Goal: Task Accomplishment & Management: Manage account settings

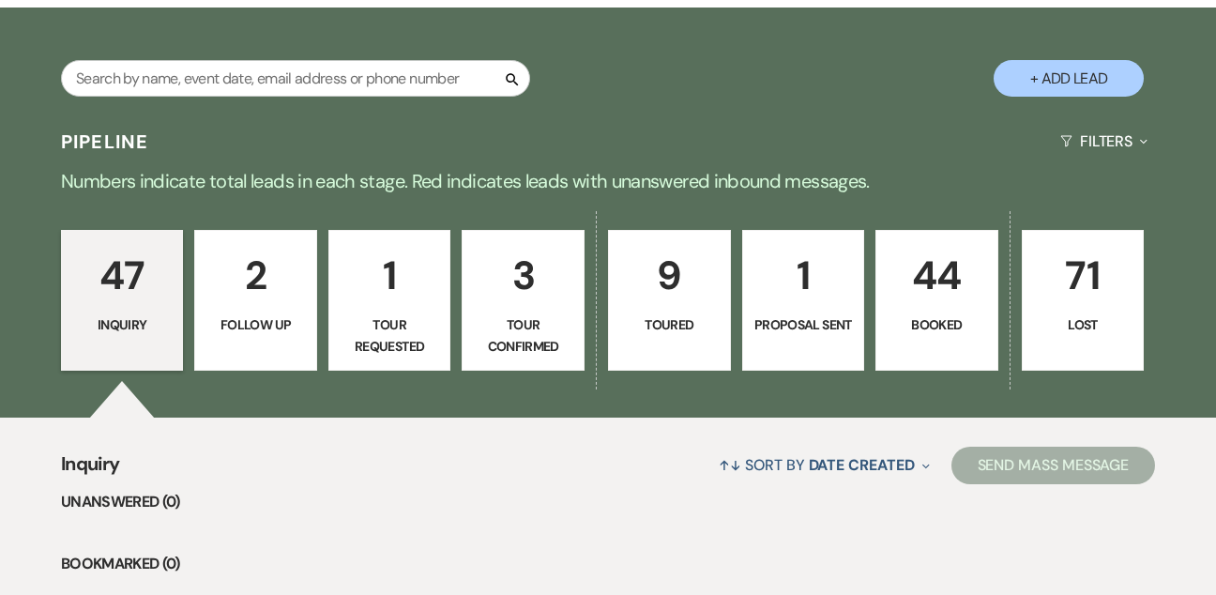
scroll to position [410, 0]
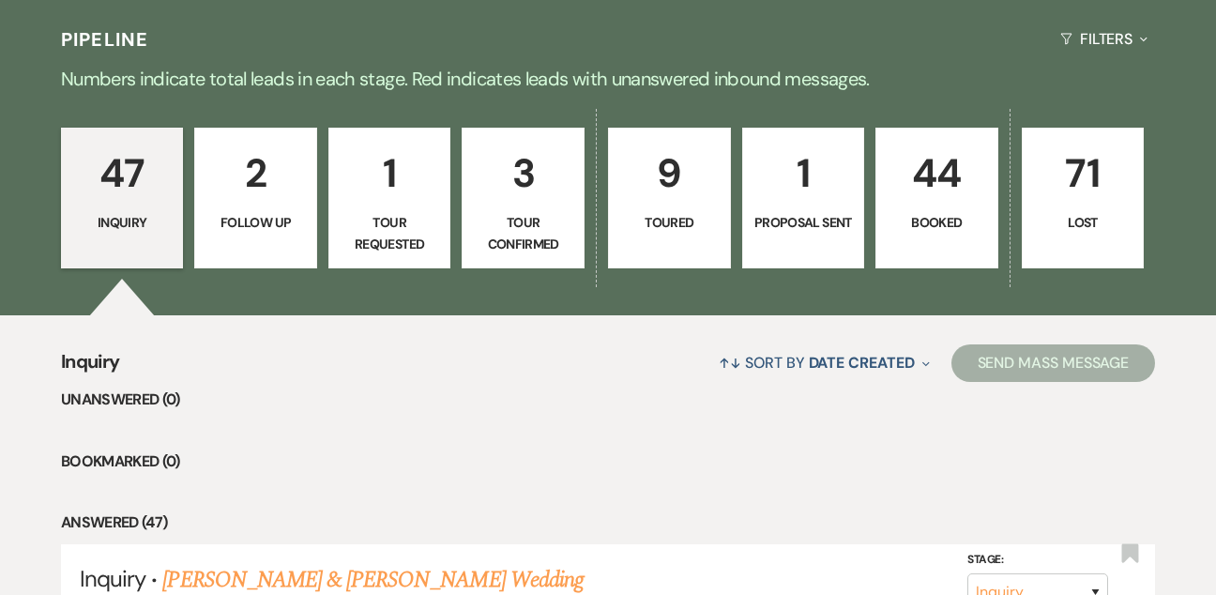
click at [958, 212] on p "Booked" at bounding box center [936, 222] width 99 height 21
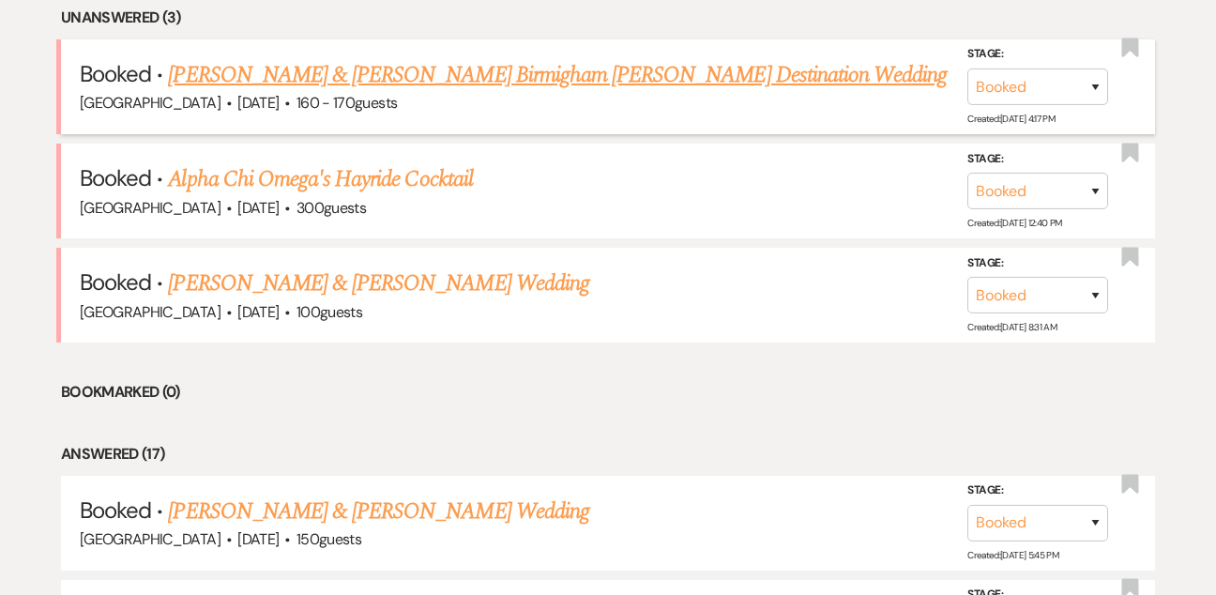
scroll to position [780, 0]
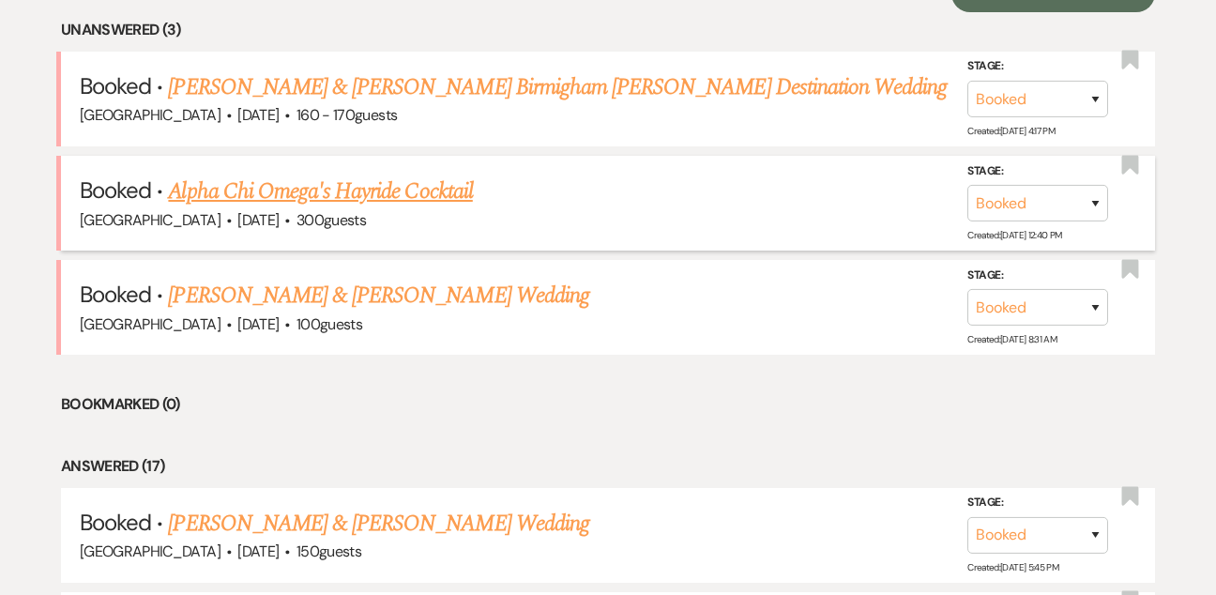
click at [452, 185] on link "Alpha Chi Omega's Hayride Cocktail" at bounding box center [320, 191] width 304 height 34
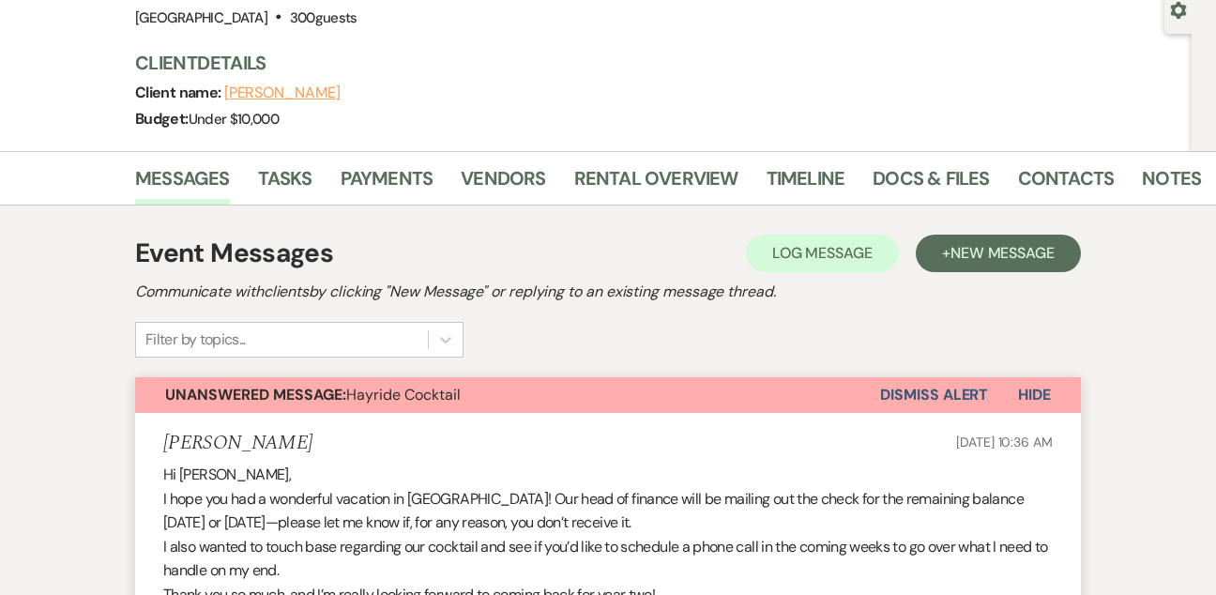
scroll to position [224, 0]
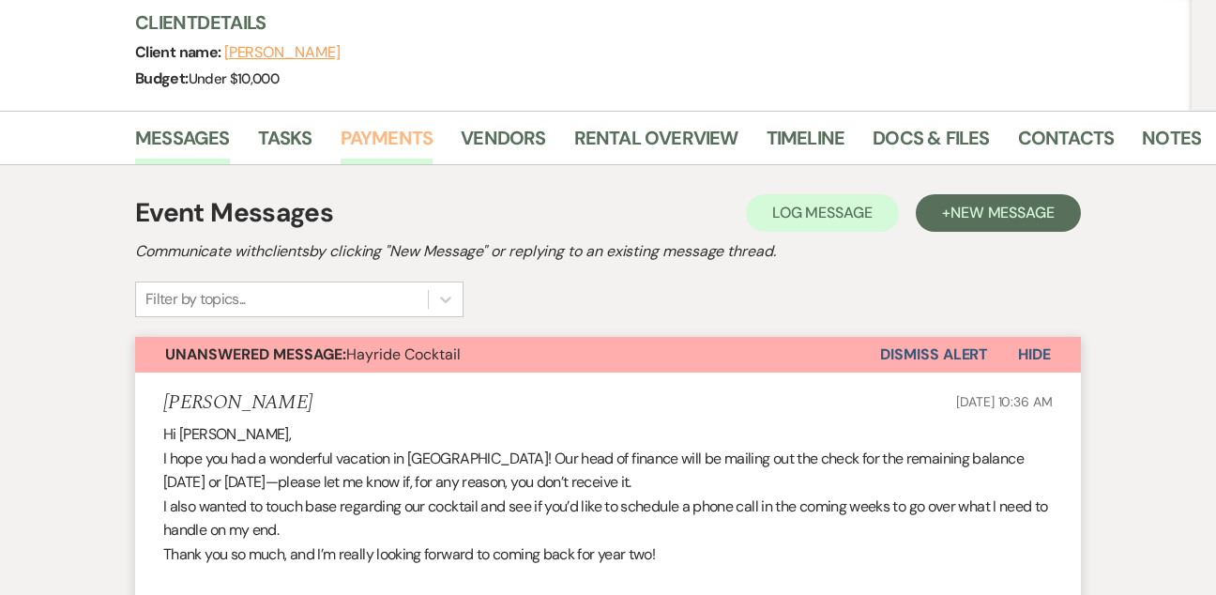
click at [387, 137] on link "Payments" at bounding box center [387, 143] width 93 height 41
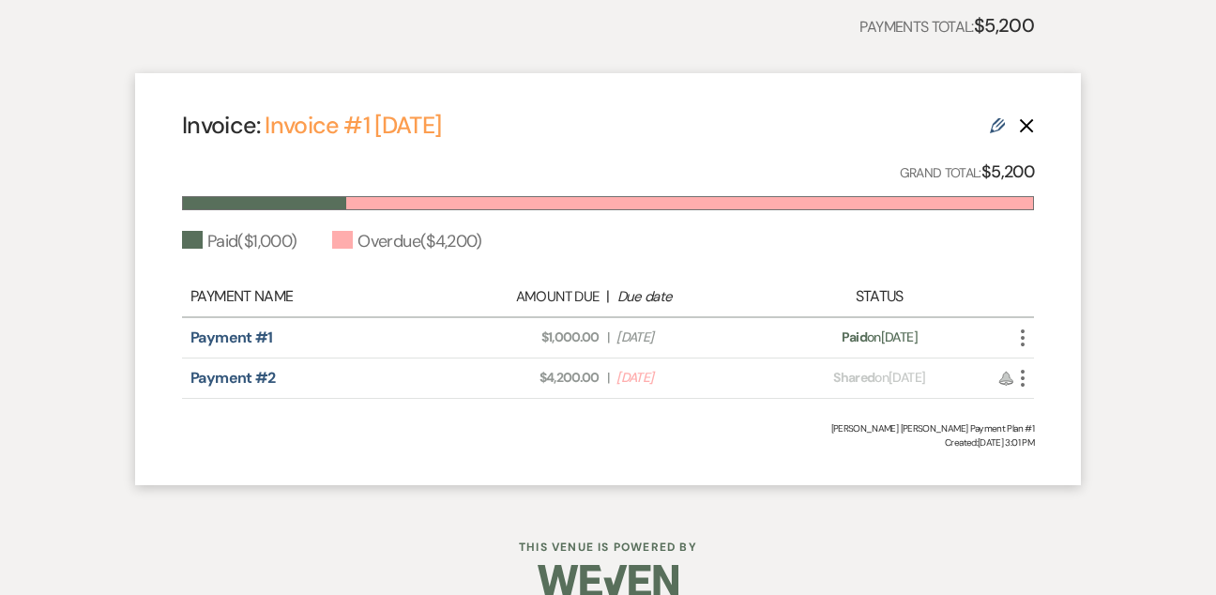
scroll to position [502, 0]
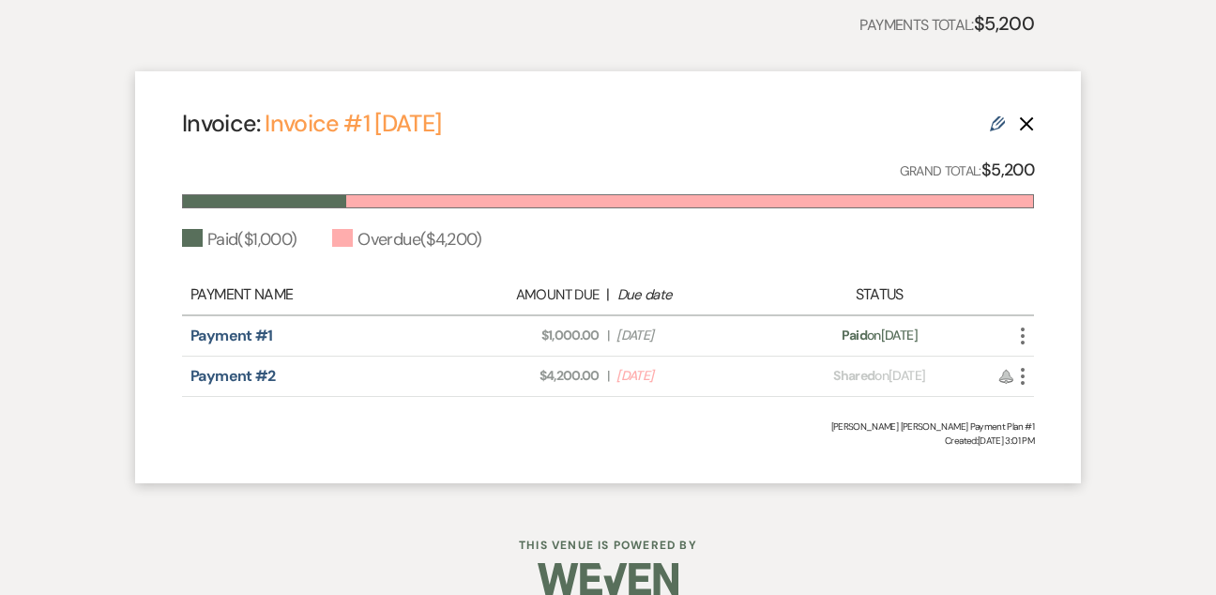
click at [1024, 375] on icon "More" at bounding box center [1022, 376] width 23 height 23
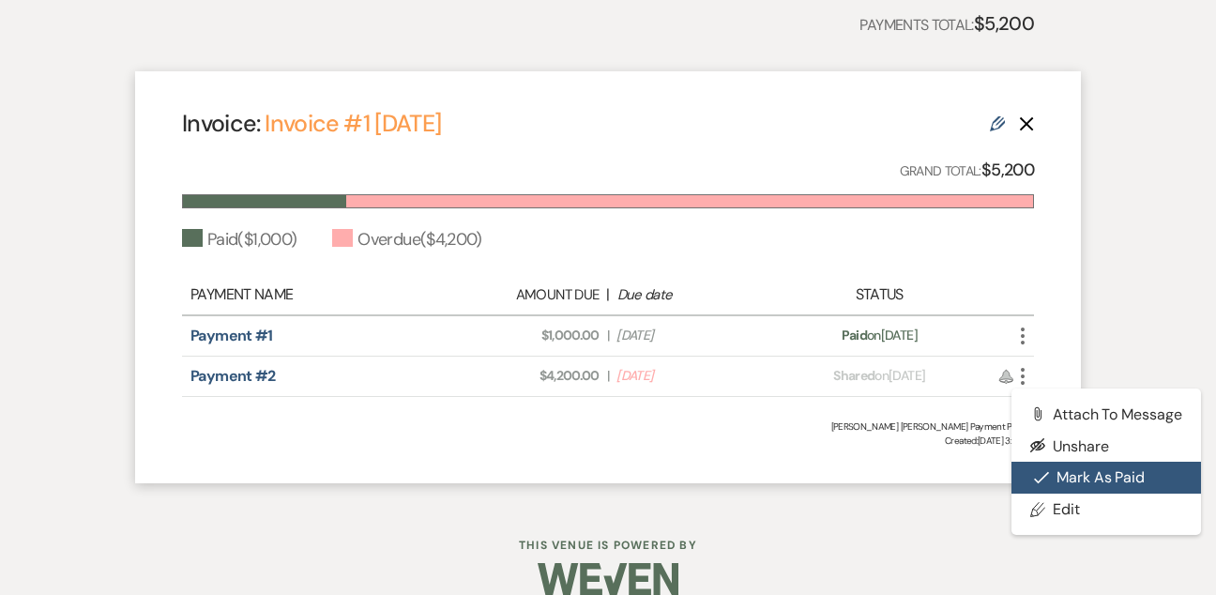
click at [1070, 475] on button "Check Mark Mark as Paid" at bounding box center [1106, 478] width 190 height 32
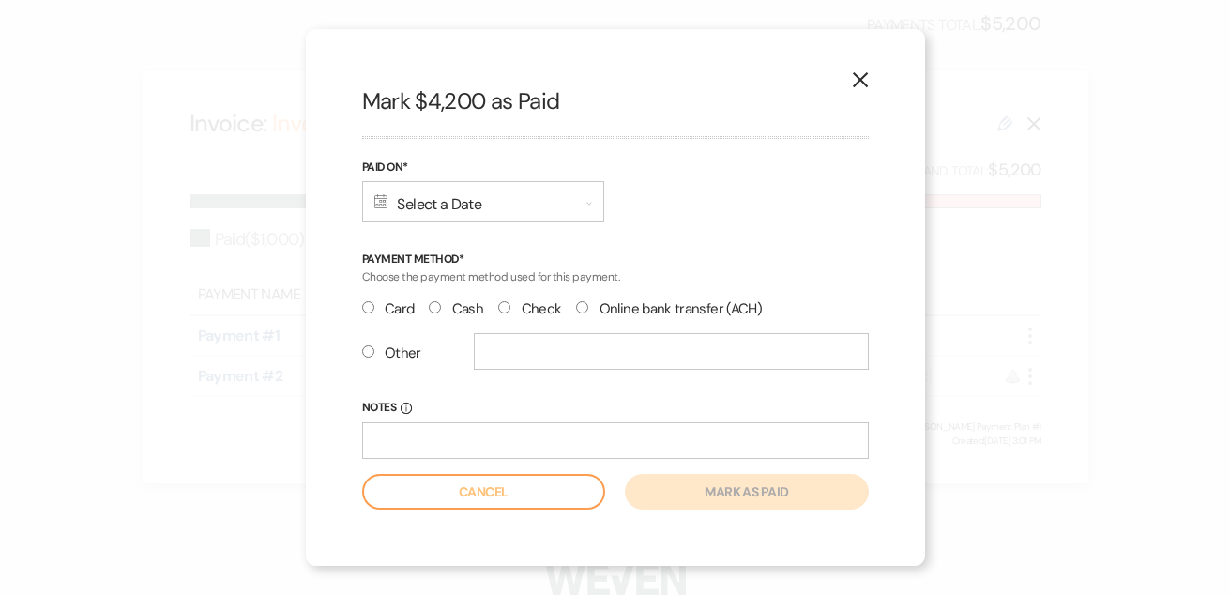
click at [520, 308] on label "Check" at bounding box center [529, 308] width 63 height 25
click at [510, 308] on input "Check" at bounding box center [504, 307] width 12 height 12
radio input "true"
click at [417, 196] on div "Calendar Select a Date Expand" at bounding box center [483, 201] width 242 height 41
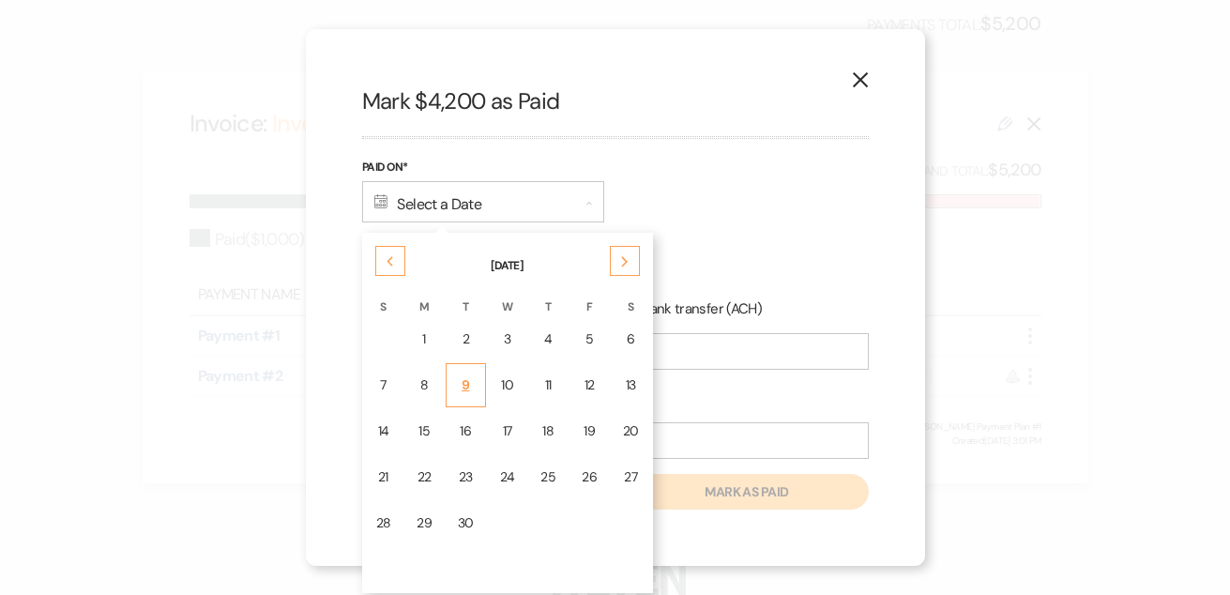
click at [475, 386] on td "9" at bounding box center [466, 385] width 40 height 44
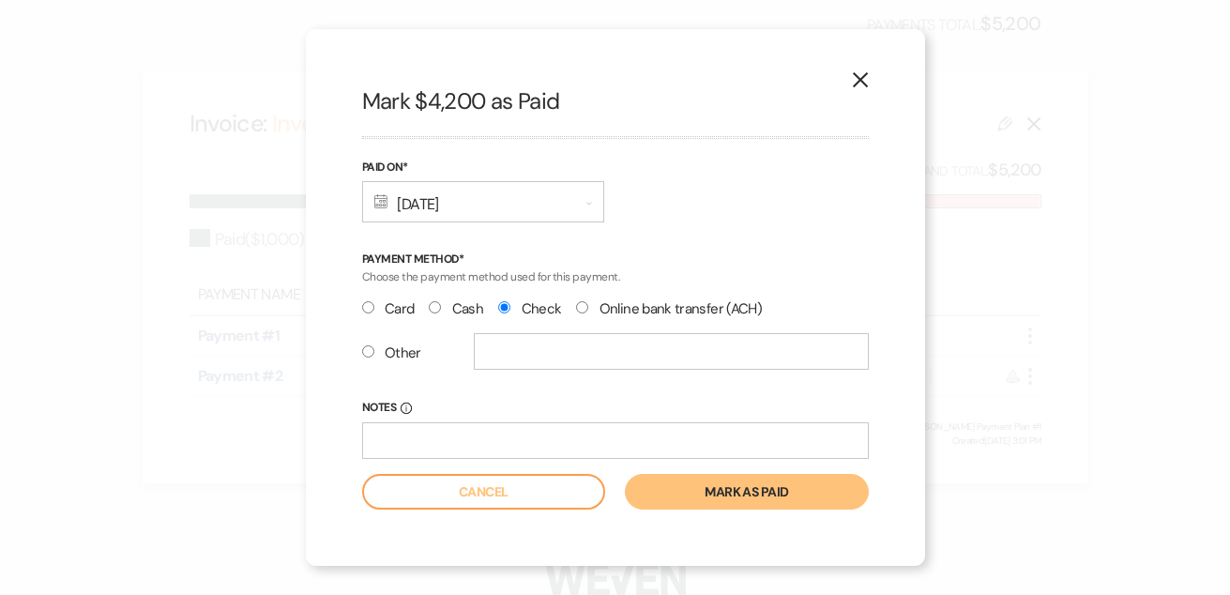
click at [694, 493] on button "Mark as paid" at bounding box center [746, 492] width 243 height 36
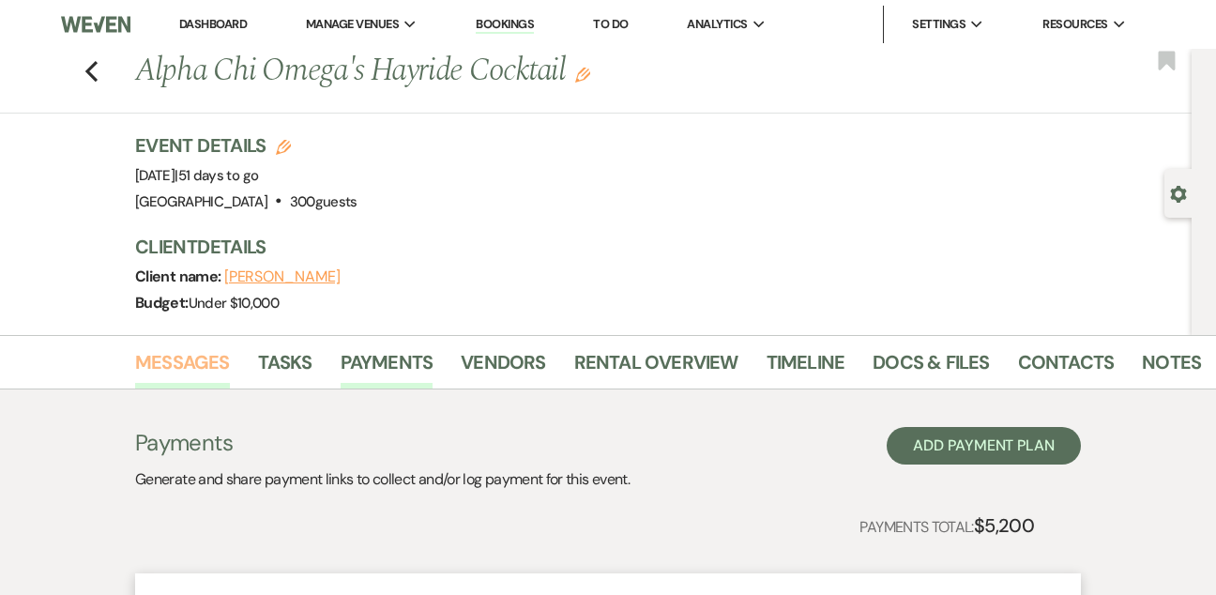
scroll to position [0, 0]
click at [161, 361] on link "Messages" at bounding box center [182, 367] width 95 height 41
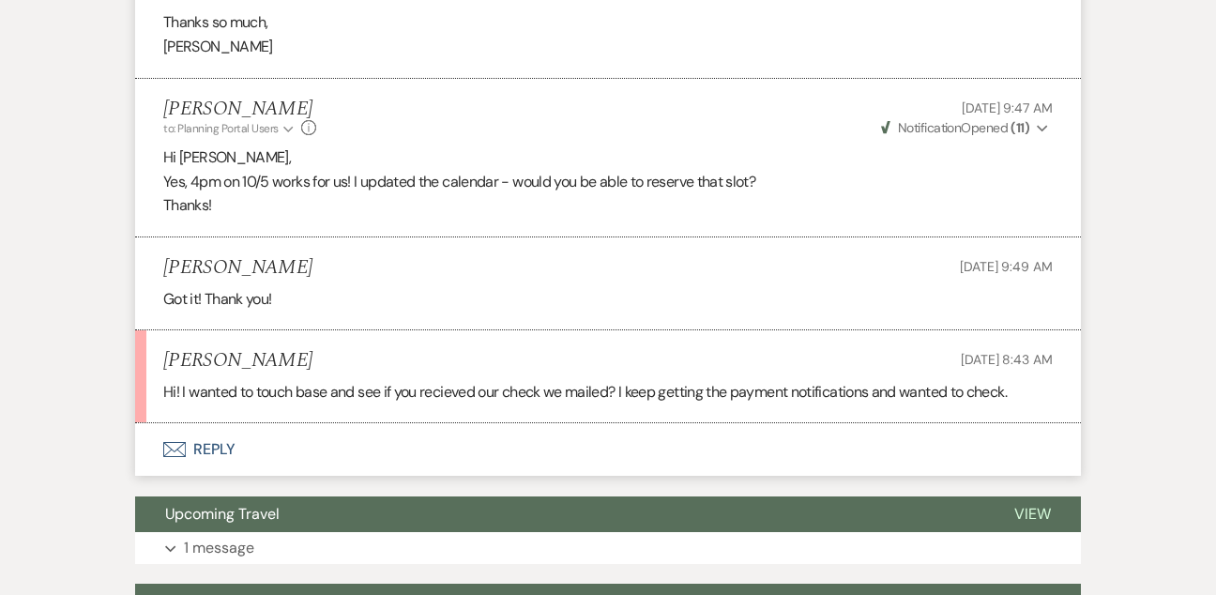
click at [212, 423] on button "Envelope Reply" at bounding box center [608, 449] width 946 height 53
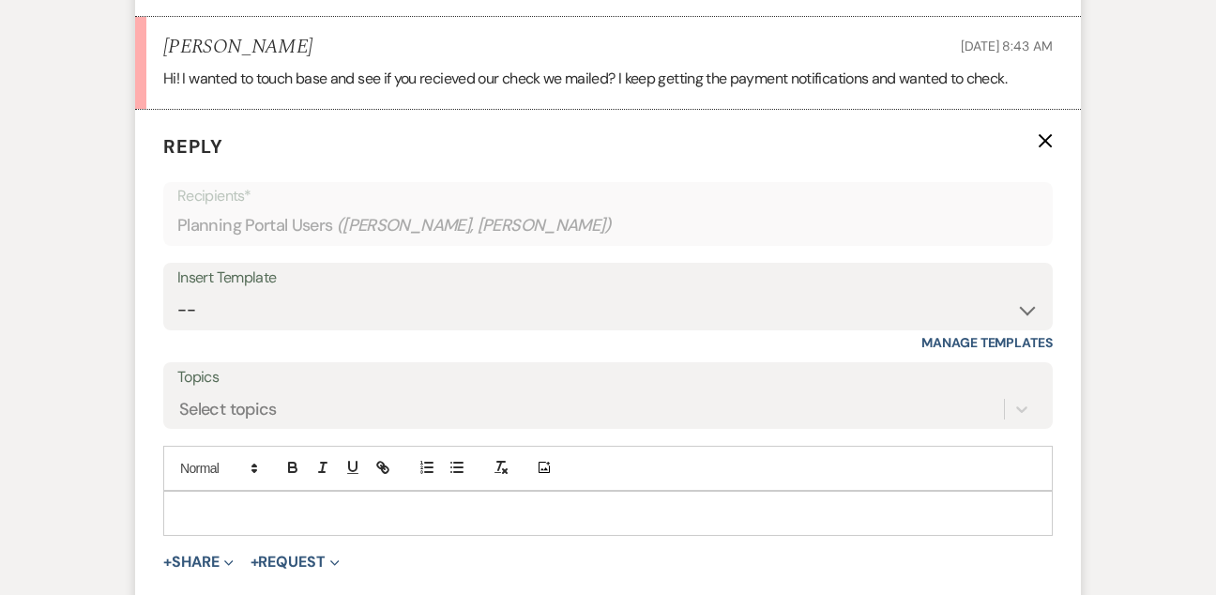
scroll to position [3391, 0]
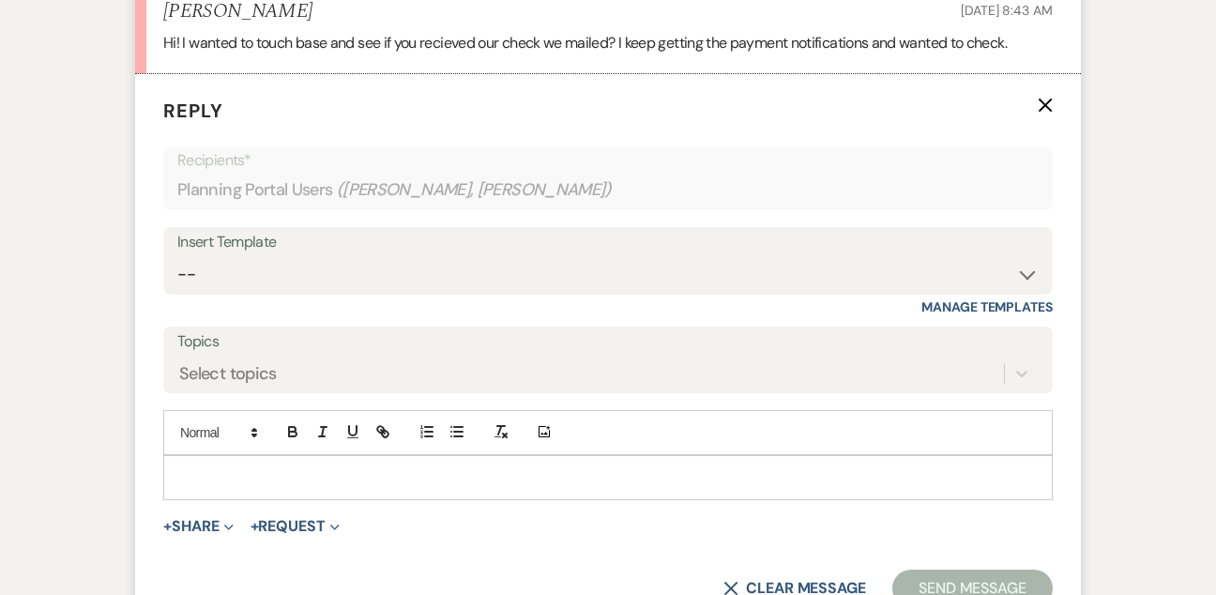
click at [239, 456] on div at bounding box center [607, 477] width 887 height 43
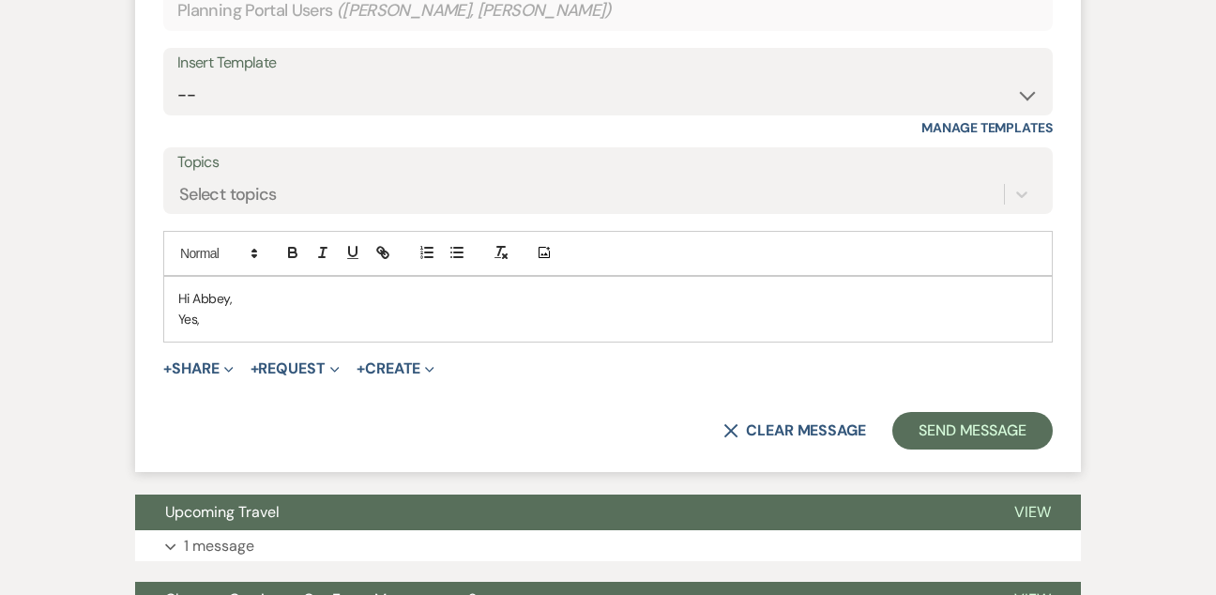
scroll to position [3677, 0]
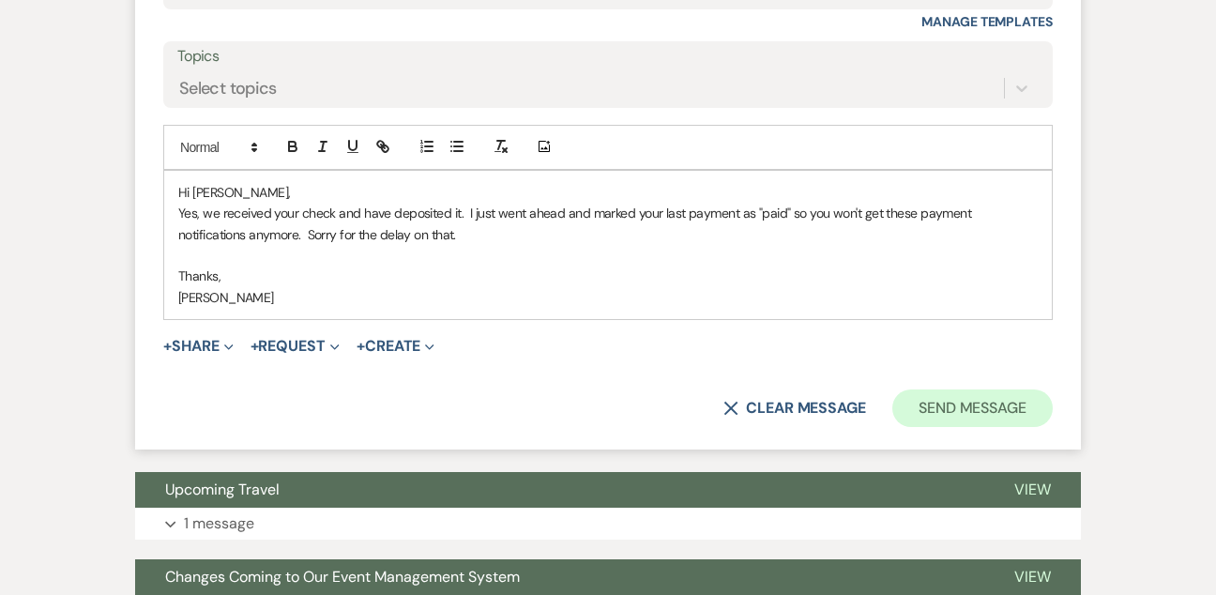
click at [965, 389] on button "Send Message" at bounding box center [972, 408] width 160 height 38
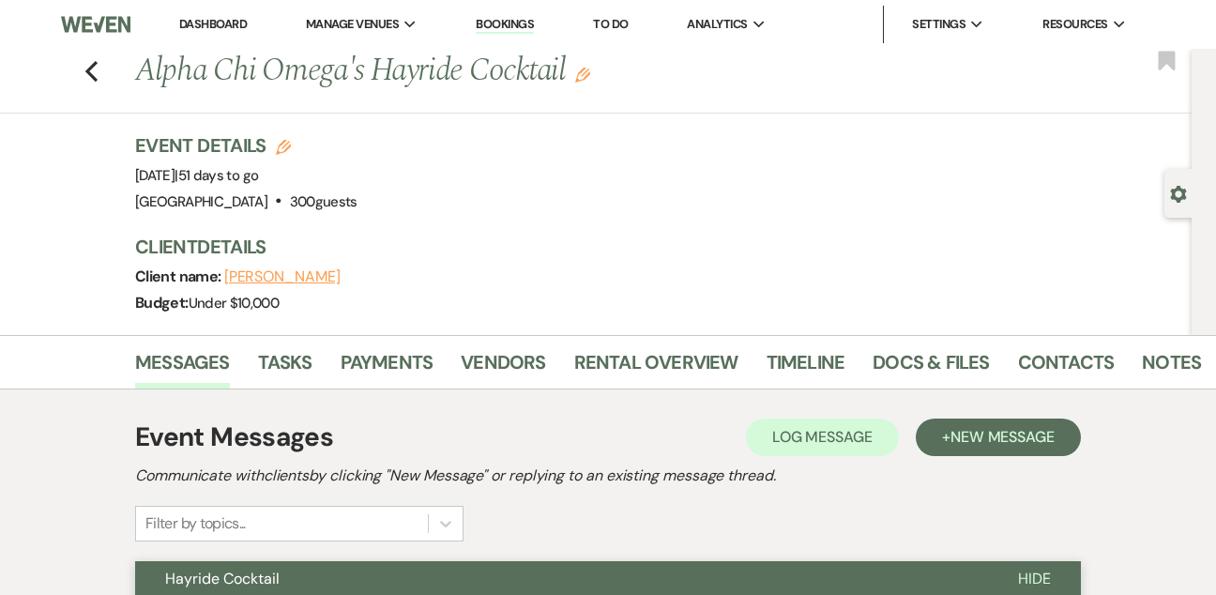
scroll to position [0, 0]
click at [199, 32] on li "Dashboard" at bounding box center [213, 25] width 86 height 38
click at [227, 22] on link "Dashboard" at bounding box center [213, 24] width 68 height 16
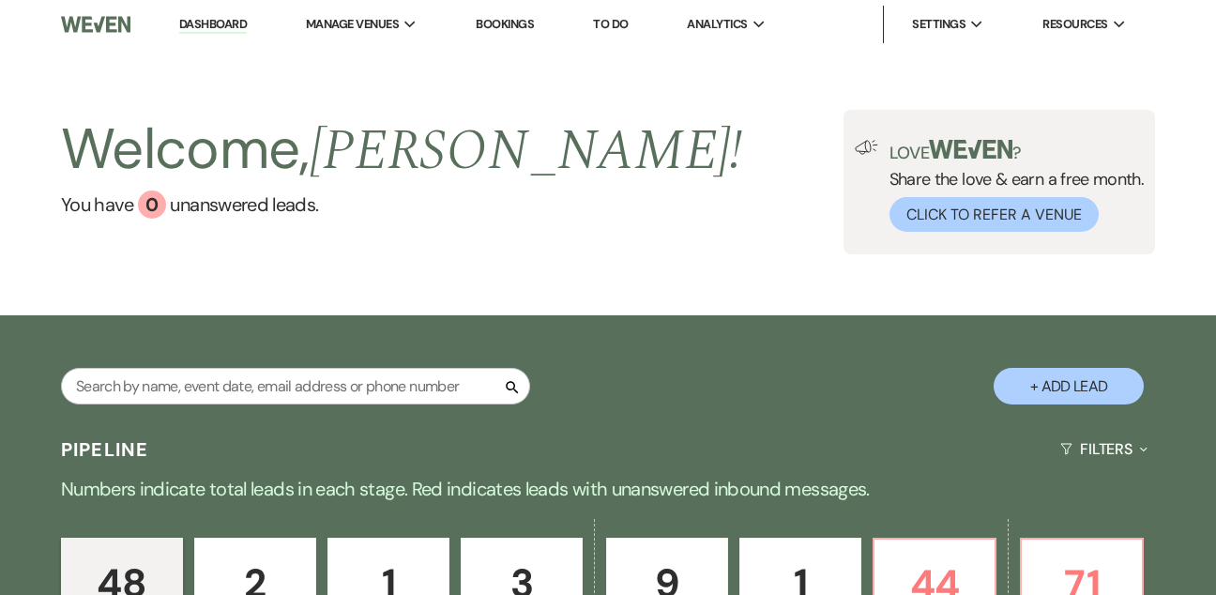
scroll to position [143, 0]
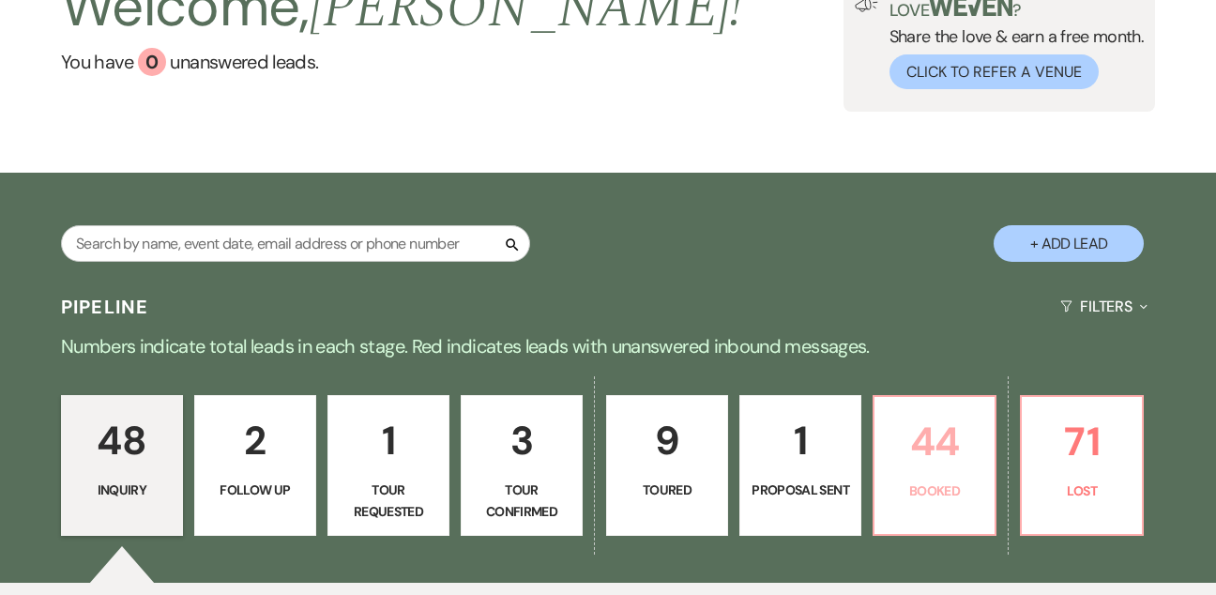
click at [939, 398] on link "44 Booked" at bounding box center [934, 465] width 124 height 141
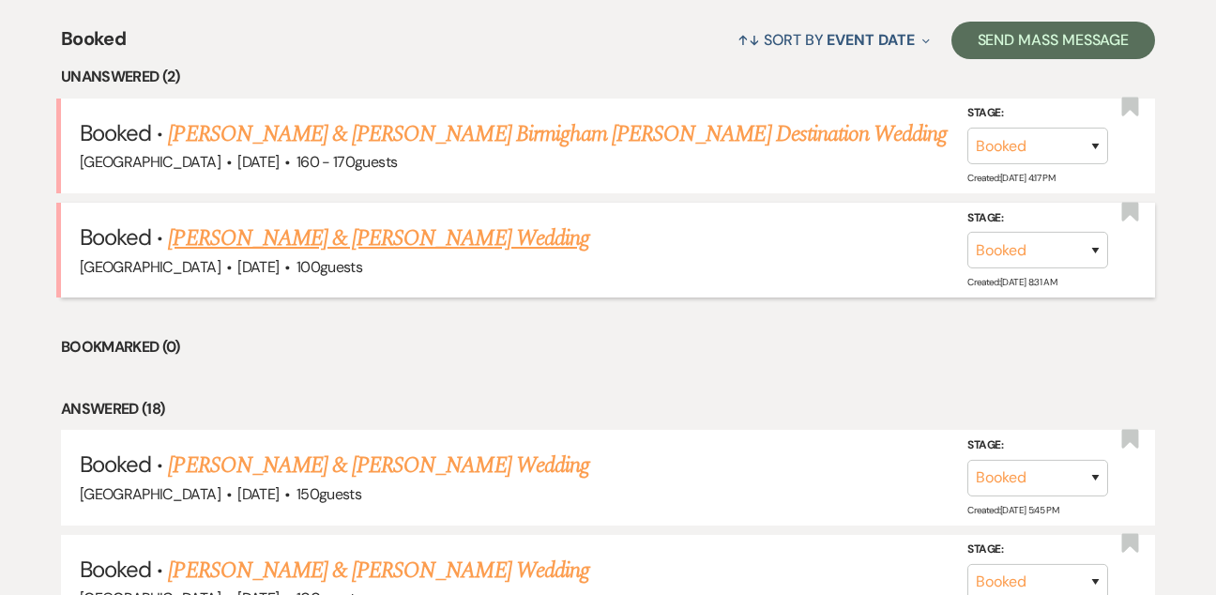
scroll to position [792, 0]
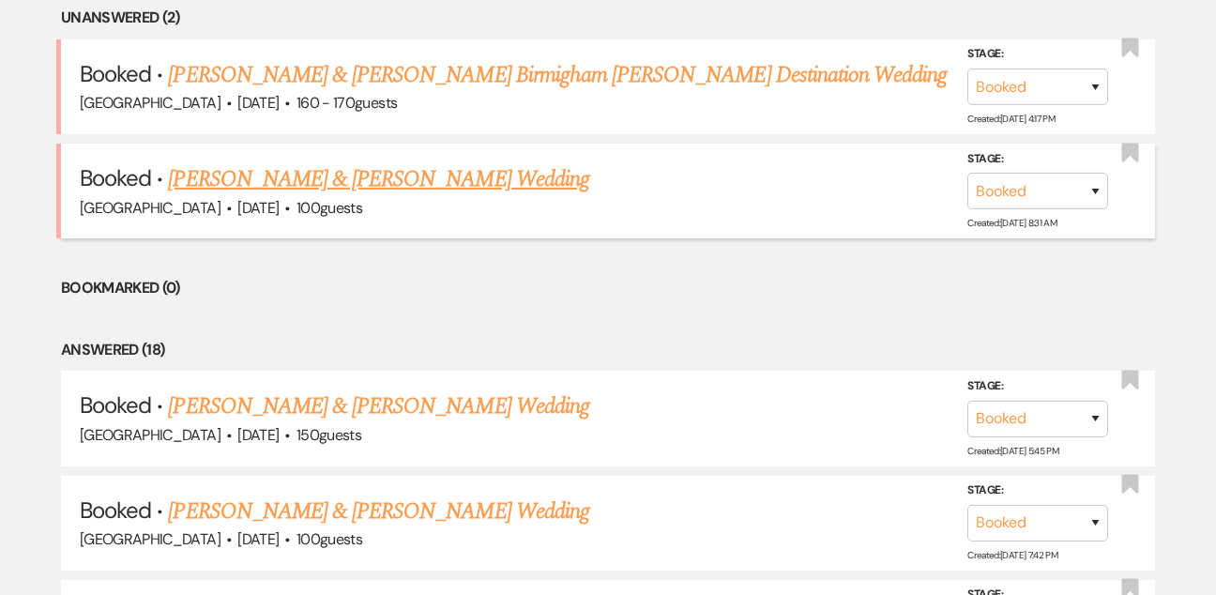
click at [463, 174] on link "Ben Melton & Sarah Schmader's Wedding" at bounding box center [378, 179] width 420 height 34
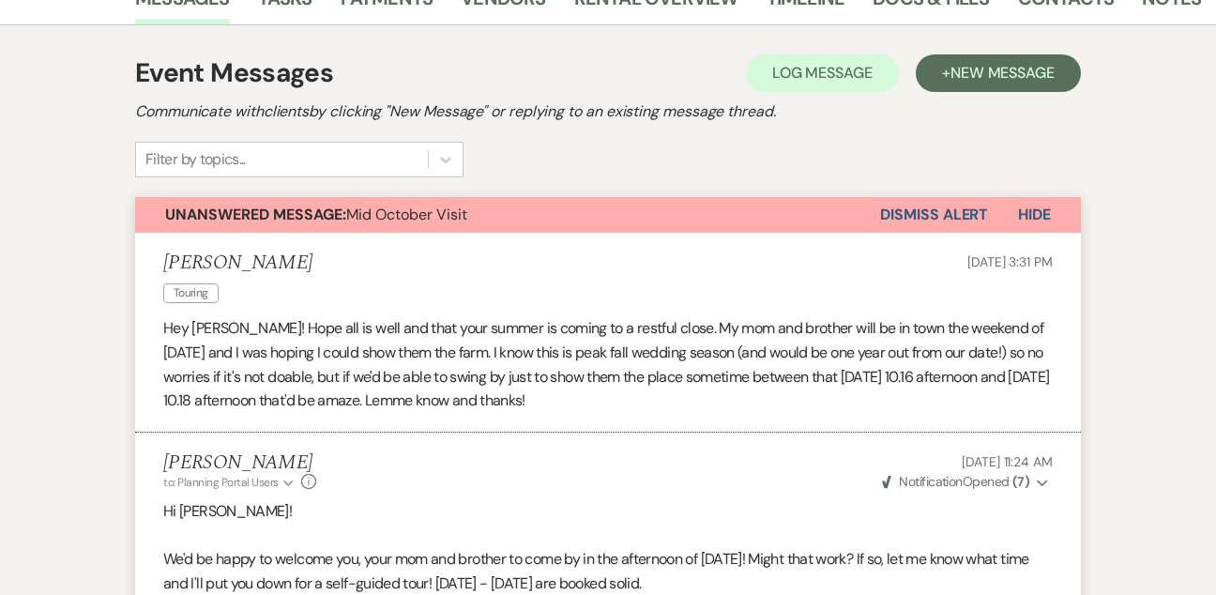
scroll to position [479, 0]
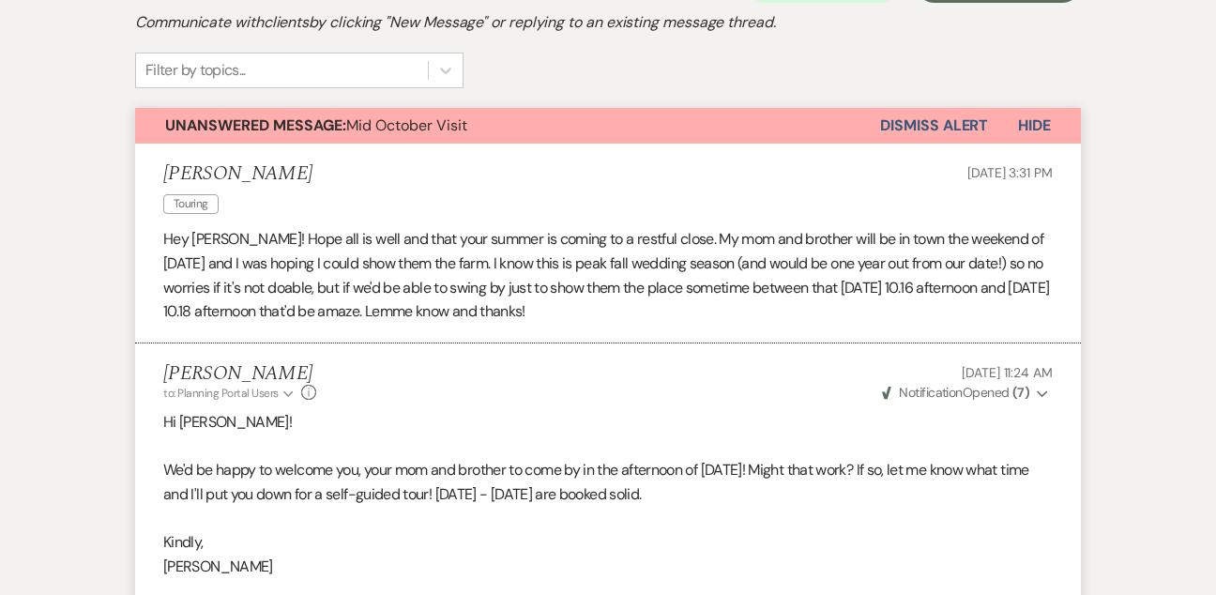
click at [949, 125] on button "Dismiss Alert" at bounding box center [934, 126] width 108 height 36
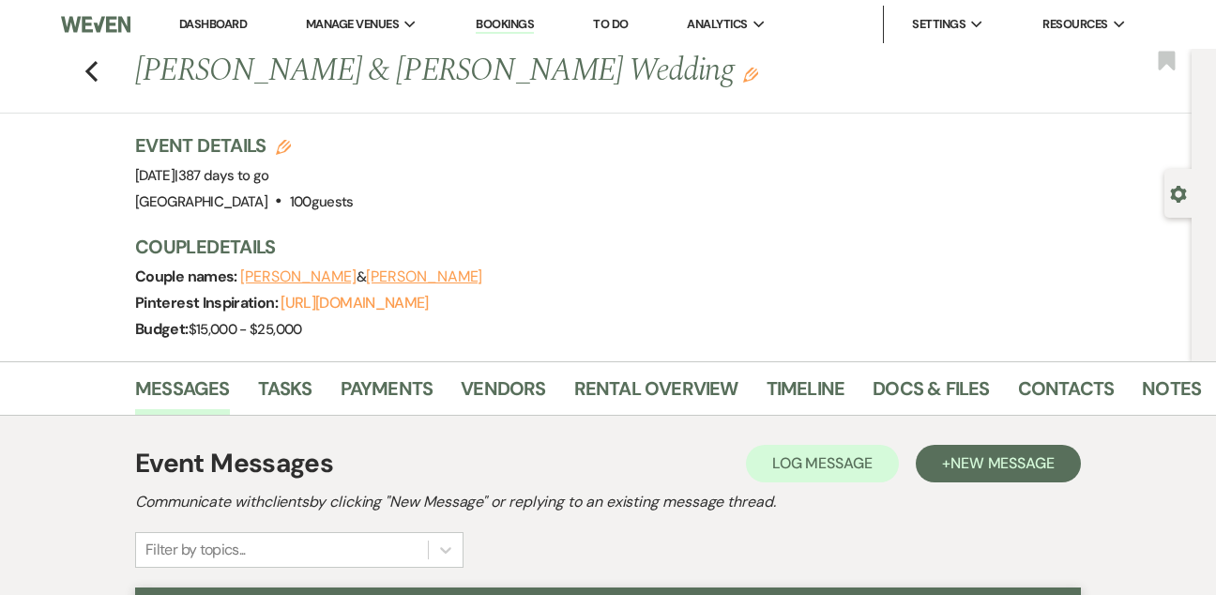
scroll to position [0, 0]
click at [201, 24] on link "Dashboard" at bounding box center [213, 24] width 68 height 16
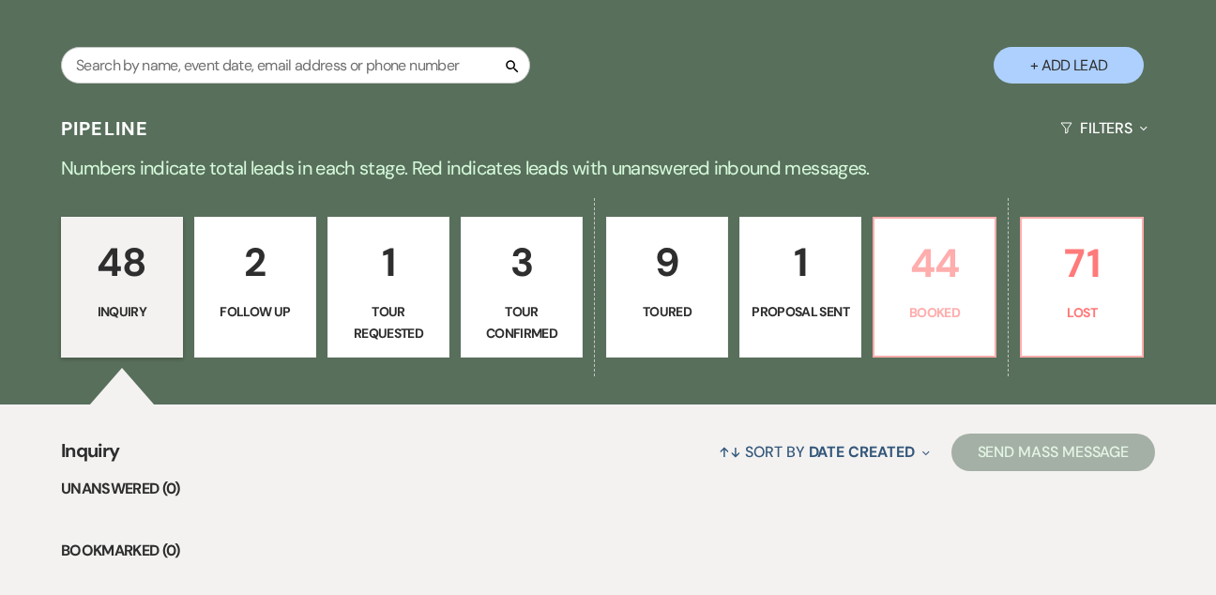
scroll to position [372, 0]
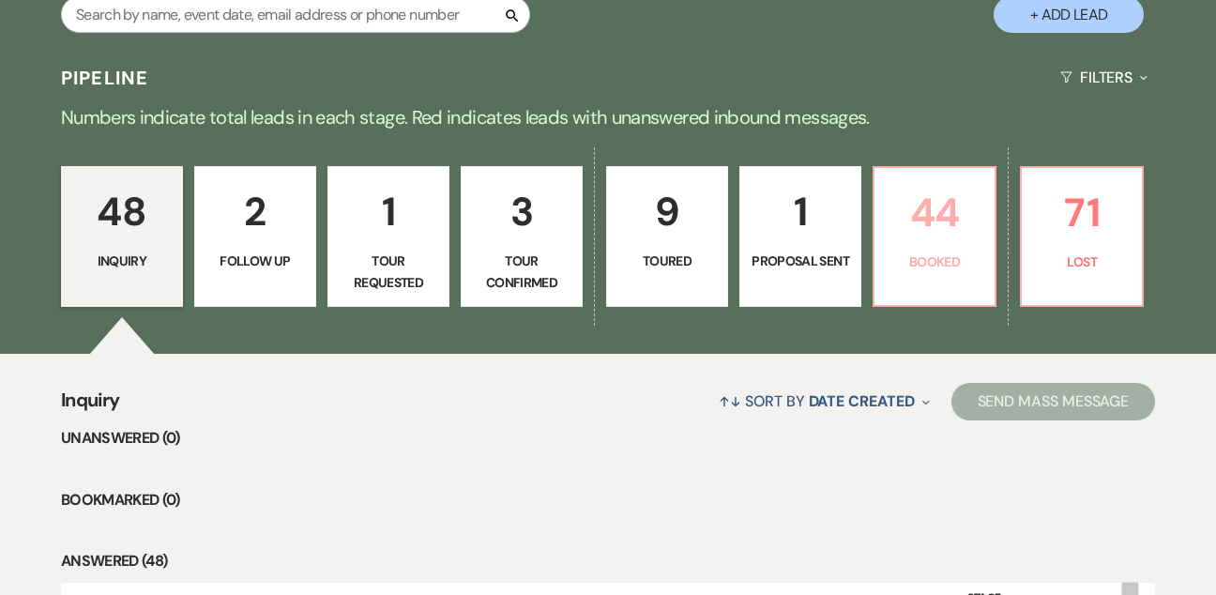
click at [912, 250] on link "44 Booked" at bounding box center [934, 236] width 124 height 141
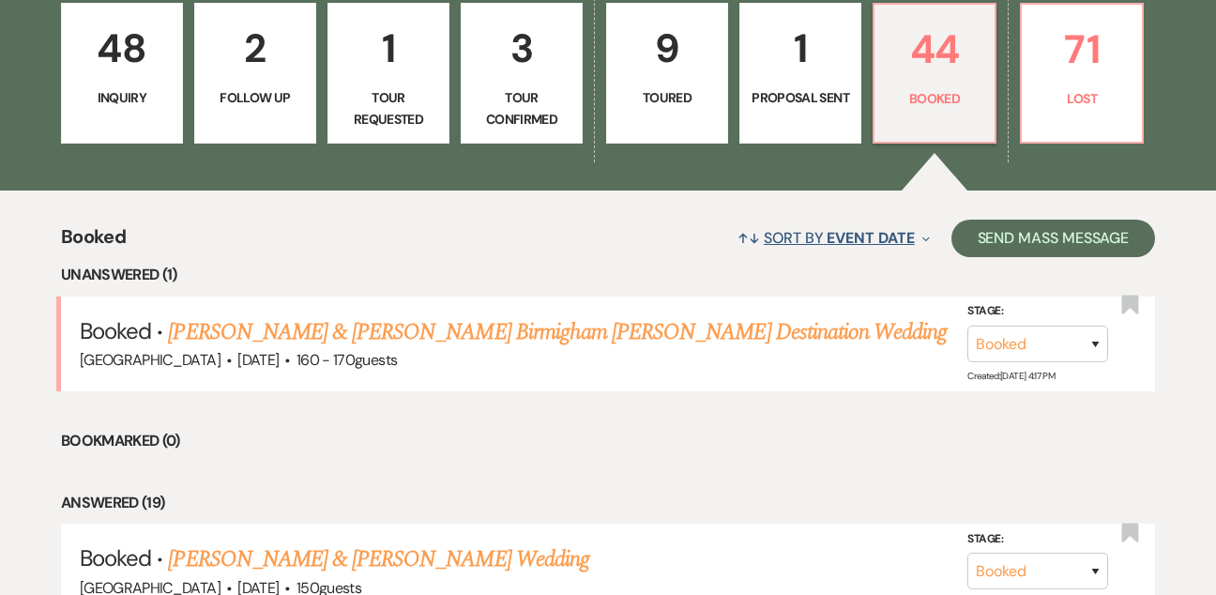
scroll to position [654, 0]
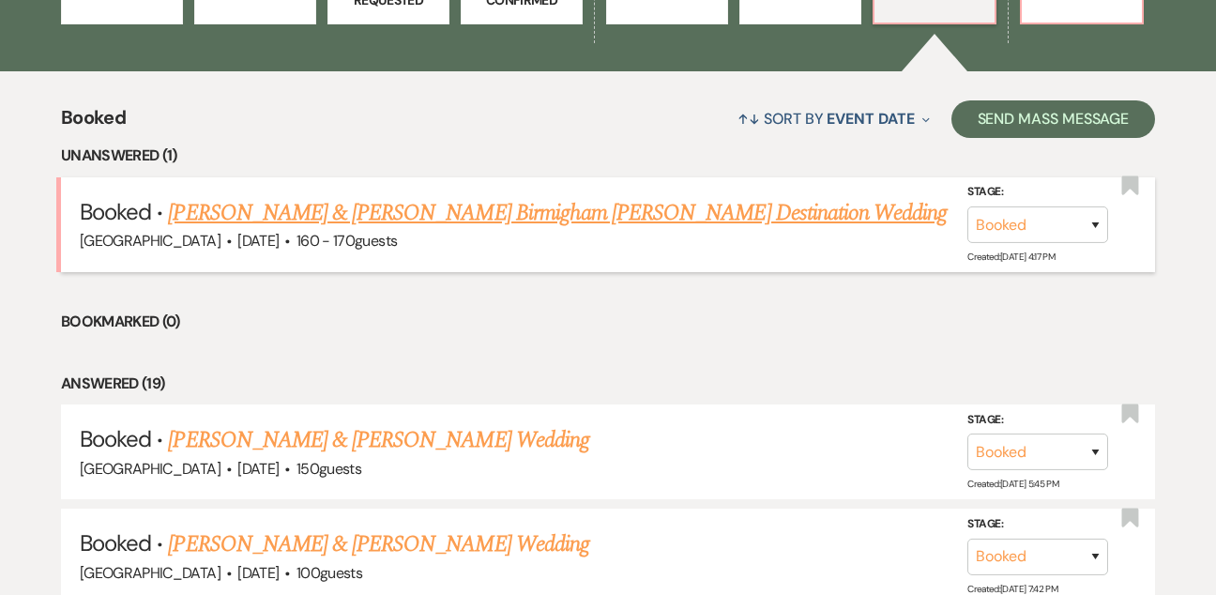
click at [698, 198] on link "Adele Bernard & Katie Birmigham Corbett's Destination Wedding" at bounding box center [557, 213] width 779 height 34
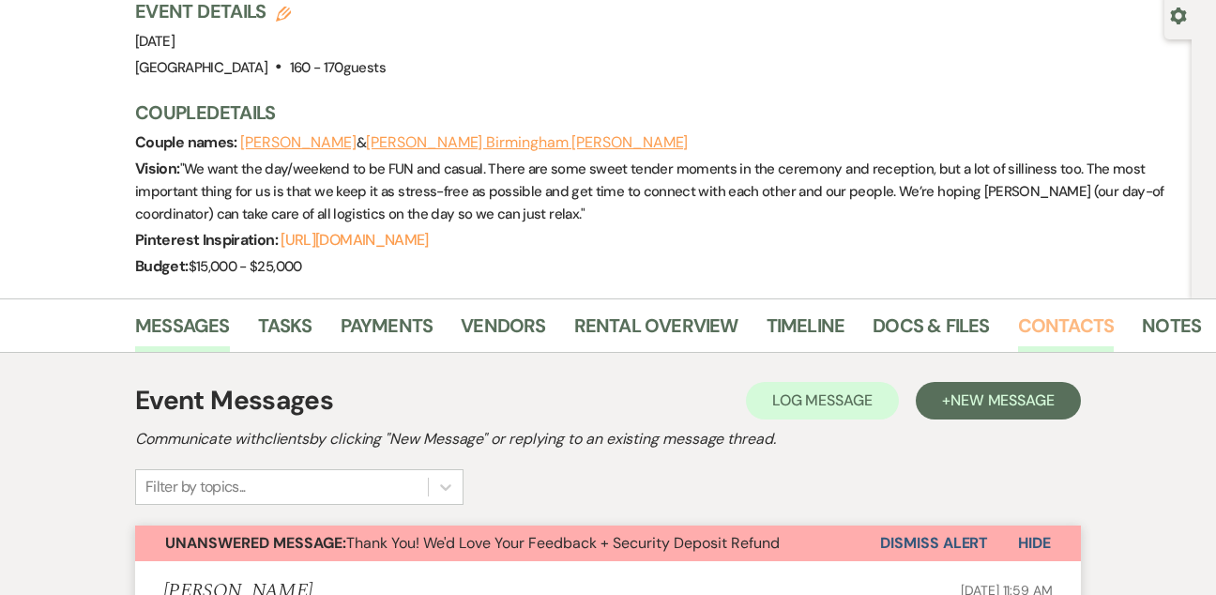
click at [1083, 311] on link "Contacts" at bounding box center [1066, 331] width 97 height 41
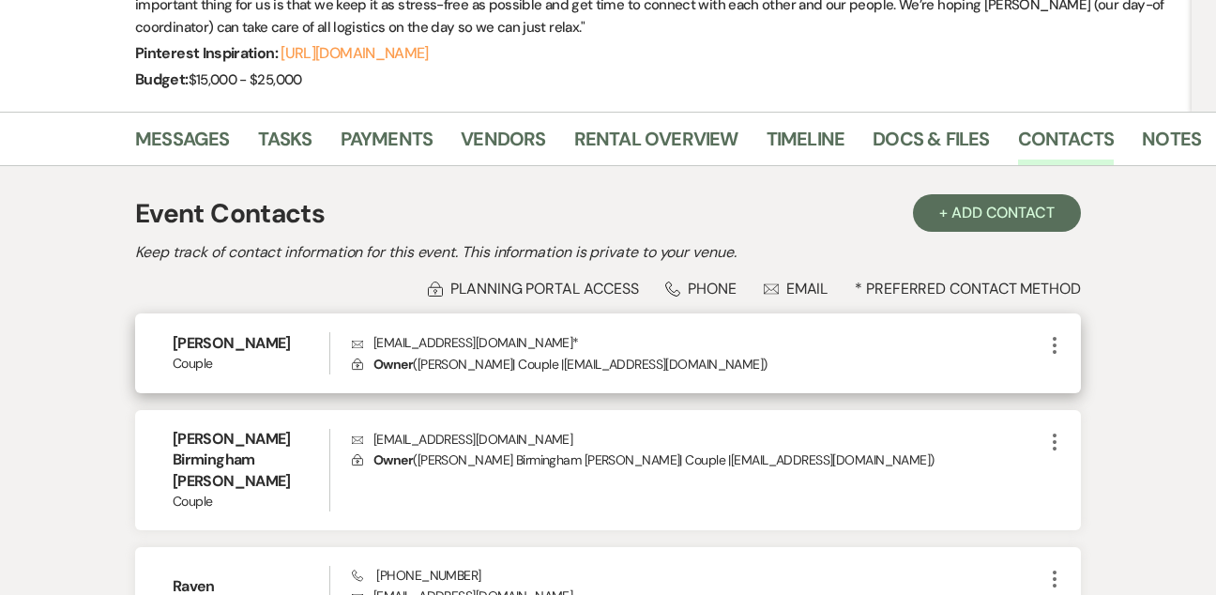
scroll to position [295, 0]
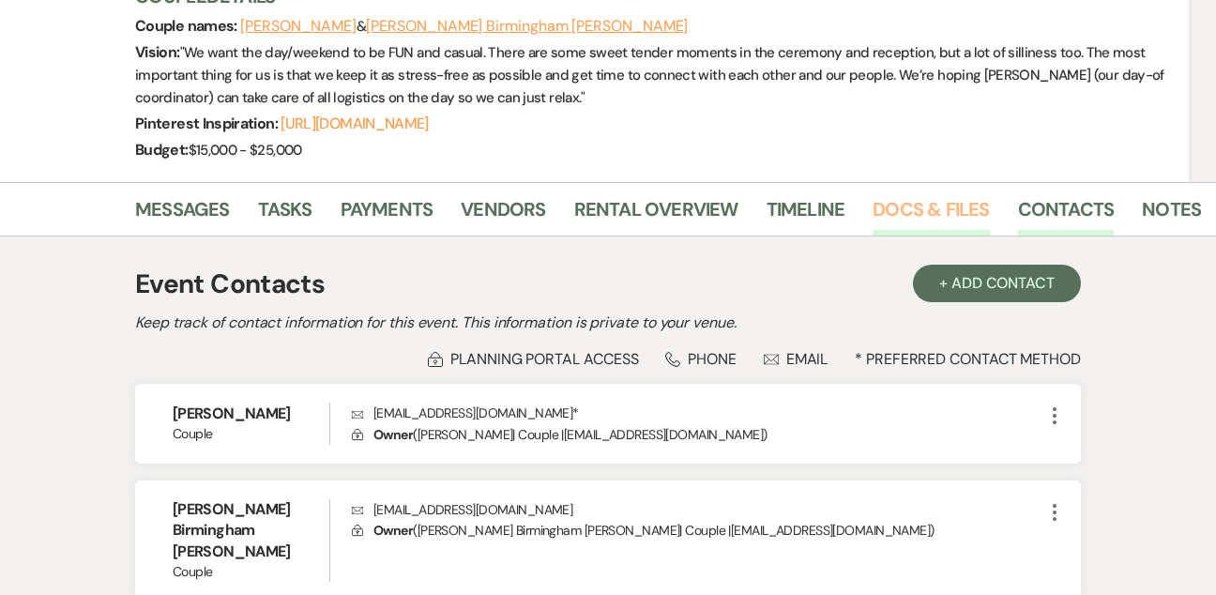
click at [933, 194] on link "Docs & Files" at bounding box center [930, 214] width 116 height 41
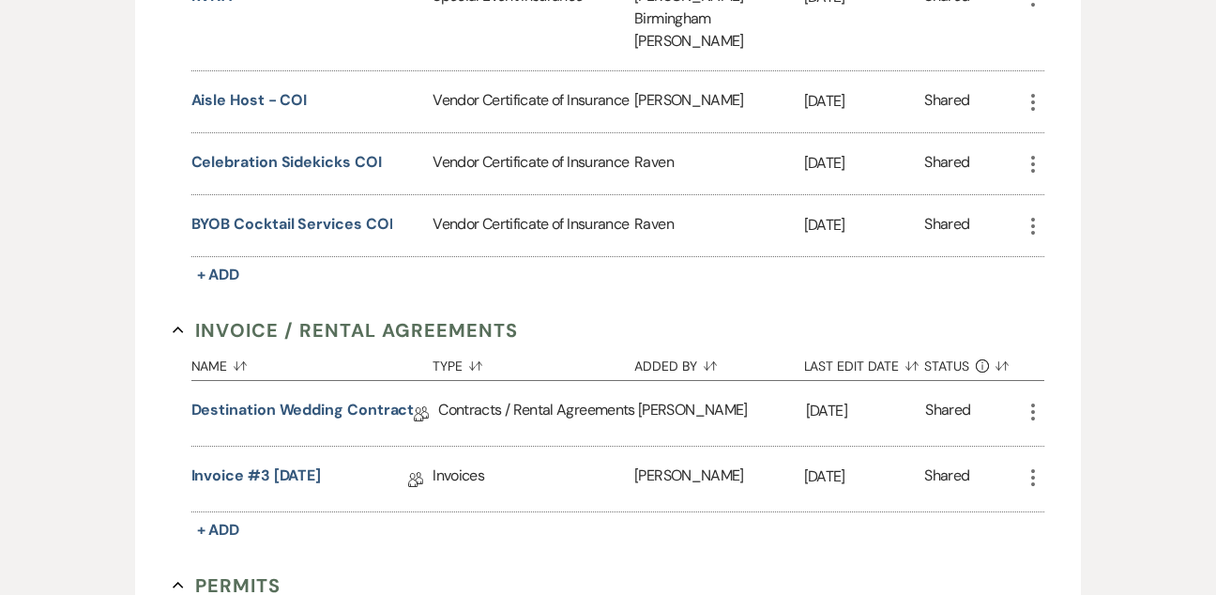
scroll to position [827, 0]
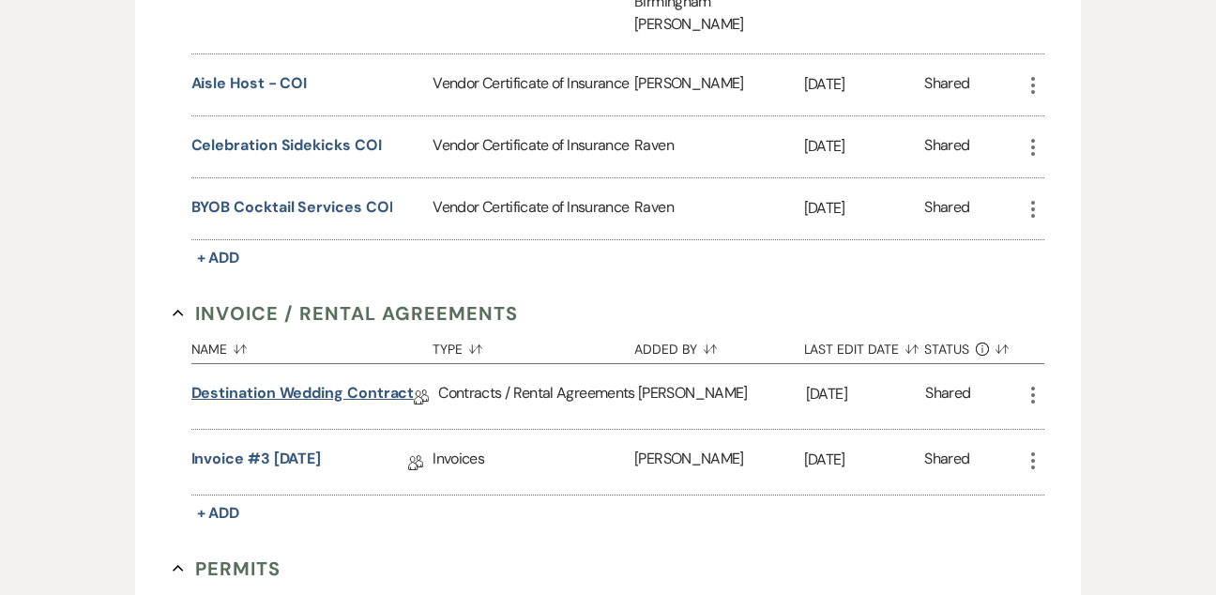
click at [344, 382] on link "Destination Wedding Contract" at bounding box center [302, 396] width 223 height 29
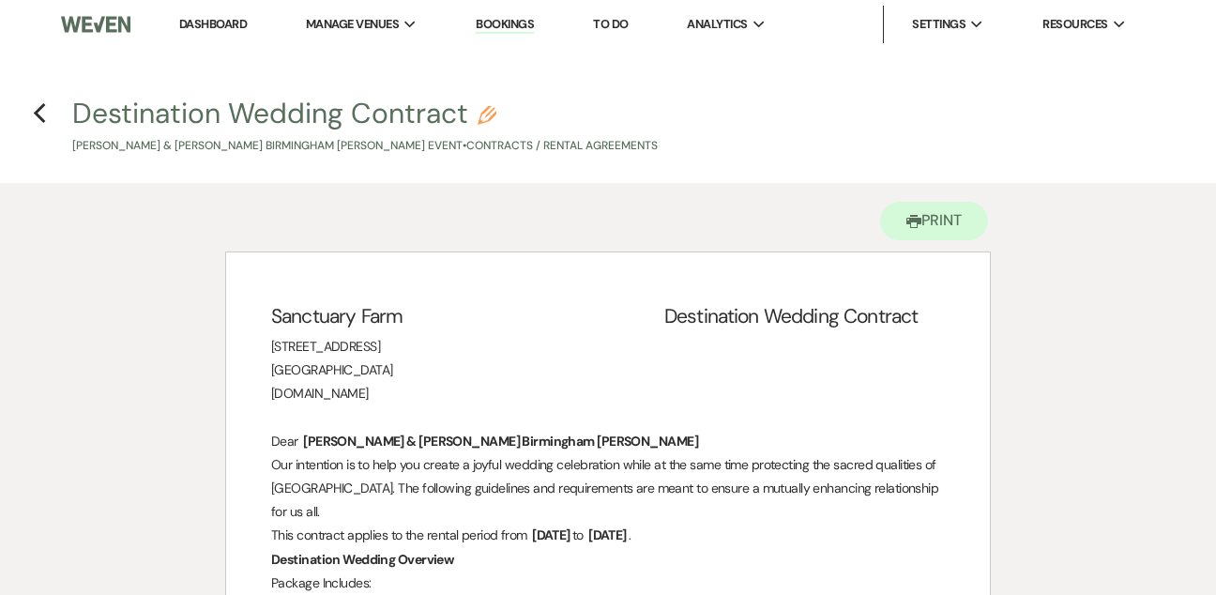
click at [211, 29] on link "Dashboard" at bounding box center [213, 24] width 68 height 16
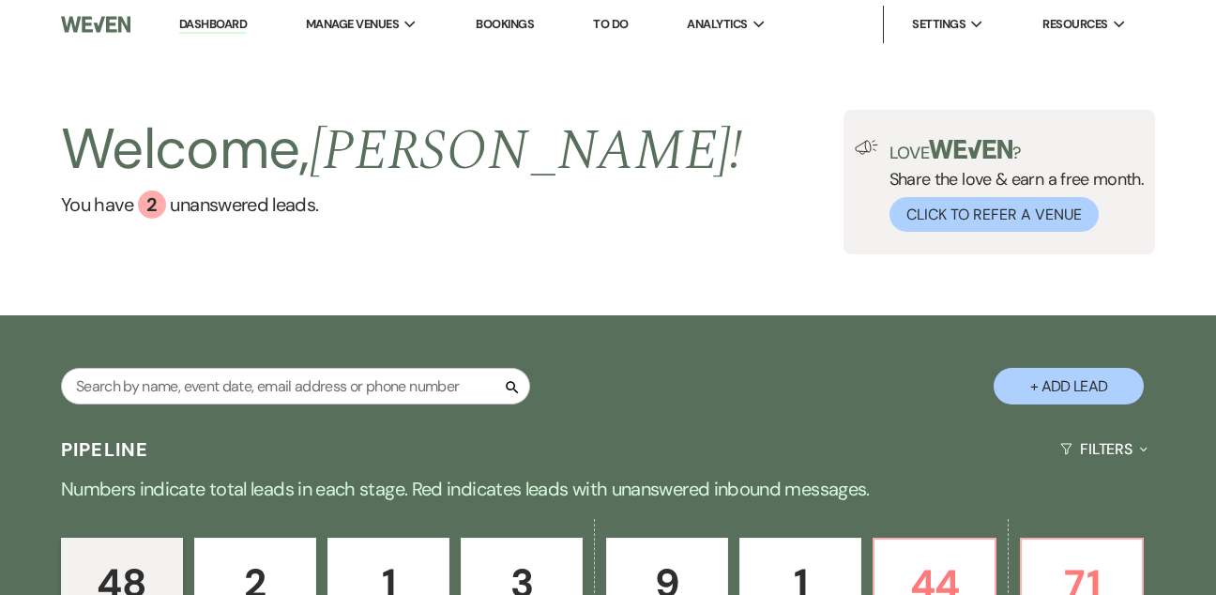
click at [219, 16] on link "Dashboard" at bounding box center [213, 25] width 68 height 18
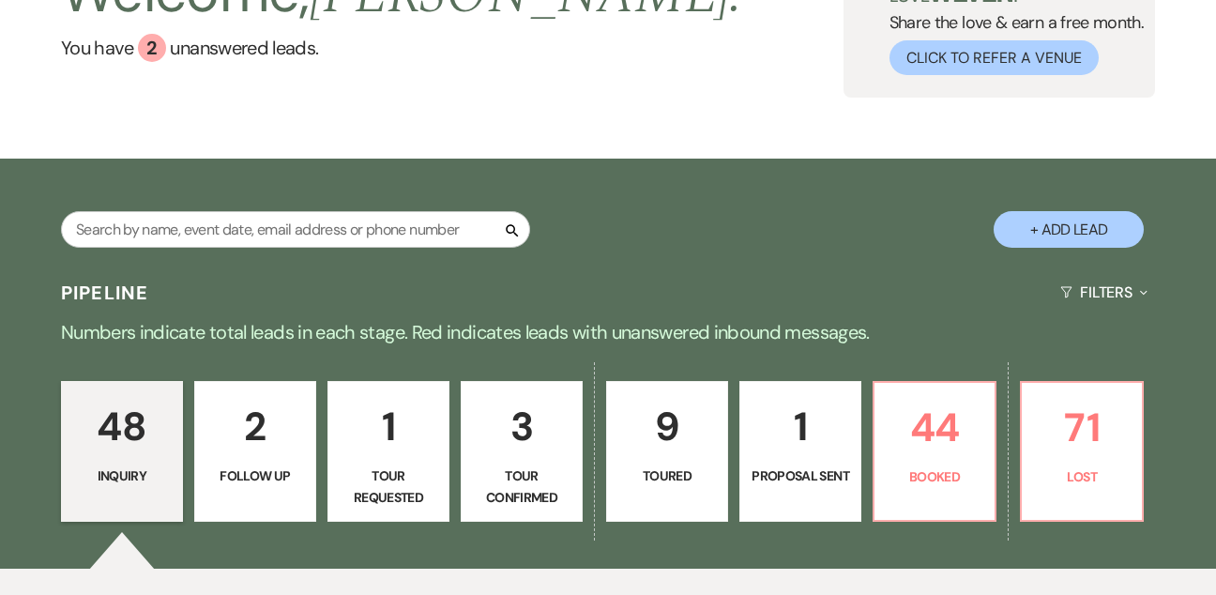
scroll to position [213, 0]
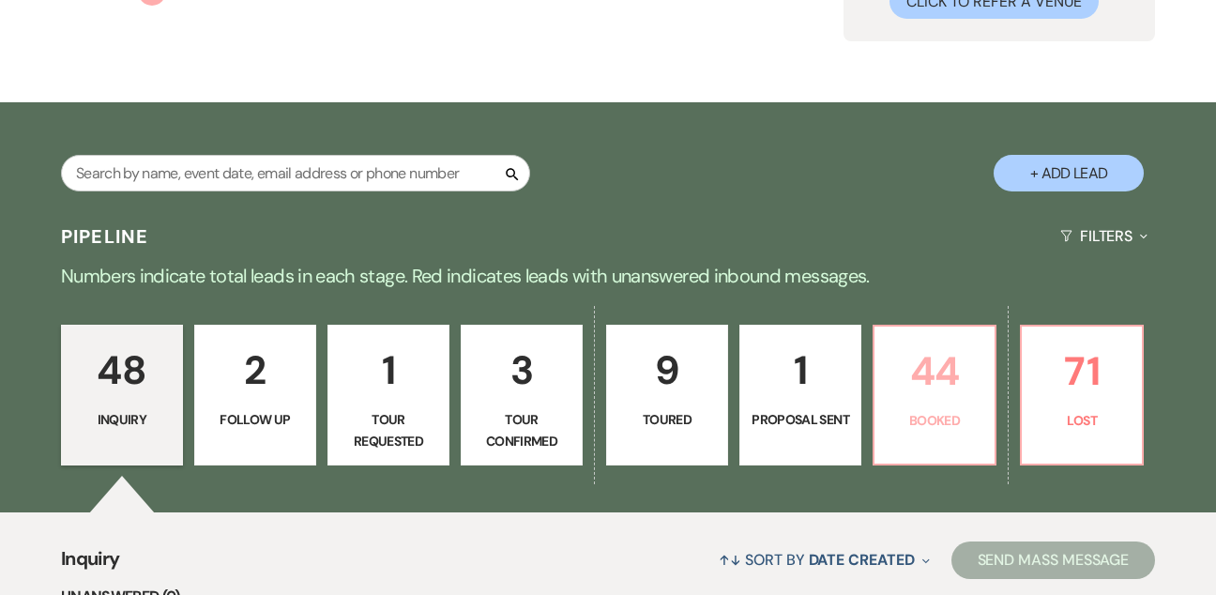
click at [930, 388] on p "44" at bounding box center [935, 371] width 98 height 63
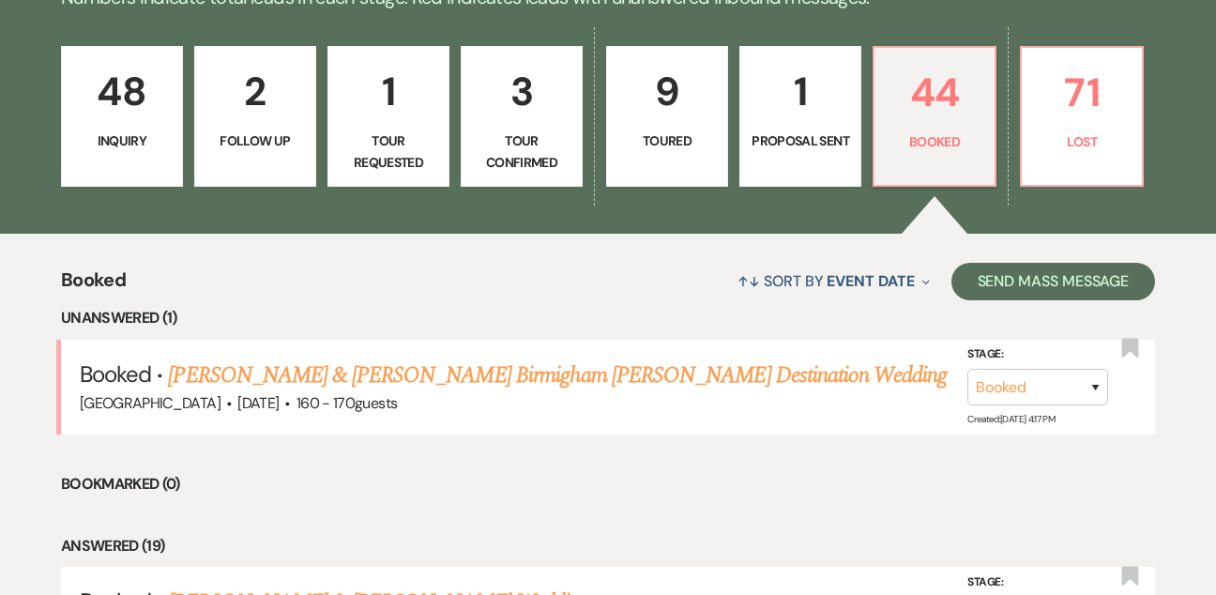
scroll to position [512, 0]
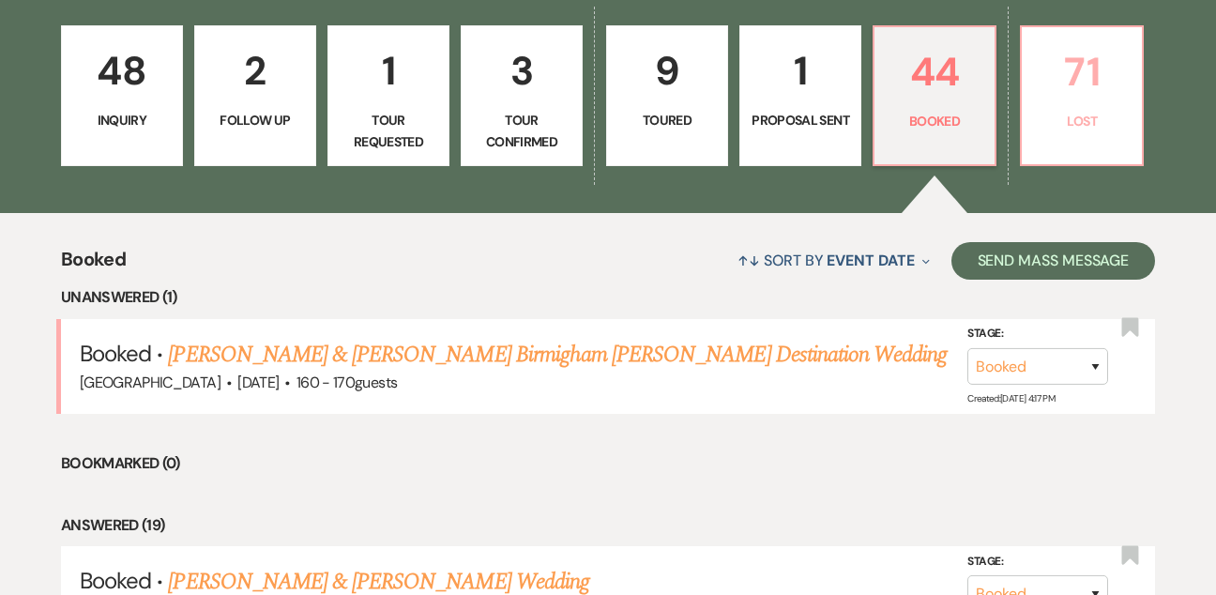
click at [1095, 83] on p "71" at bounding box center [1082, 71] width 98 height 63
select select "8"
select select "10"
select select "8"
select select "7"
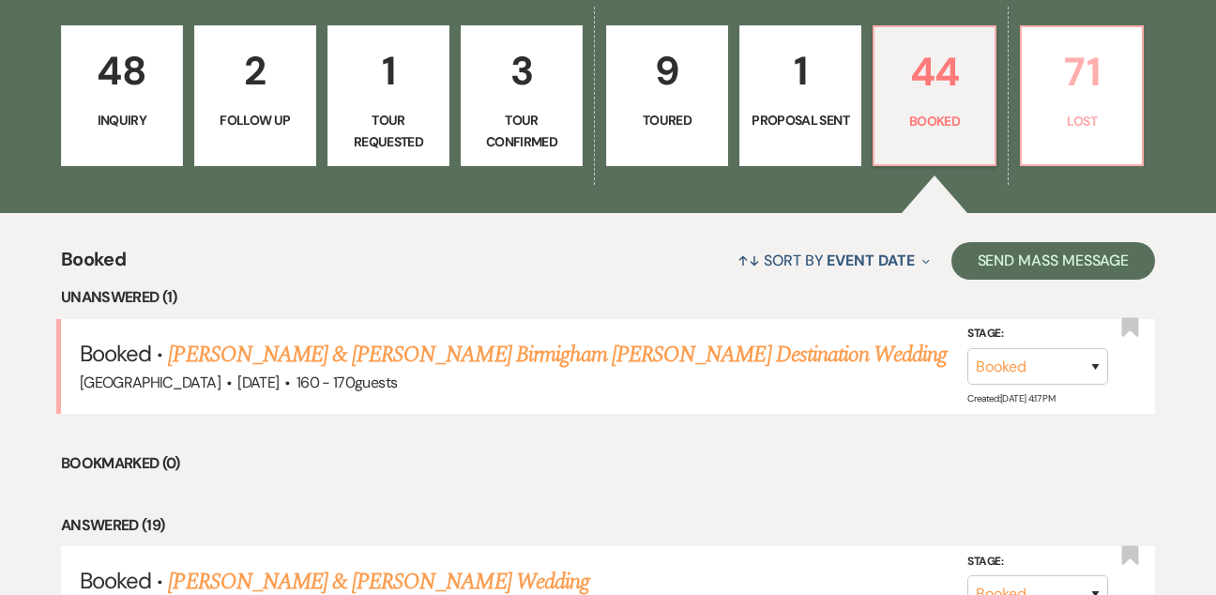
select select "8"
select select "11"
select select "8"
select select "5"
select select "8"
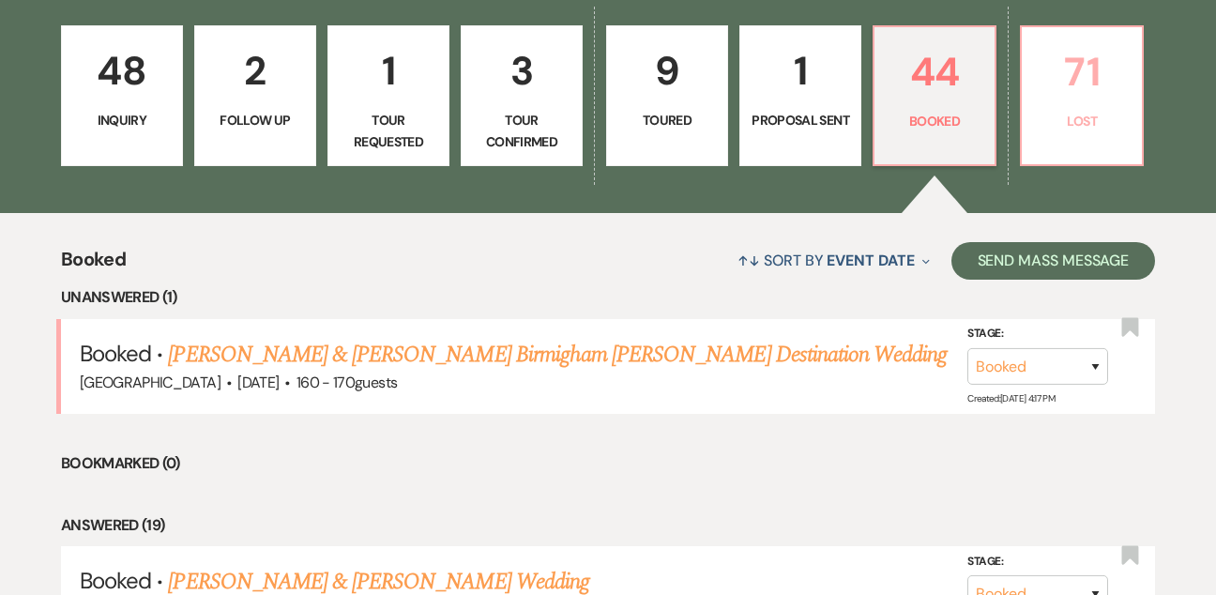
select select "6"
select select "8"
select select "5"
select select "8"
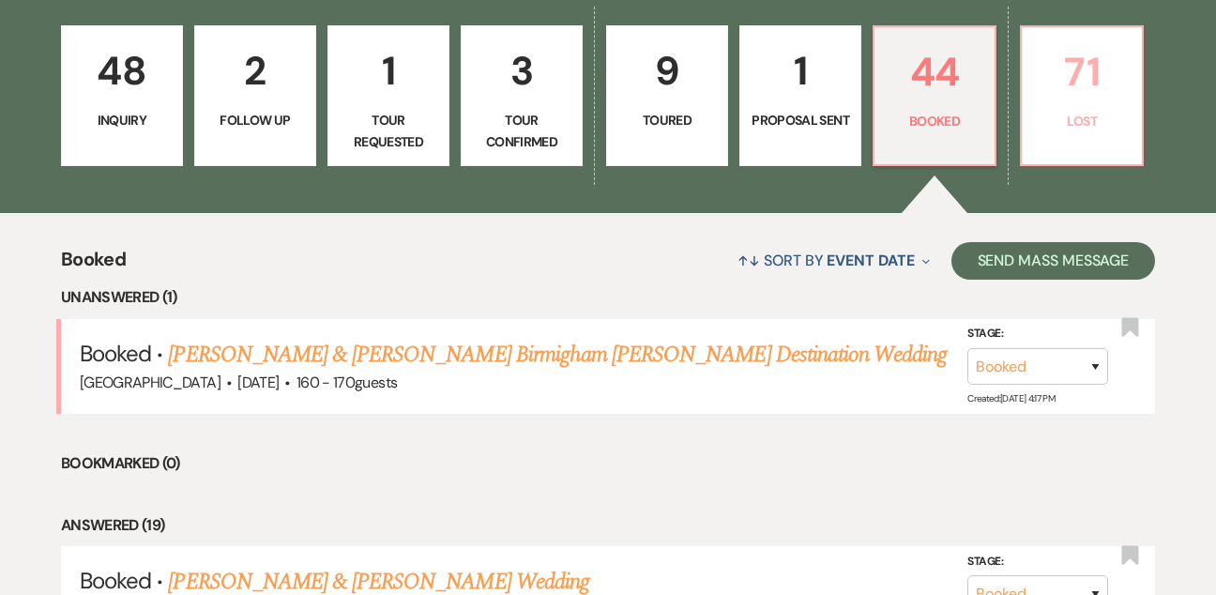
select select "8"
select select "6"
select select "8"
select select "6"
select select "8"
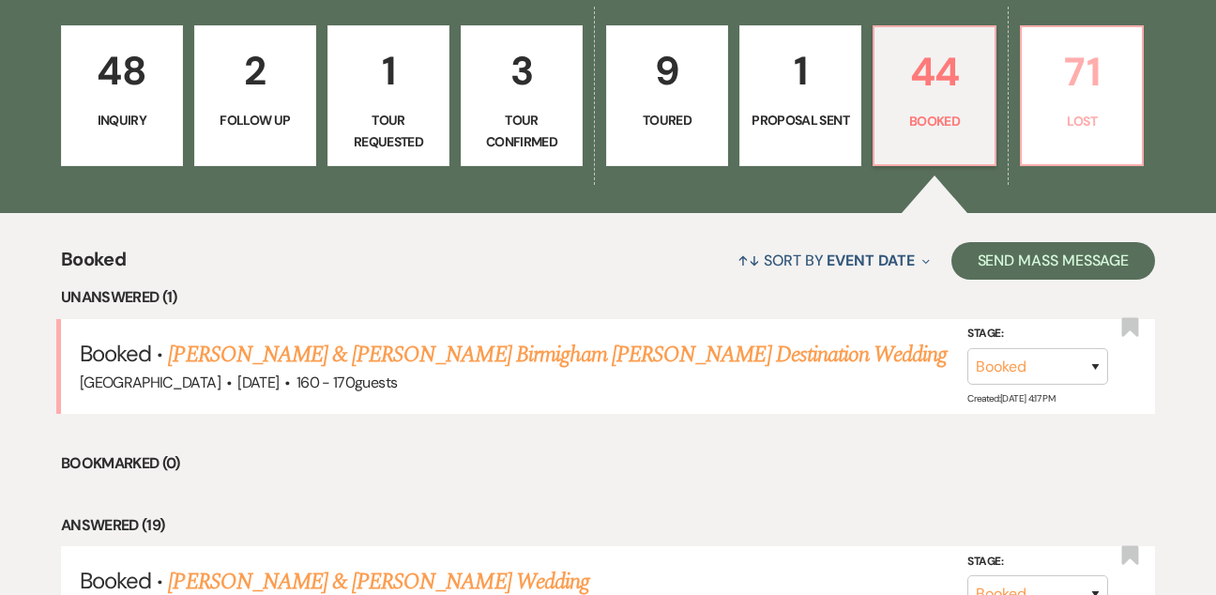
select select "6"
select select "8"
select select "6"
select select "8"
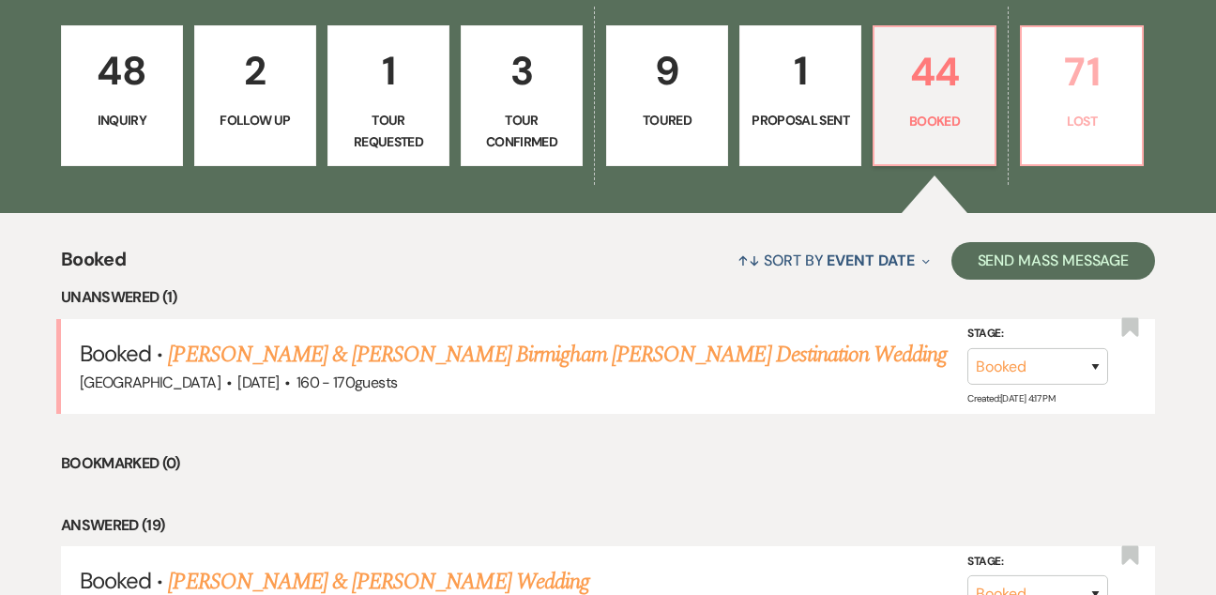
select select "8"
select select "6"
select select "8"
select select "5"
select select "8"
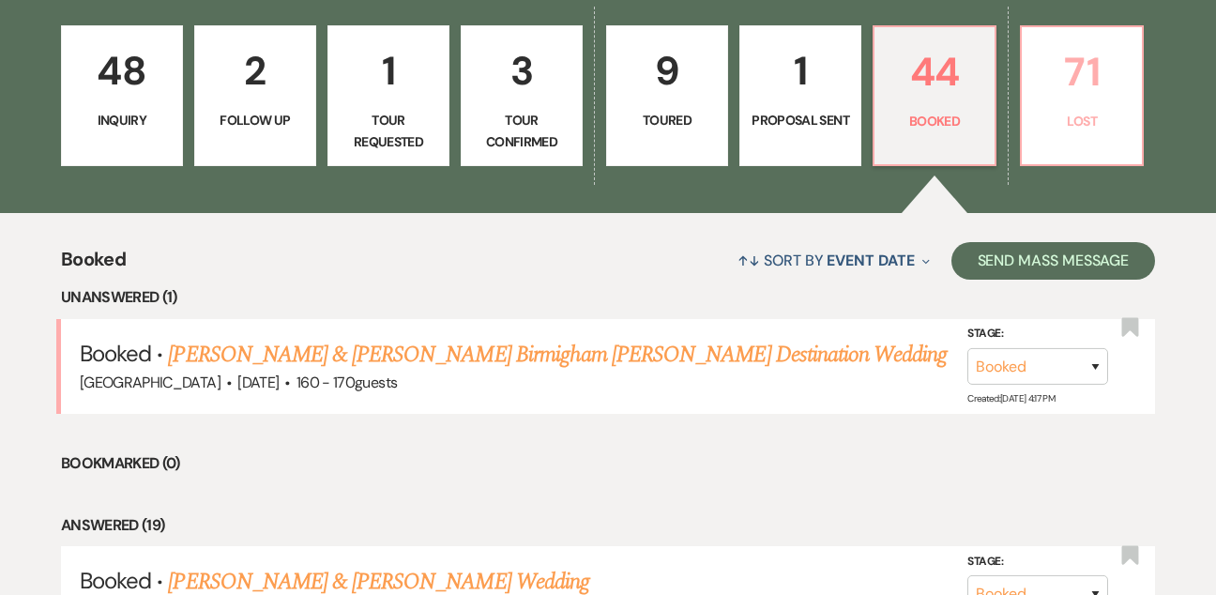
select select "5"
select select "8"
select select "11"
select select "8"
select select "1"
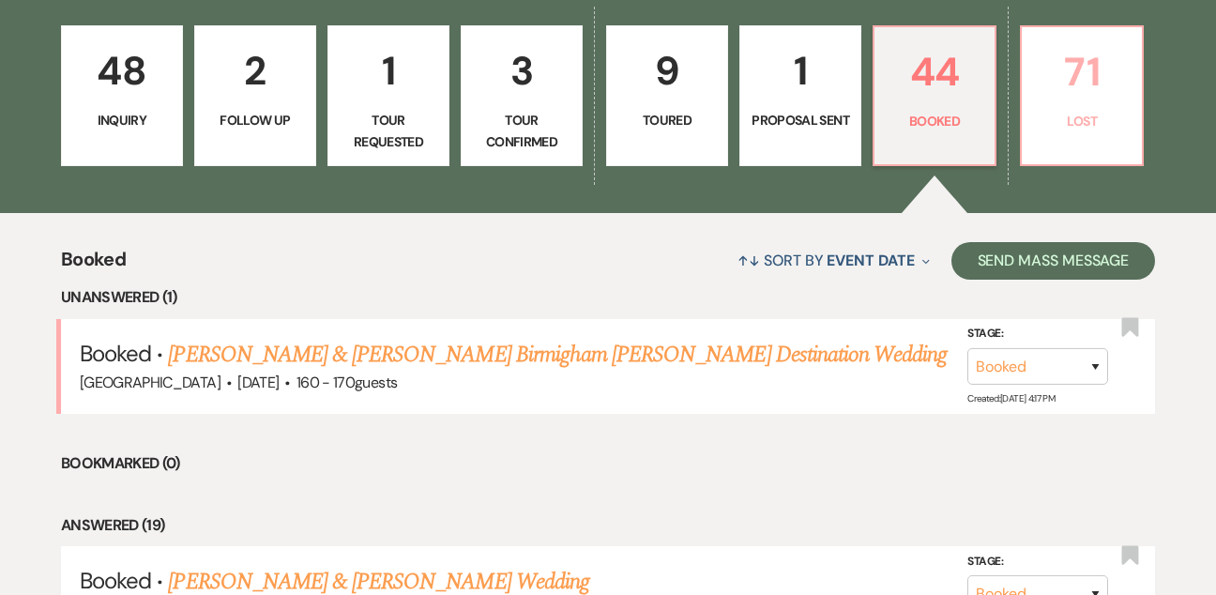
select select "8"
select select "5"
select select "8"
select select "5"
select select "8"
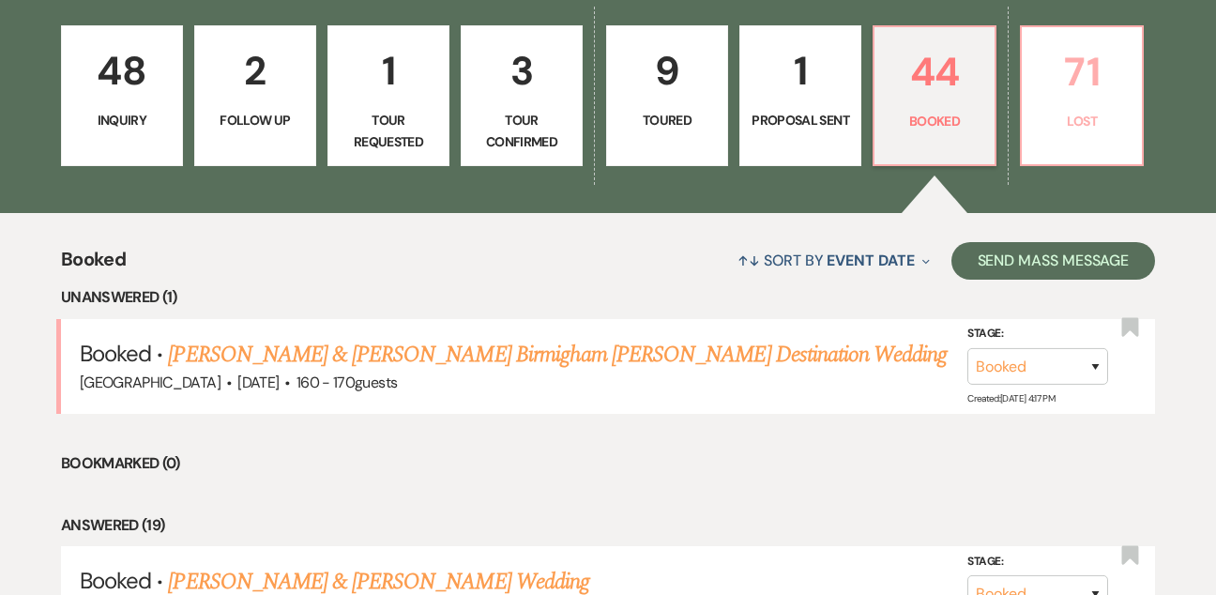
select select "5"
select select "8"
select select "5"
select select "8"
select select "6"
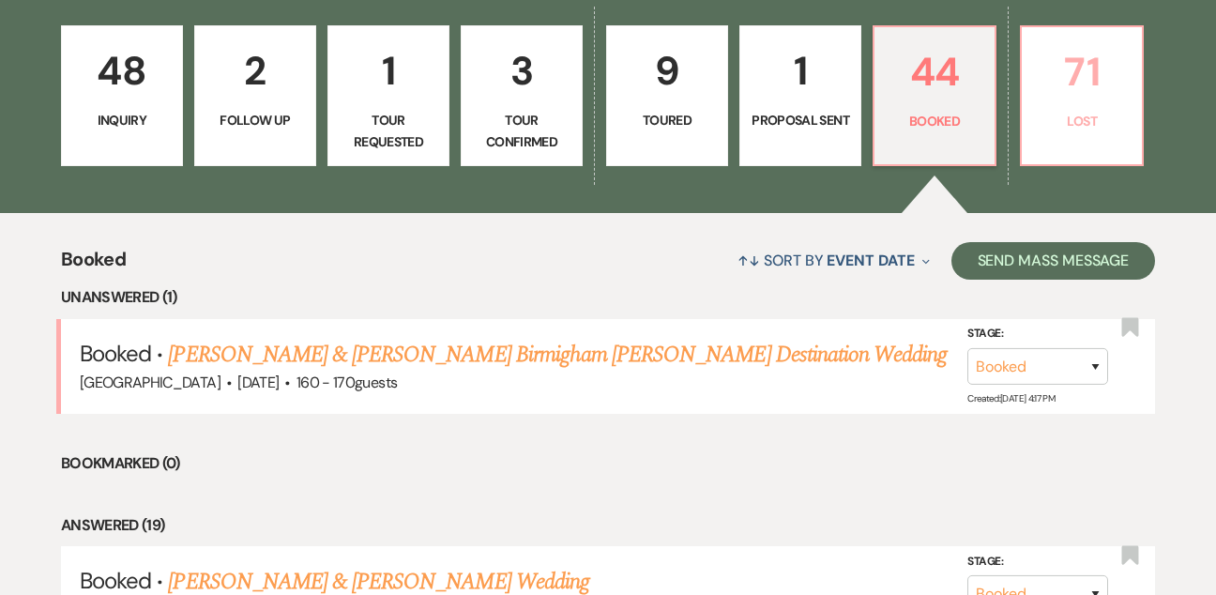
select select "8"
select select "5"
select select "8"
select select "5"
select select "8"
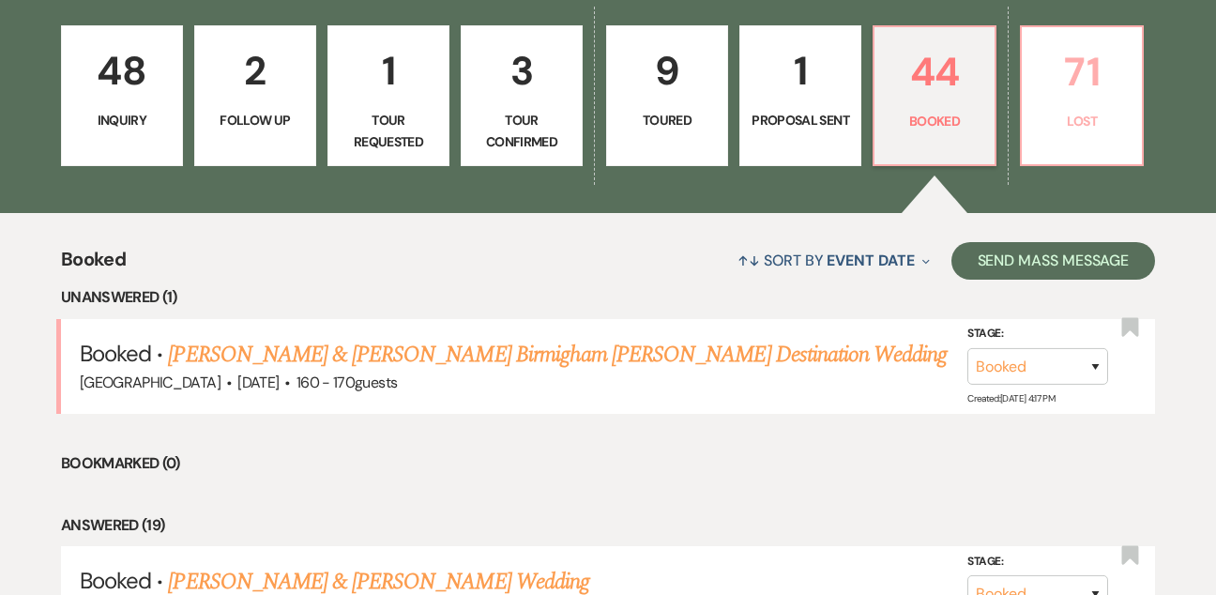
select select "5"
select select "8"
select select "6"
select select "8"
select select "6"
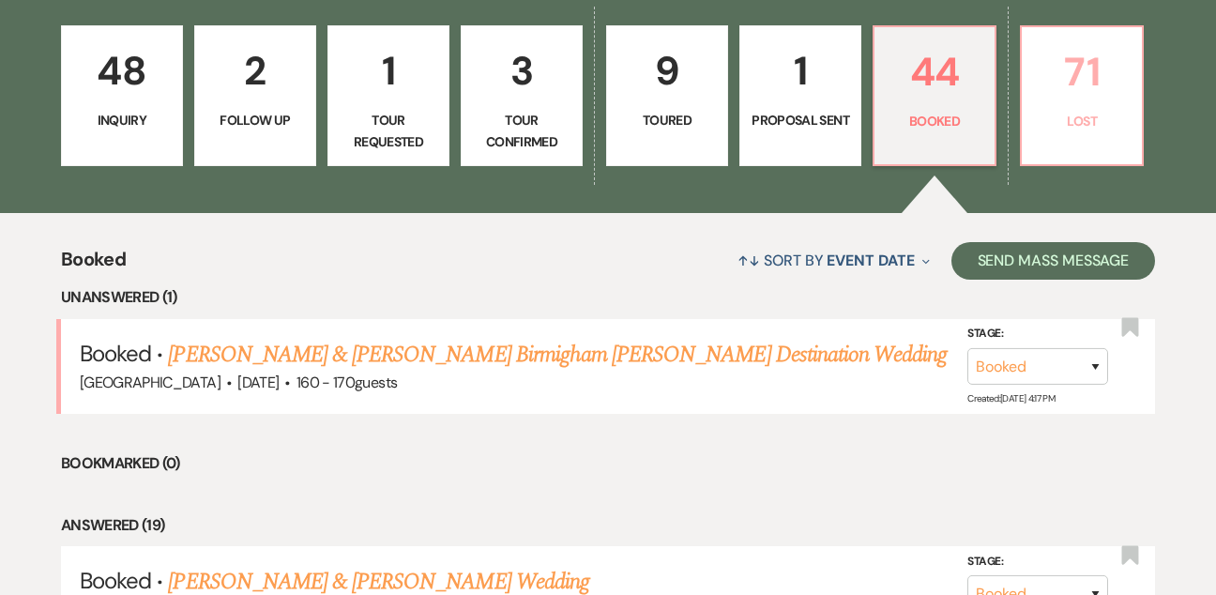
select select "8"
select select "5"
select select "8"
select select "9"
select select "8"
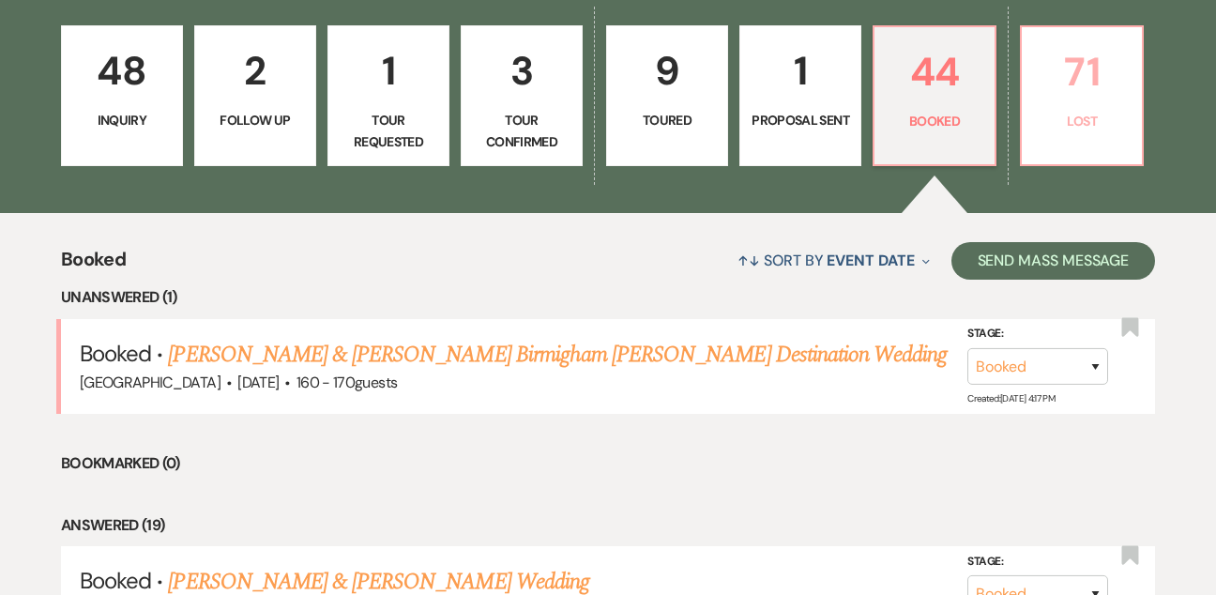
select select "5"
select select "8"
select select "5"
select select "8"
select select "5"
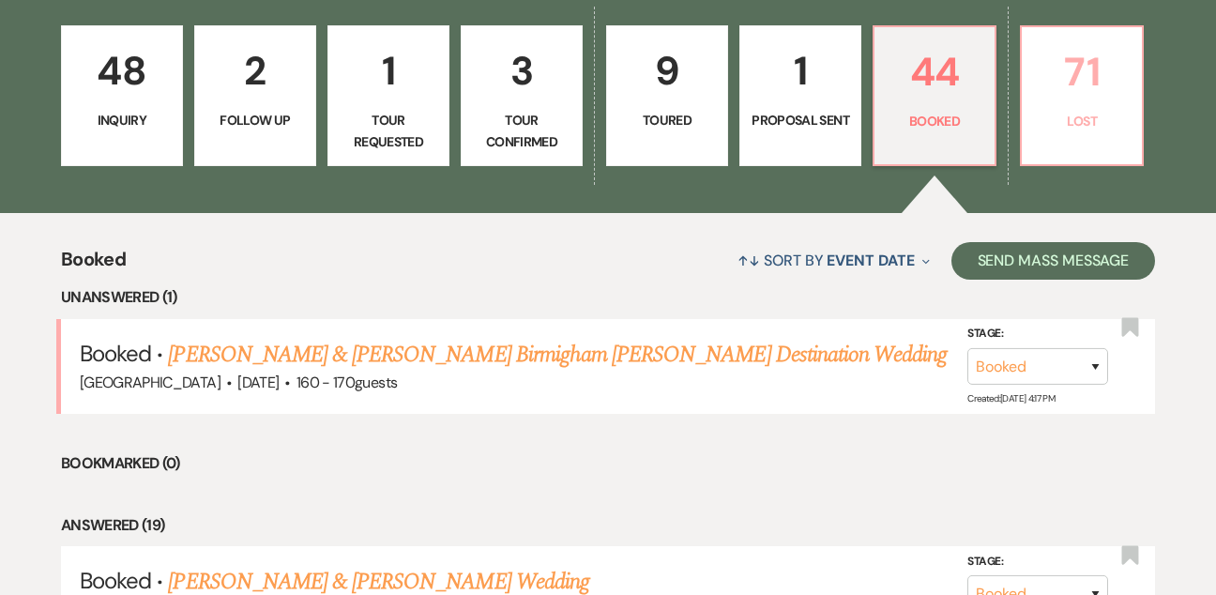
select select "8"
select select "5"
select select "8"
select select "5"
select select "8"
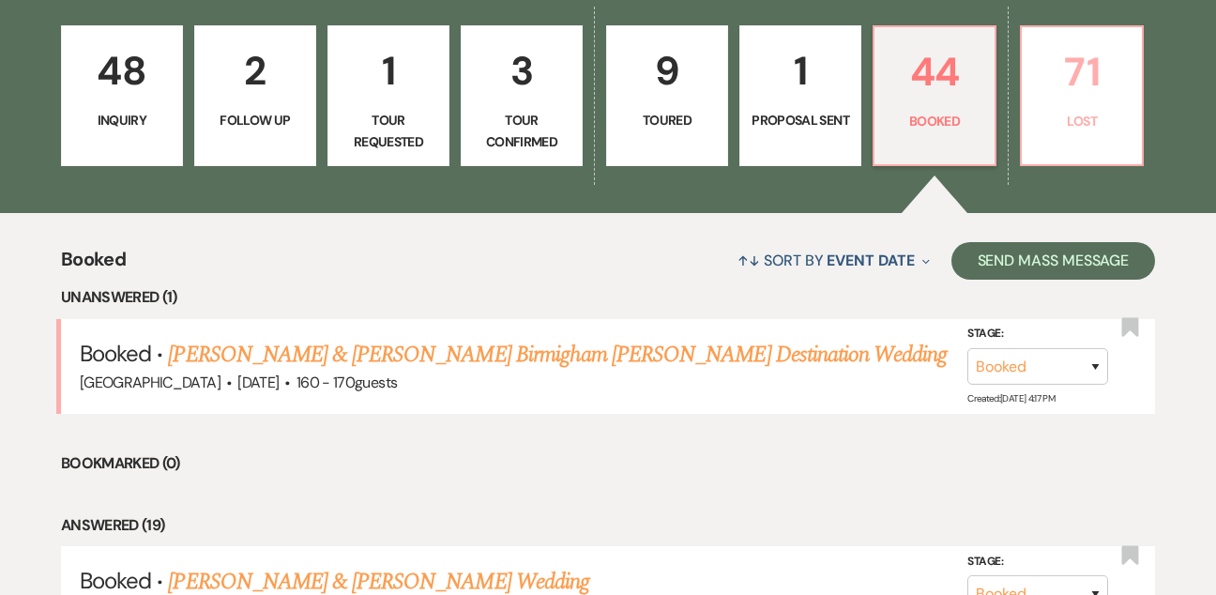
select select "5"
select select "8"
select select "5"
select select "8"
select select "5"
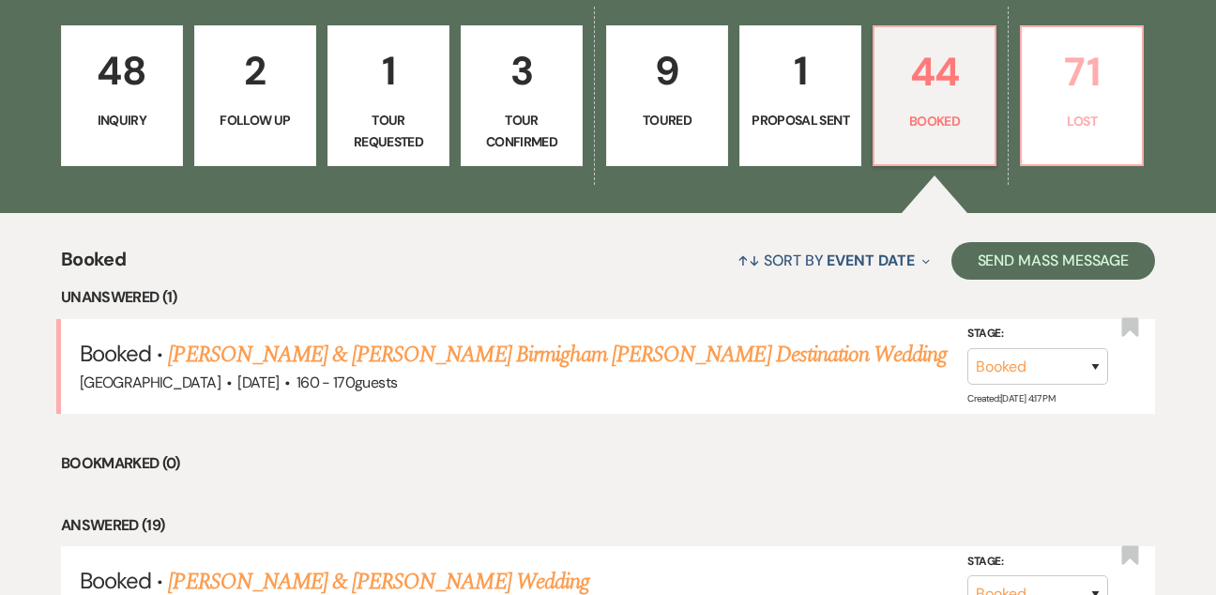
select select "8"
select select "5"
select select "8"
select select "10"
select select "8"
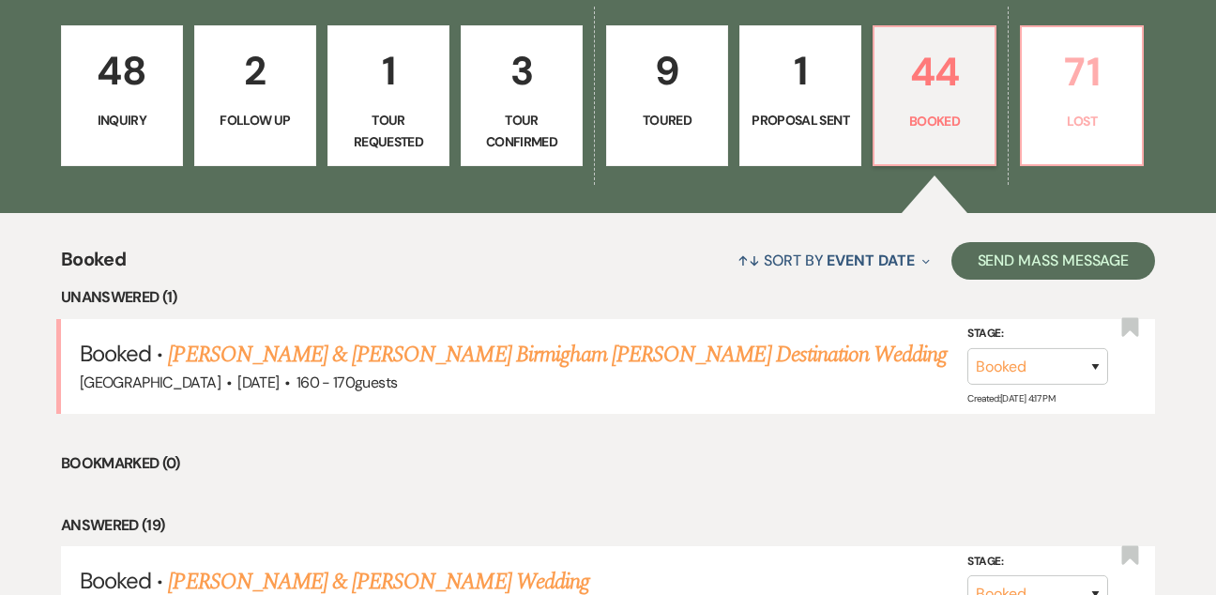
select select "11"
select select "8"
select select "5"
select select "8"
select select "1"
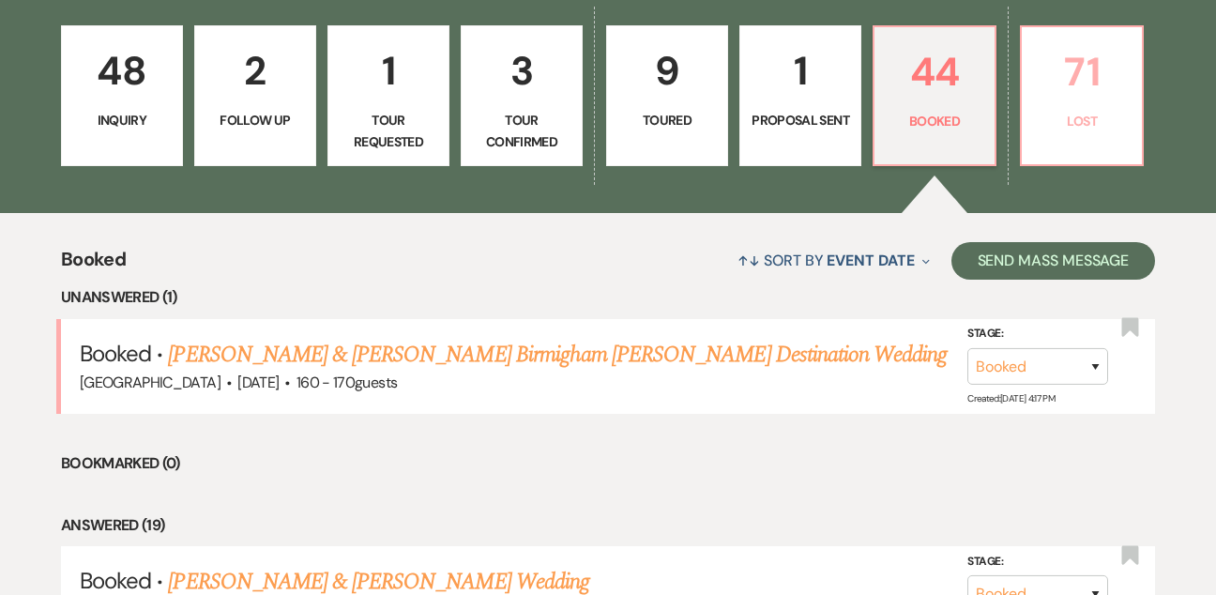
select select "8"
select select "5"
select select "8"
select select "5"
select select "8"
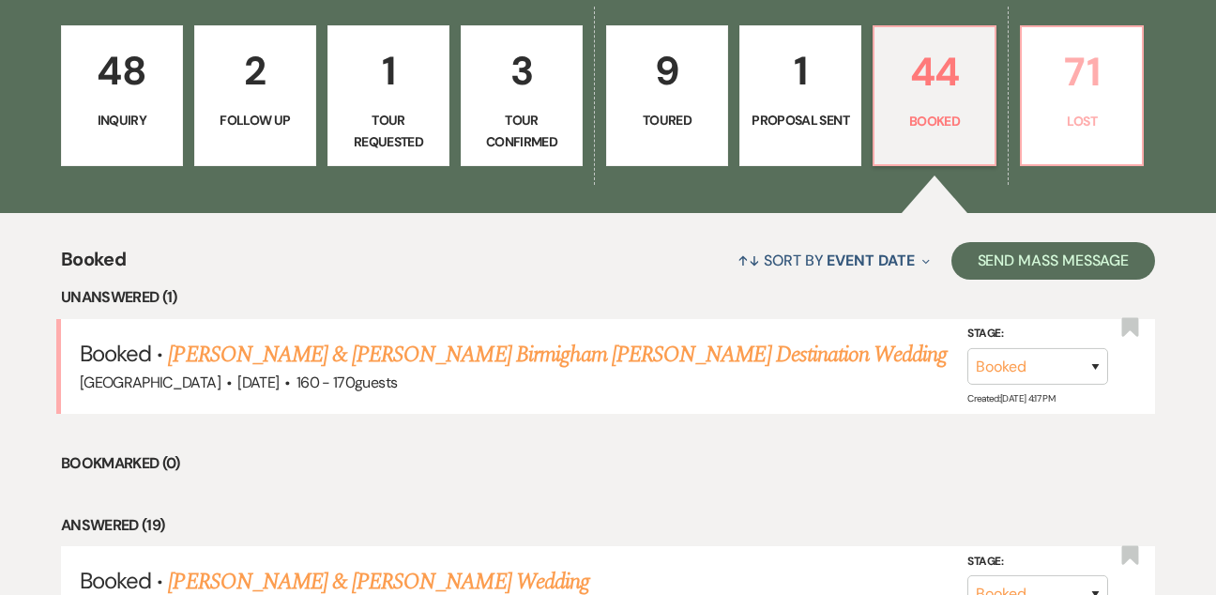
select select "5"
select select "8"
select select "6"
select select "8"
select select "11"
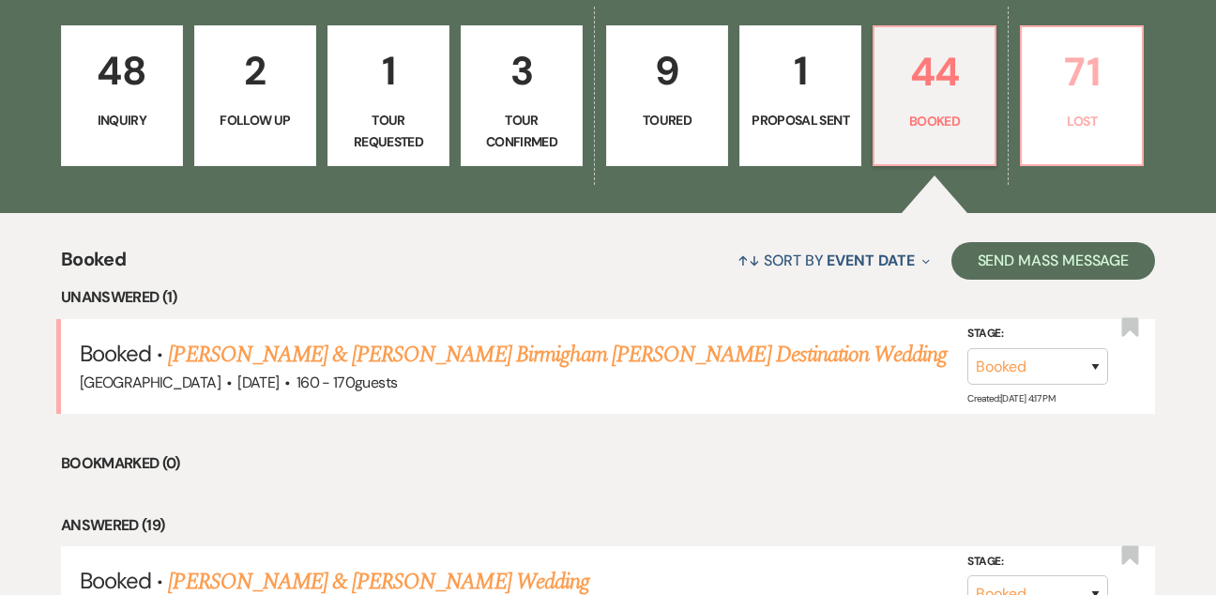
select select "8"
select select "11"
select select "8"
select select "5"
select select "8"
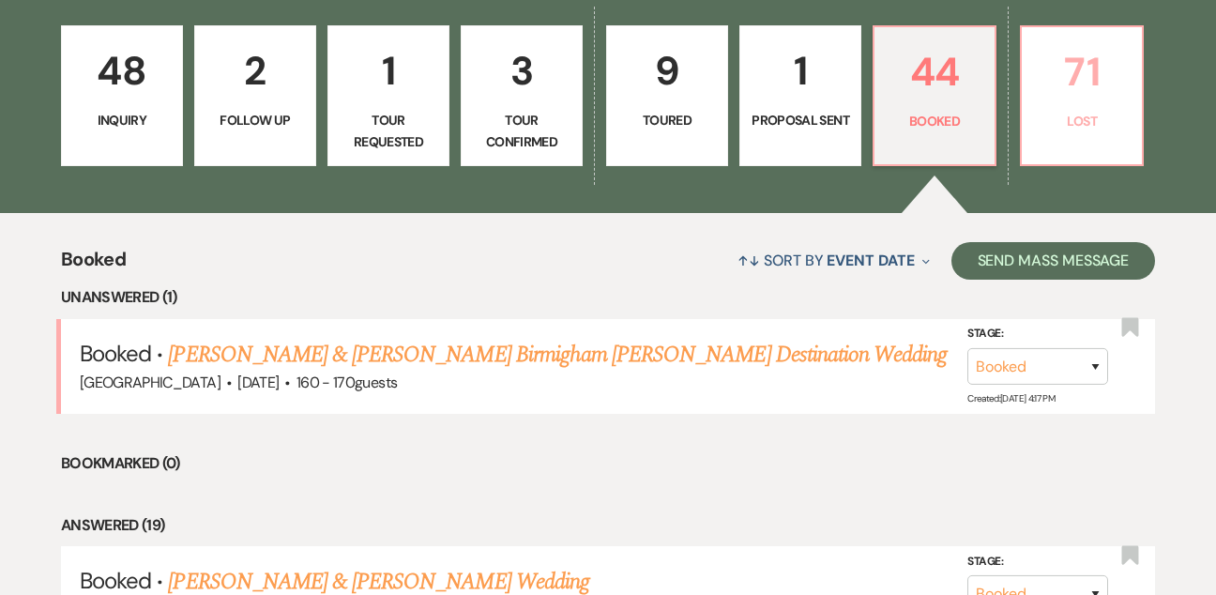
select select "5"
select select "8"
select select "6"
select select "8"
select select "11"
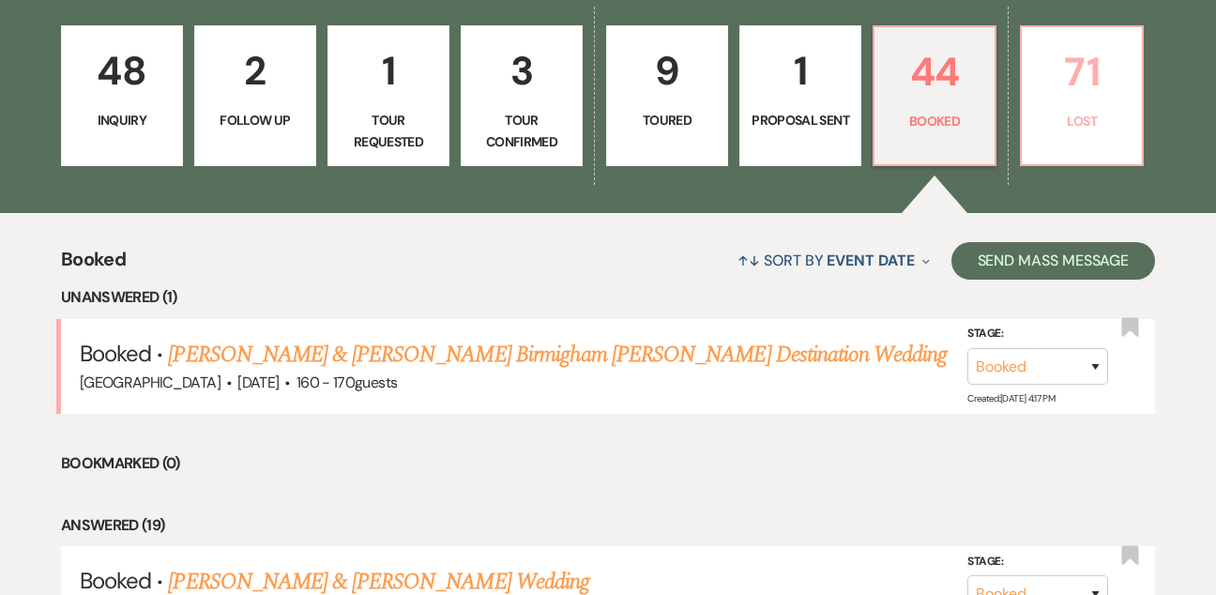
select select "8"
select select "11"
select select "8"
select select "5"
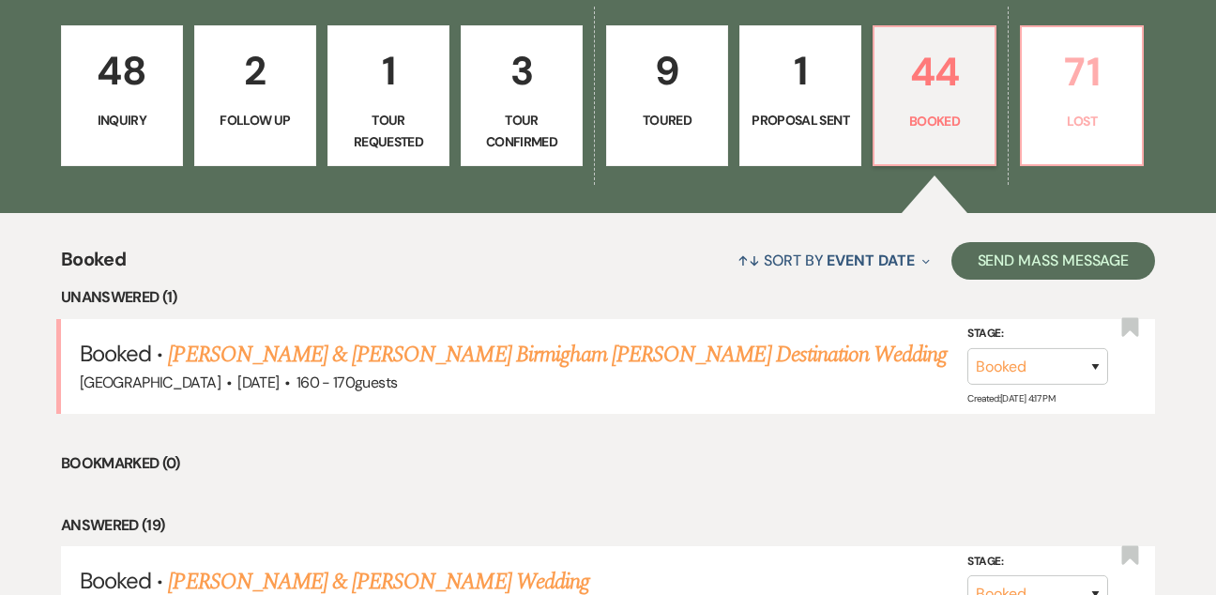
select select "8"
select select "6"
select select "8"
select select "5"
select select "8"
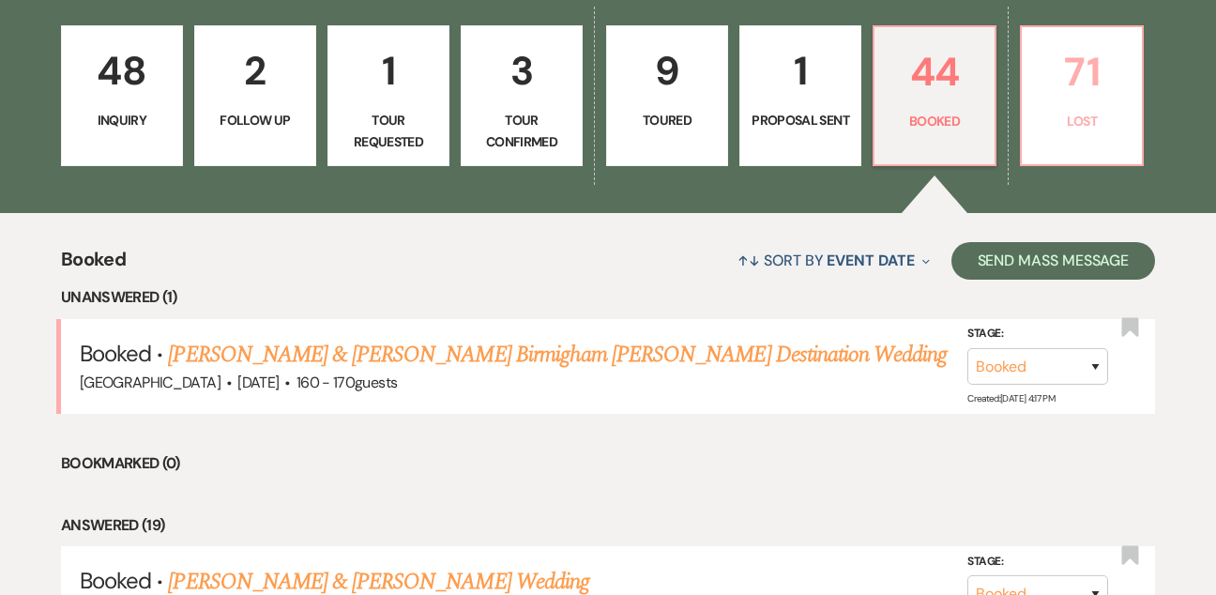
select select "7"
select select "8"
select select "5"
select select "8"
select select "5"
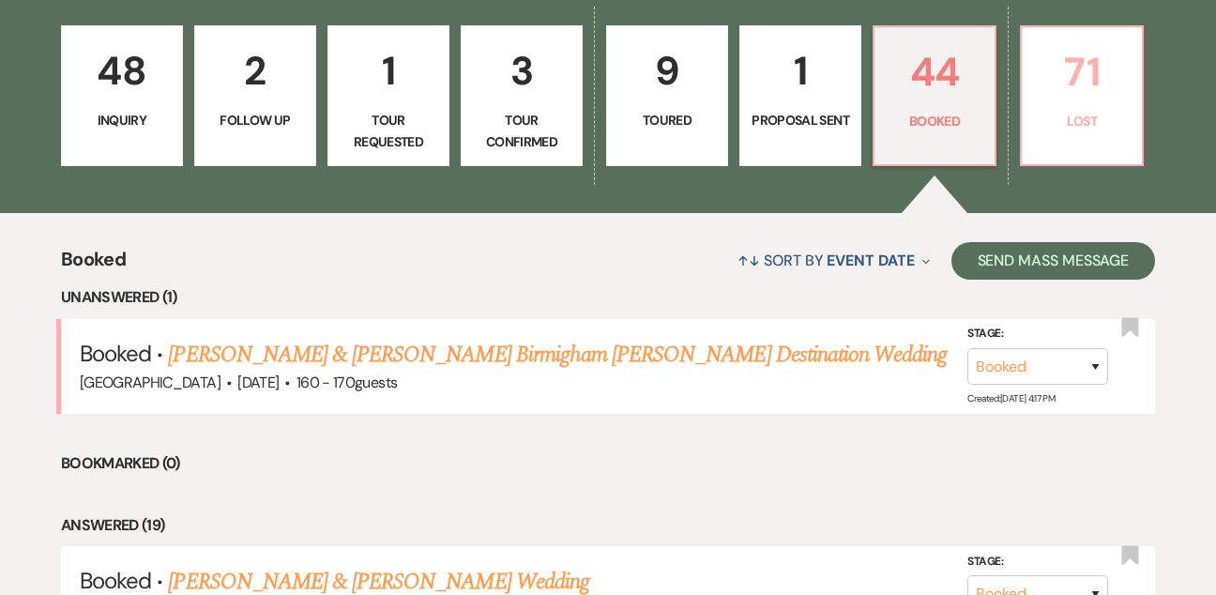
select select "8"
select select "5"
select select "8"
select select "5"
select select "8"
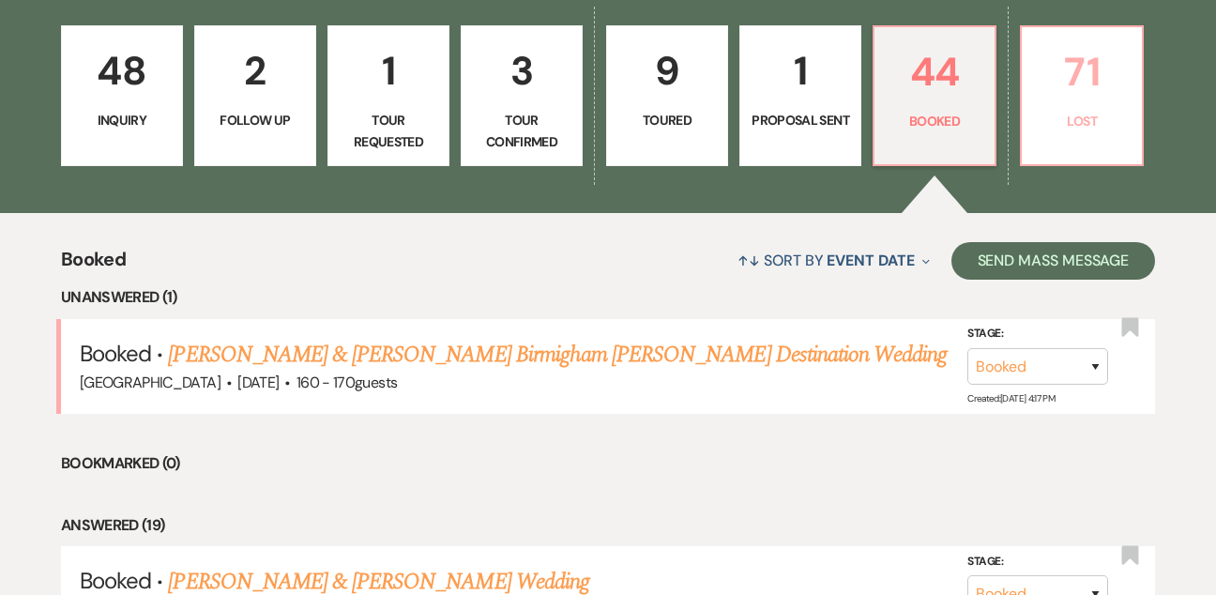
select select "1"
select select "8"
select select "1"
select select "8"
select select "5"
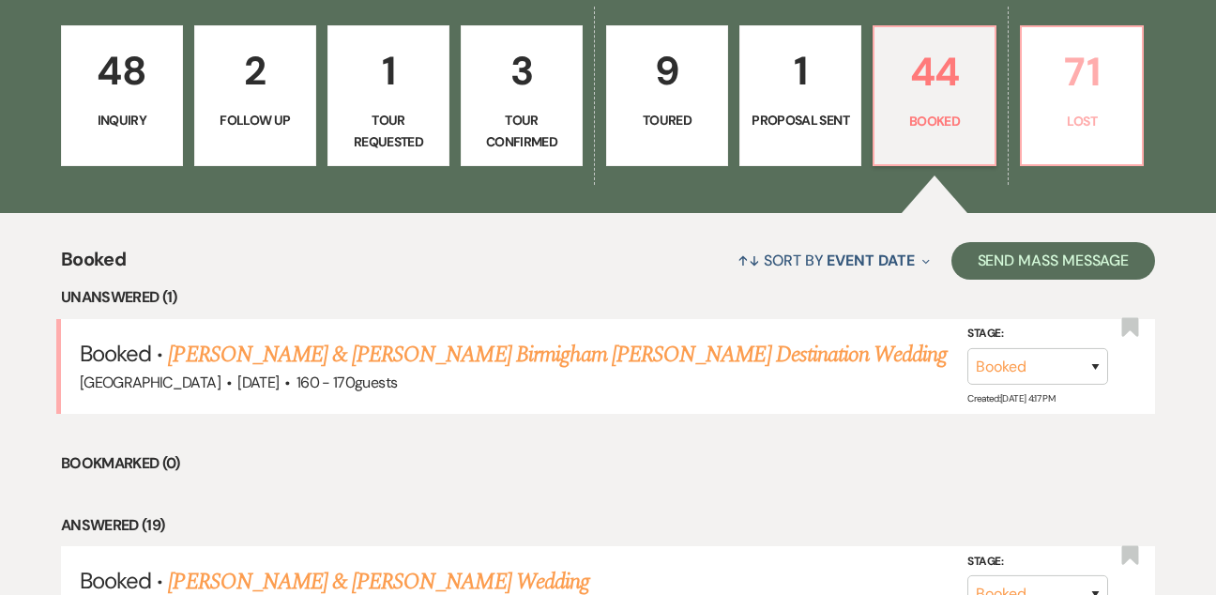
select select "8"
select select "5"
select select "8"
select select "5"
select select "8"
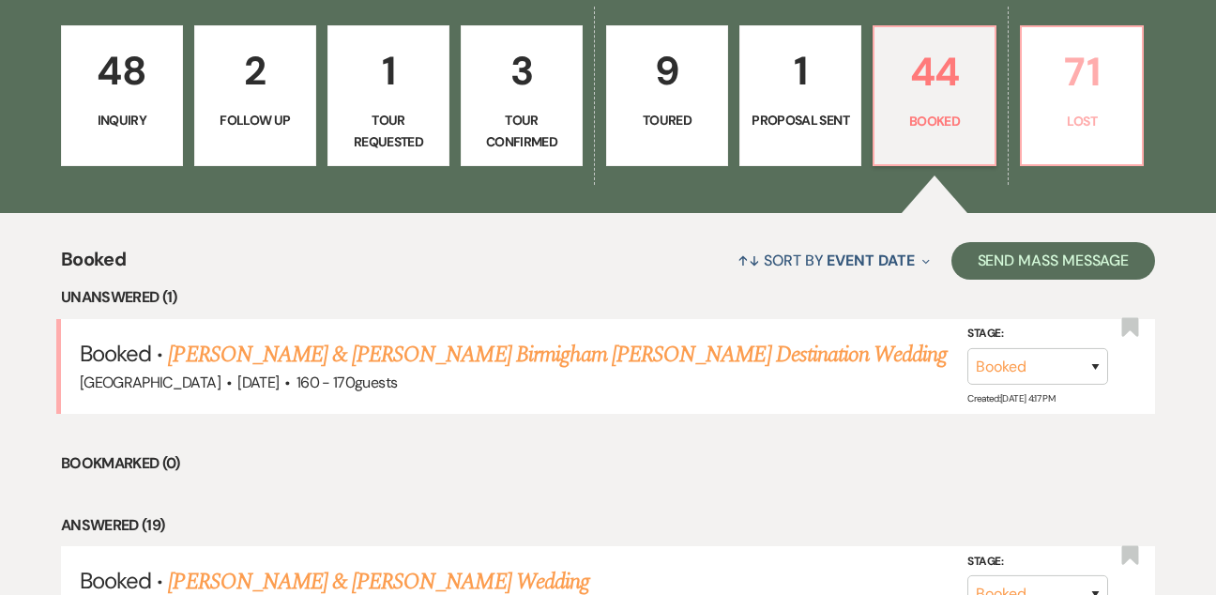
select select "5"
select select "8"
select select "5"
select select "8"
select select "11"
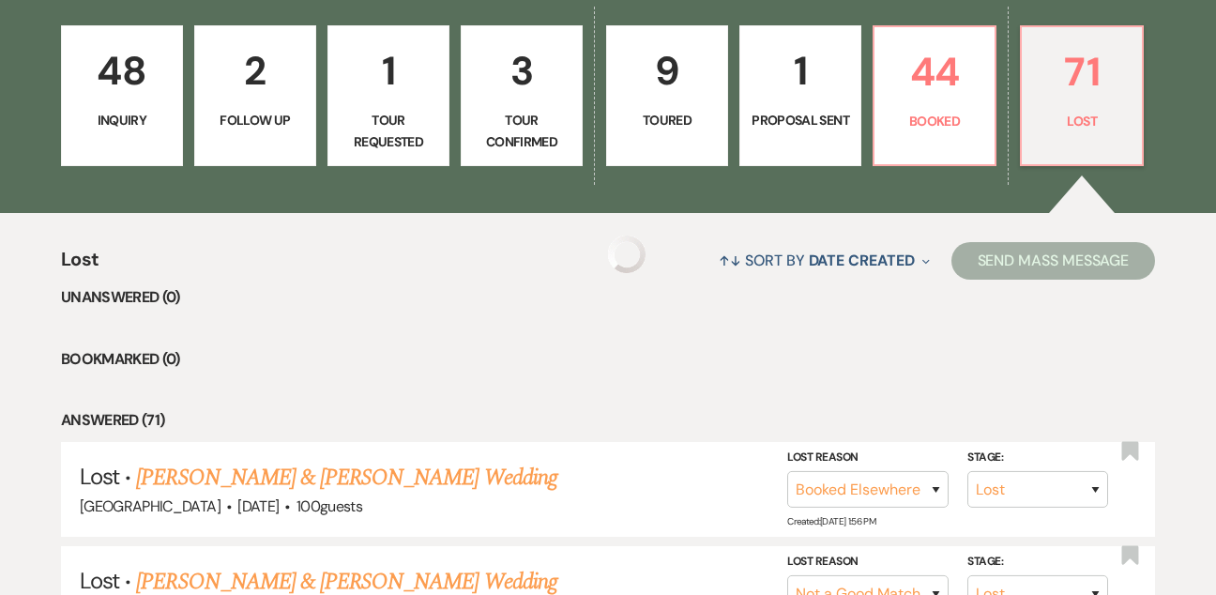
select select "8"
select select "6"
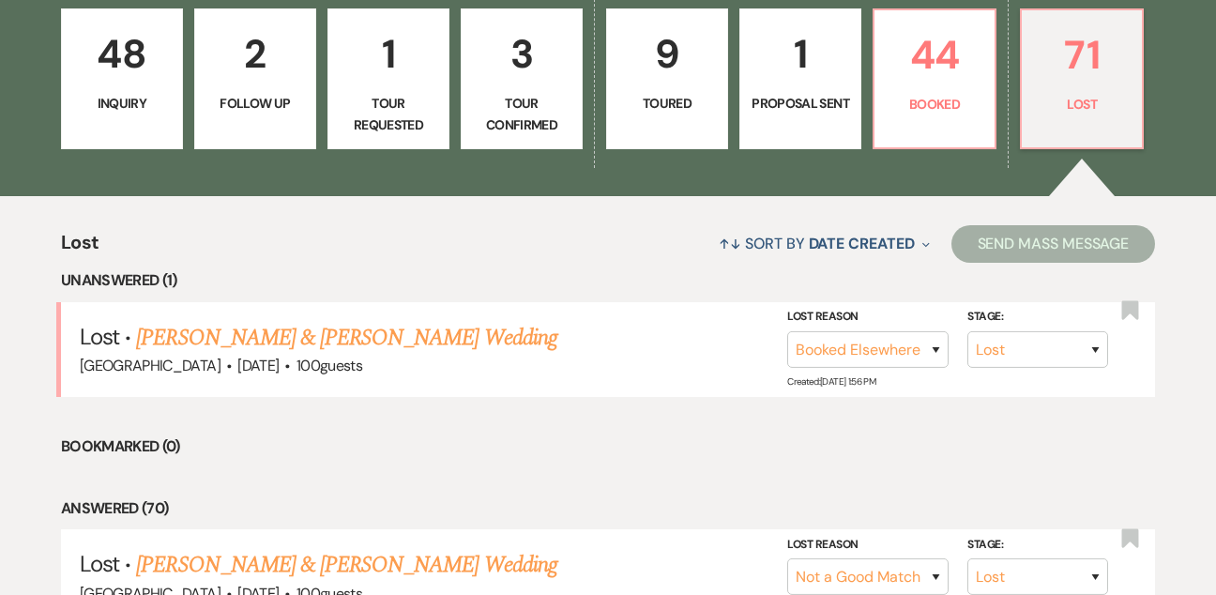
scroll to position [536, 0]
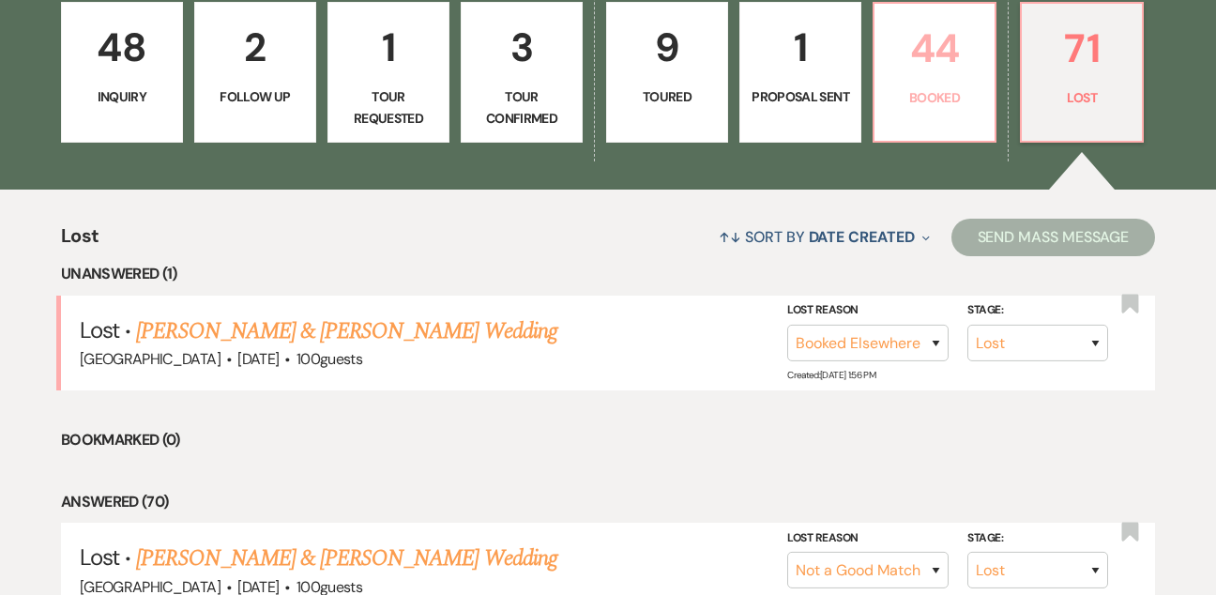
click at [920, 85] on link "44 Booked" at bounding box center [934, 72] width 124 height 141
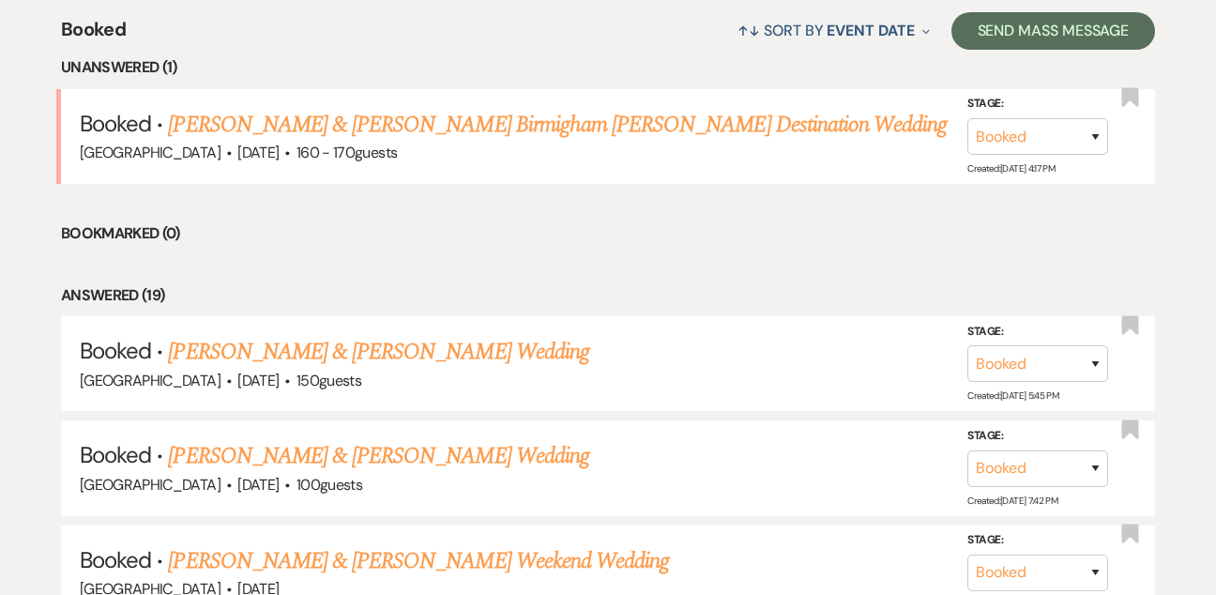
scroll to position [745, 0]
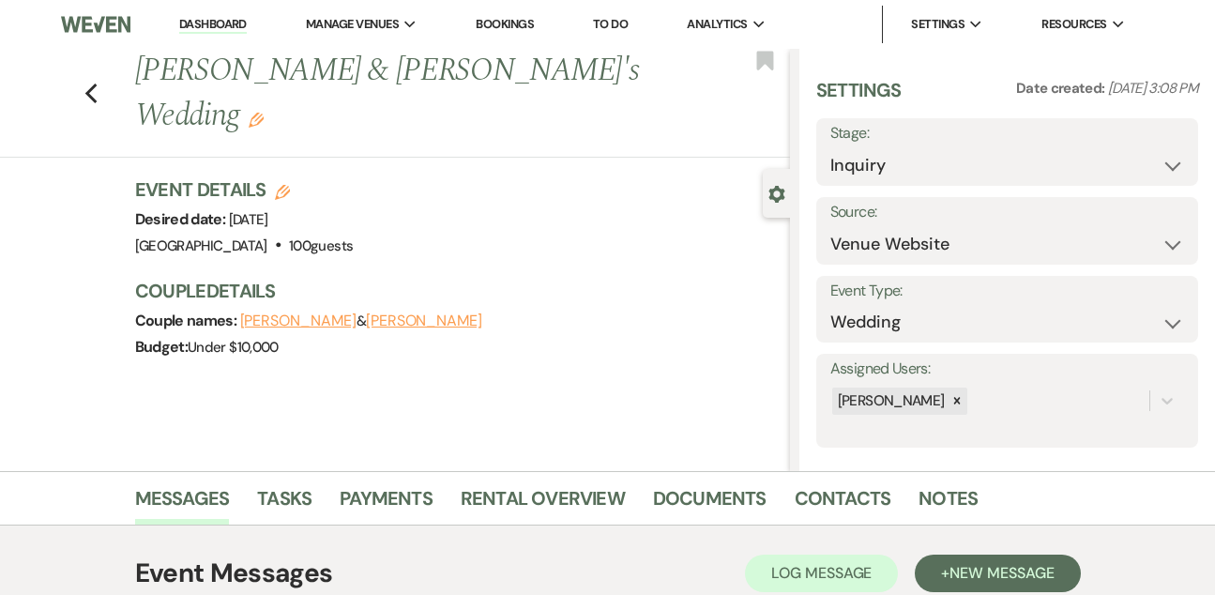
select select "5"
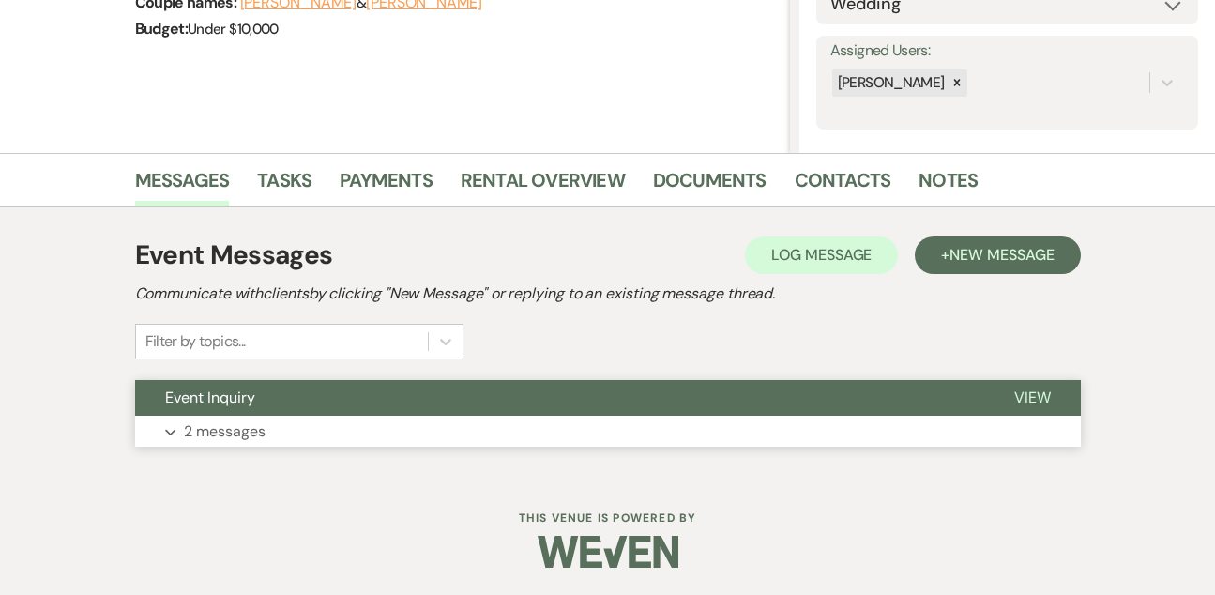
click at [525, 415] on button "Event Inquiry" at bounding box center [559, 398] width 849 height 36
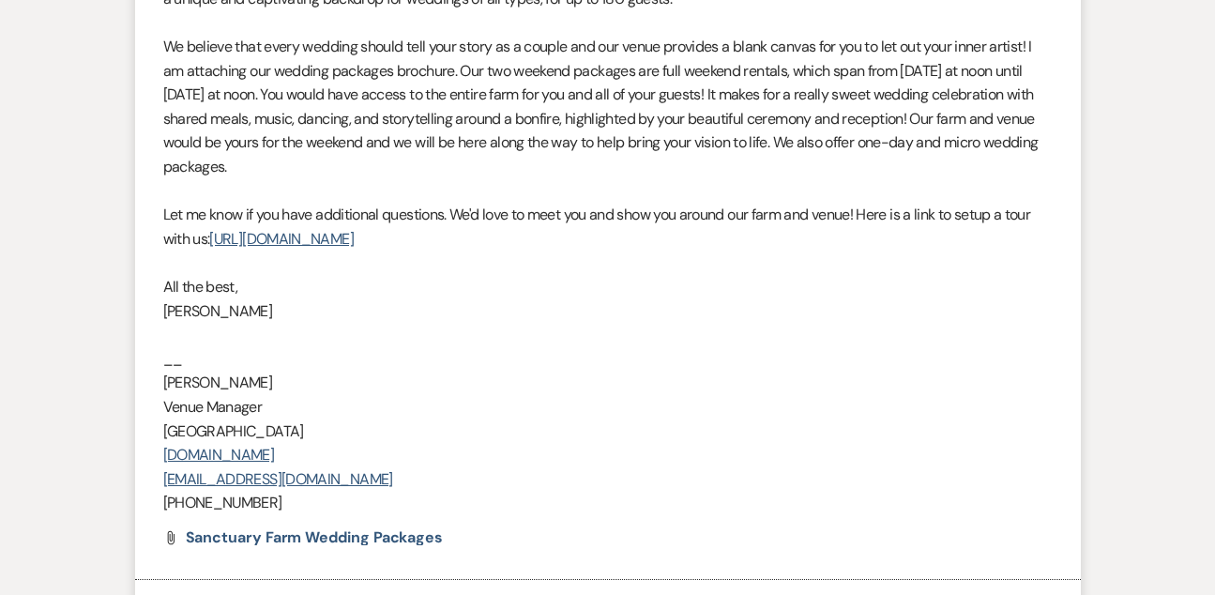
scroll to position [1347, 0]
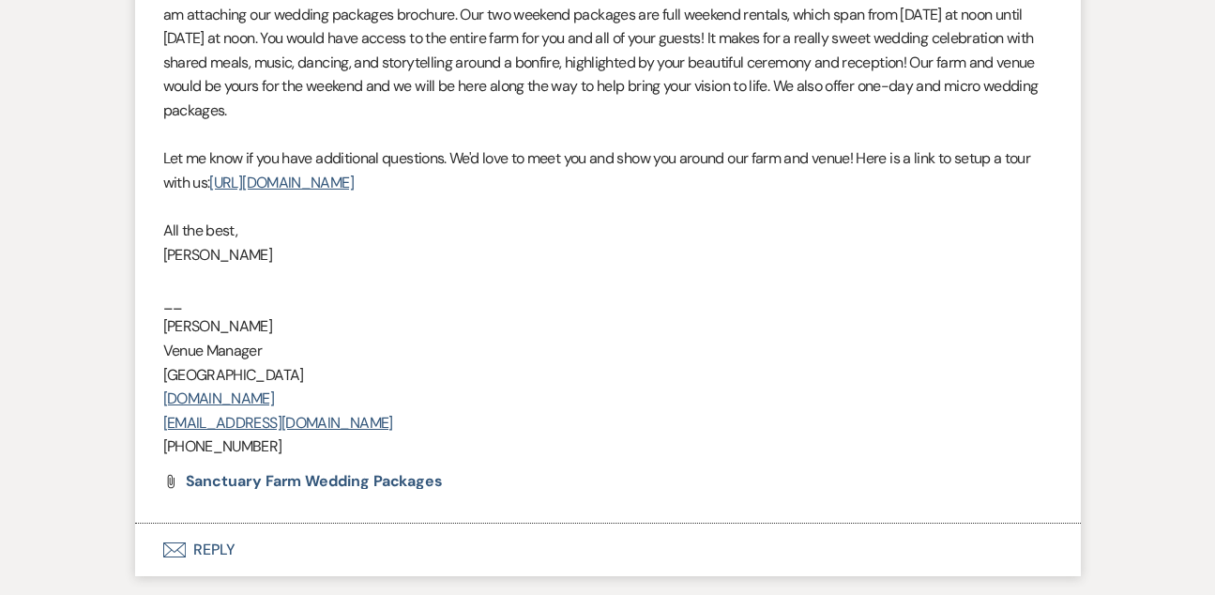
click at [230, 529] on button "Envelope Reply" at bounding box center [608, 549] width 946 height 53
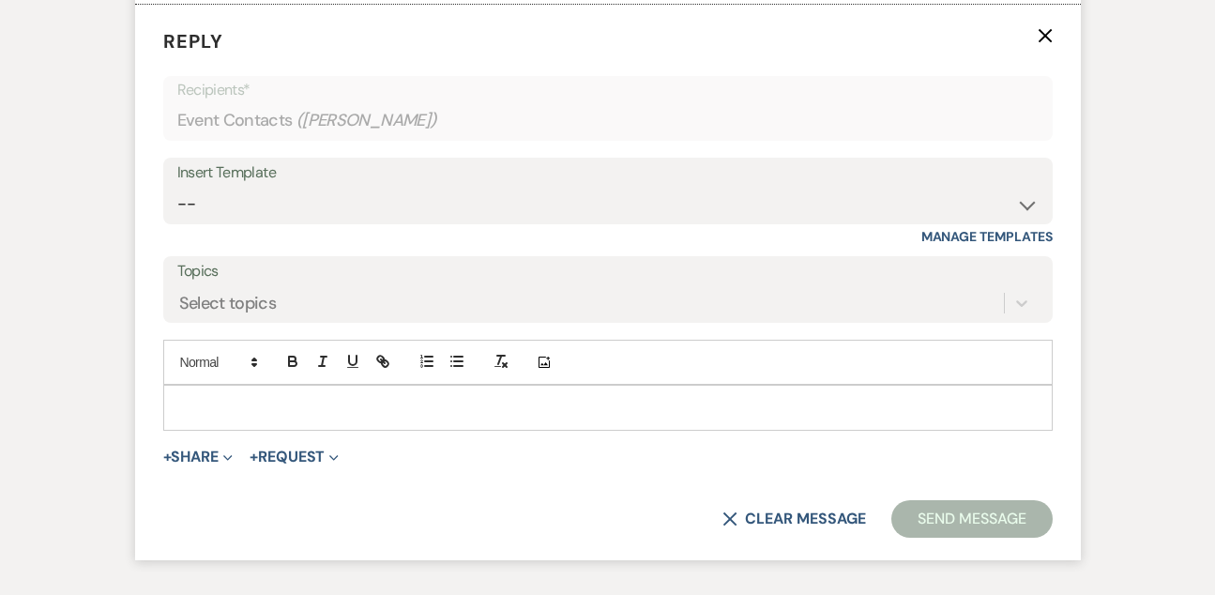
scroll to position [1901, 0]
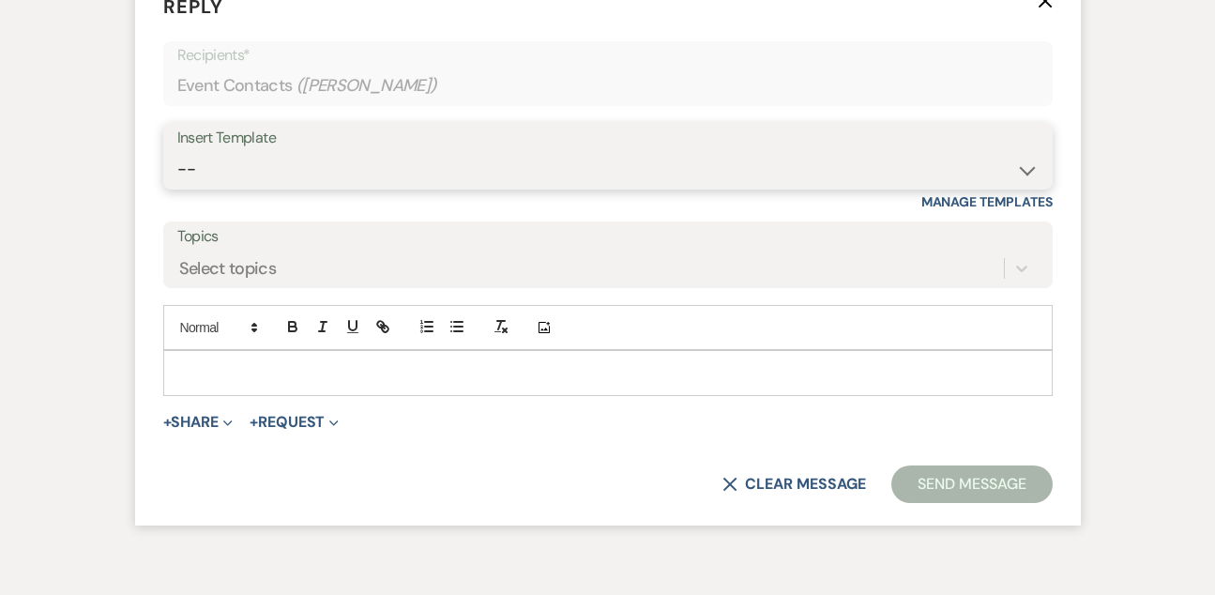
select select "5809"
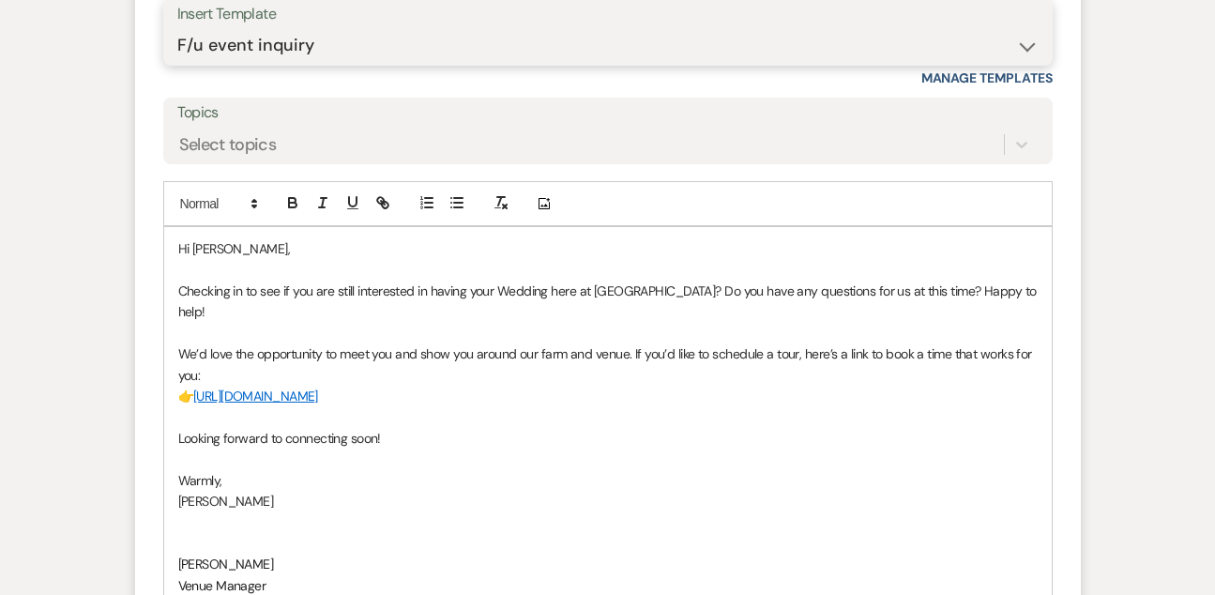
scroll to position [2036, 0]
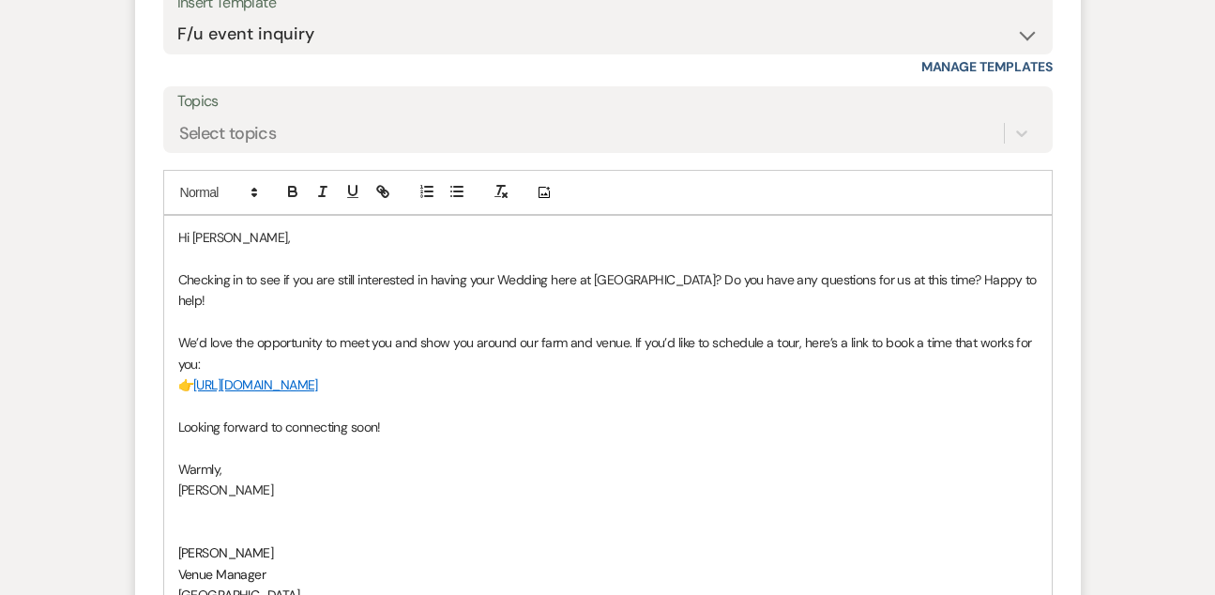
click at [193, 376] on span "👉" at bounding box center [185, 384] width 15 height 17
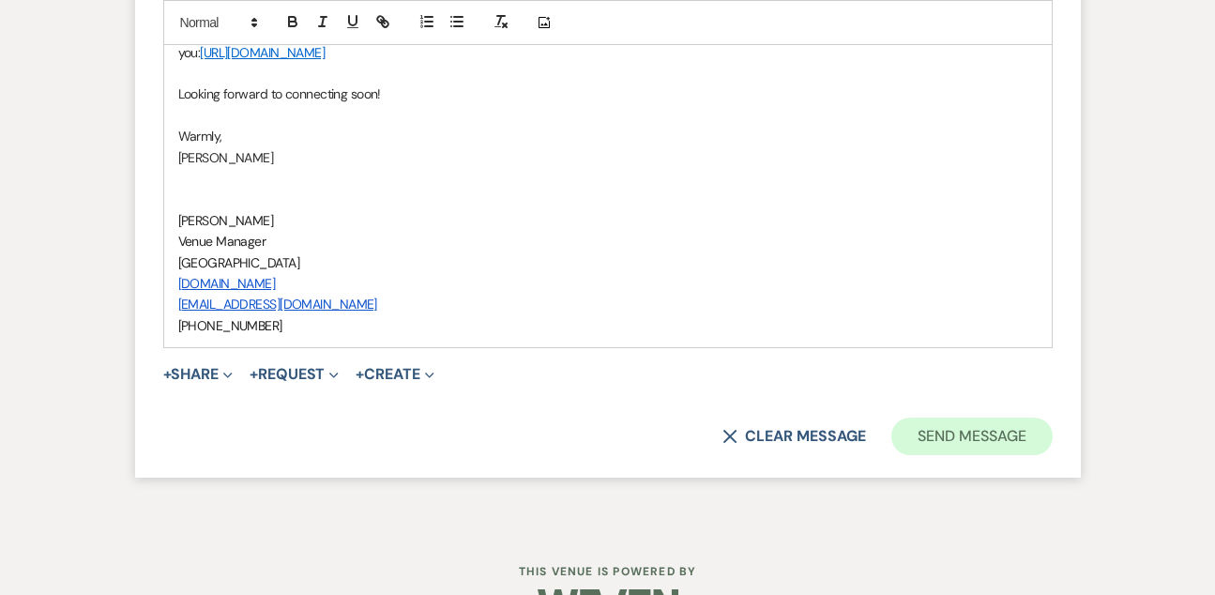
click at [933, 417] on button "Send Message" at bounding box center [971, 436] width 160 height 38
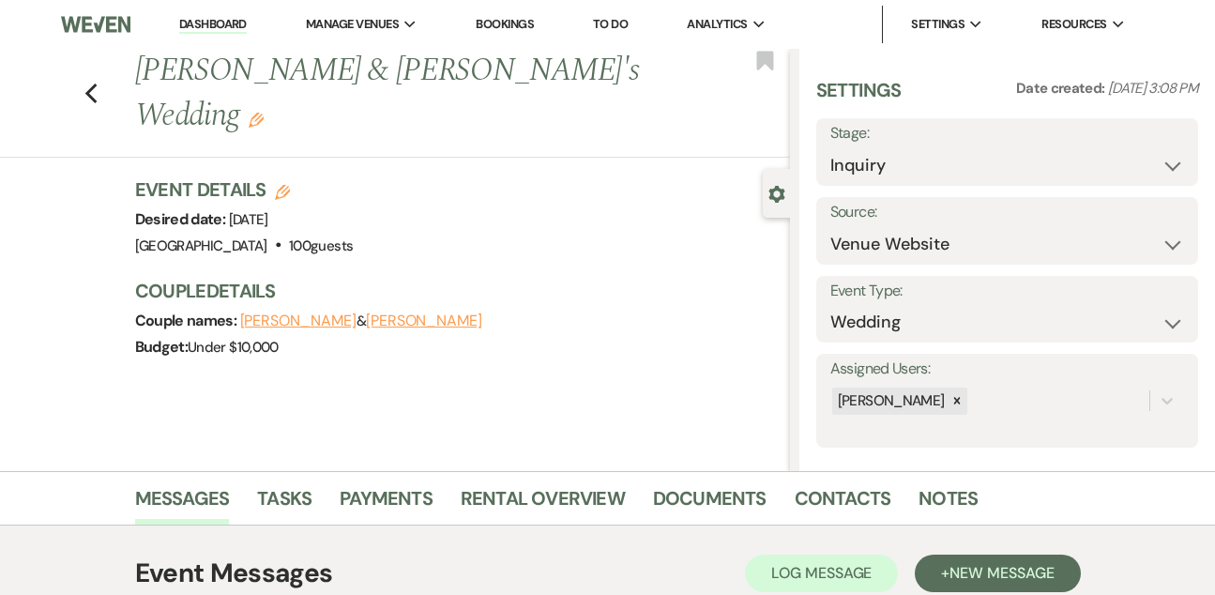
scroll to position [0, 0]
select select "9"
click at [1123, 156] on button "Save" at bounding box center [1158, 152] width 79 height 38
click at [210, 20] on link "Dashboard" at bounding box center [213, 25] width 68 height 18
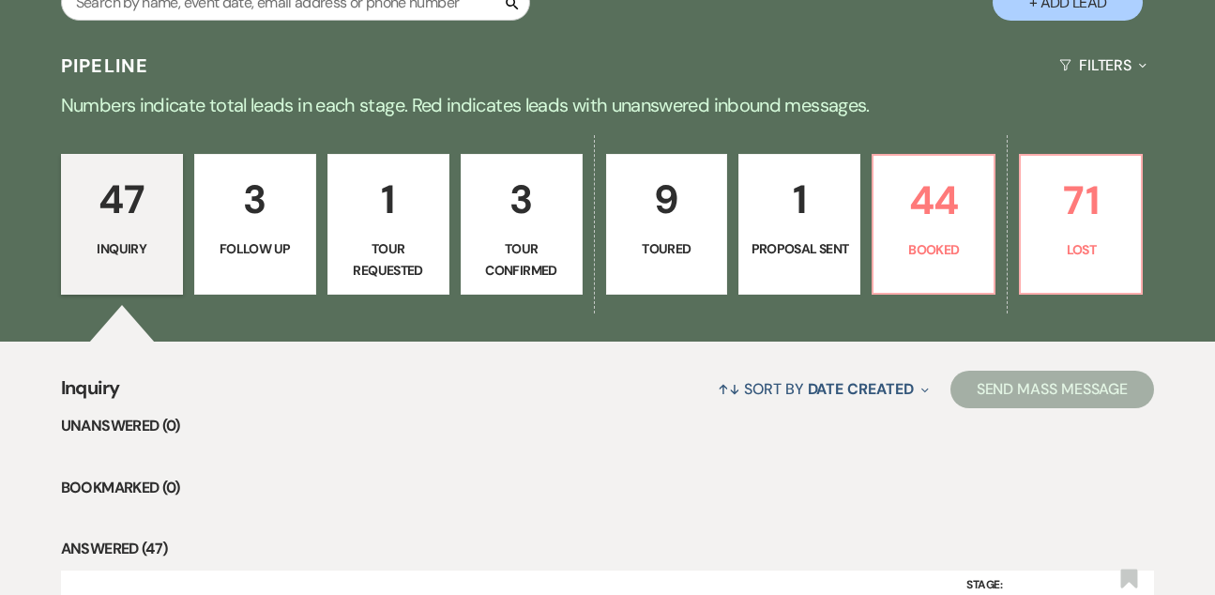
scroll to position [386, 0]
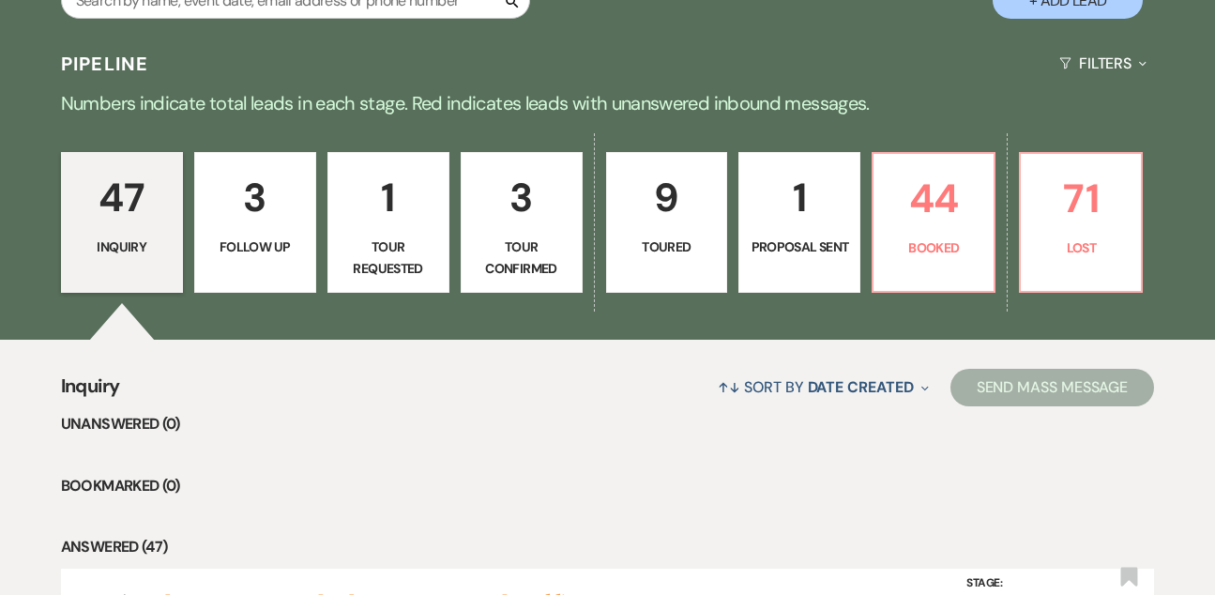
click at [408, 235] on link "1 Tour Requested" at bounding box center [388, 222] width 122 height 141
select select "2"
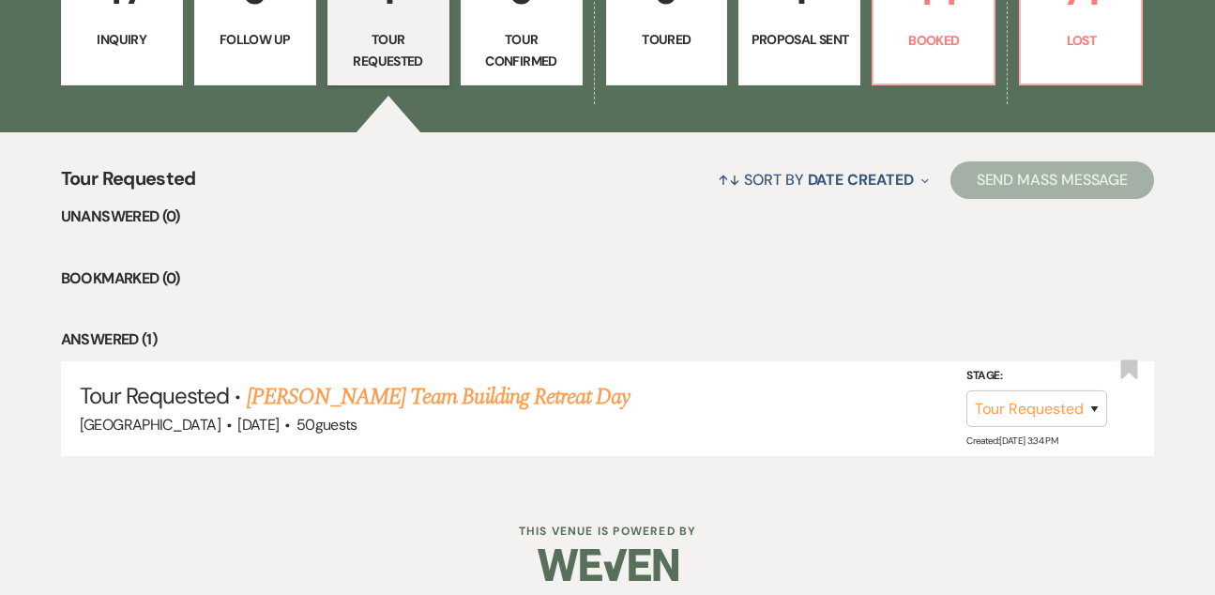
scroll to position [600, 0]
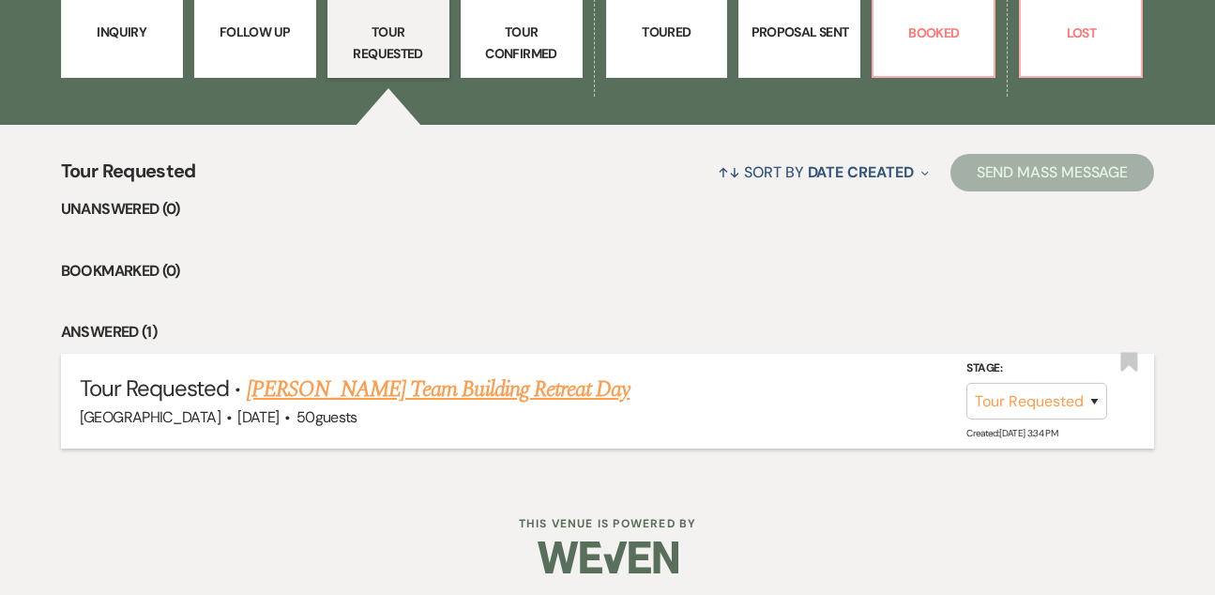
click at [405, 378] on link "[PERSON_NAME] Team Building Retreat Day" at bounding box center [439, 389] width 384 height 34
select select "2"
select select "5"
select select "13"
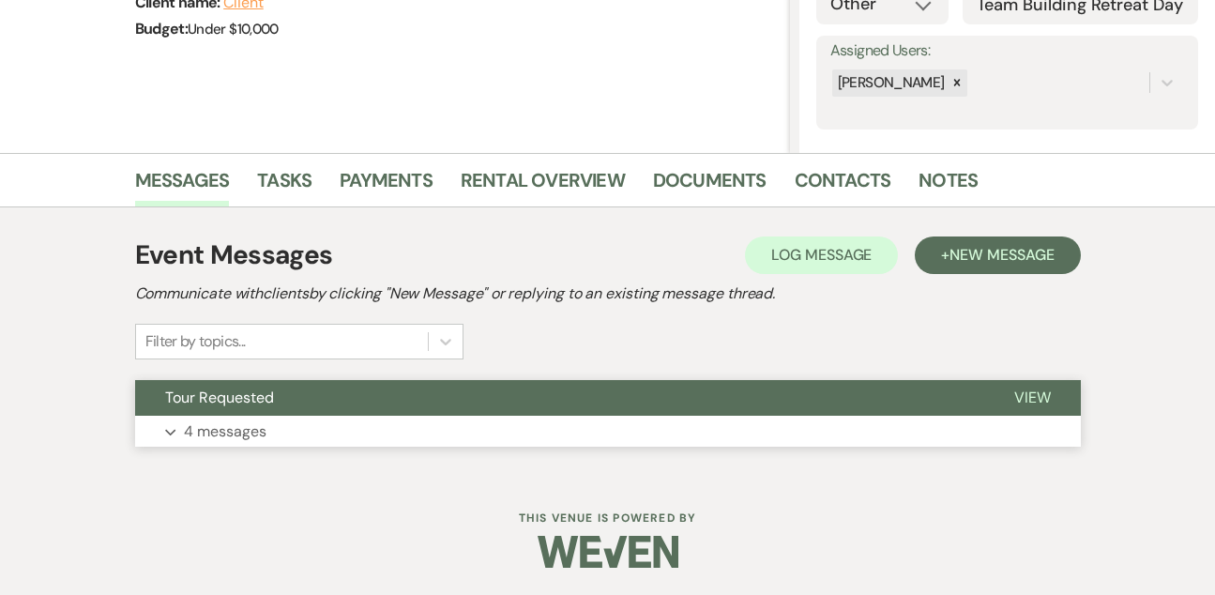
click at [329, 414] on button "Tour Requested" at bounding box center [559, 398] width 849 height 36
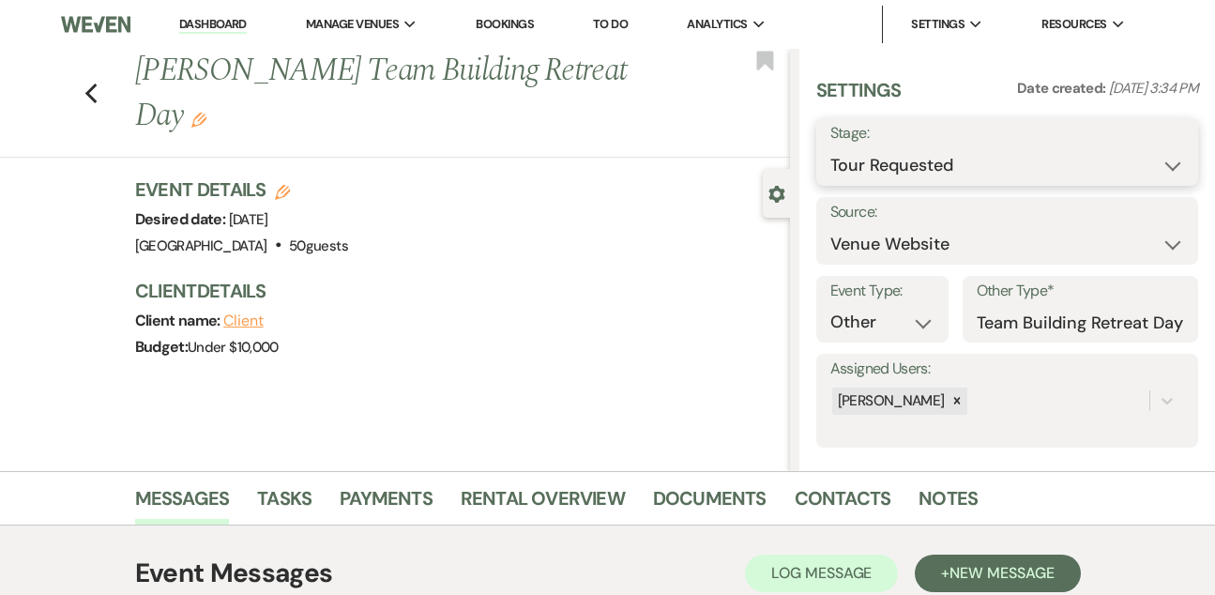
select select "9"
click at [1161, 158] on button "Save" at bounding box center [1158, 152] width 79 height 38
click at [225, 24] on link "Dashboard" at bounding box center [213, 25] width 68 height 18
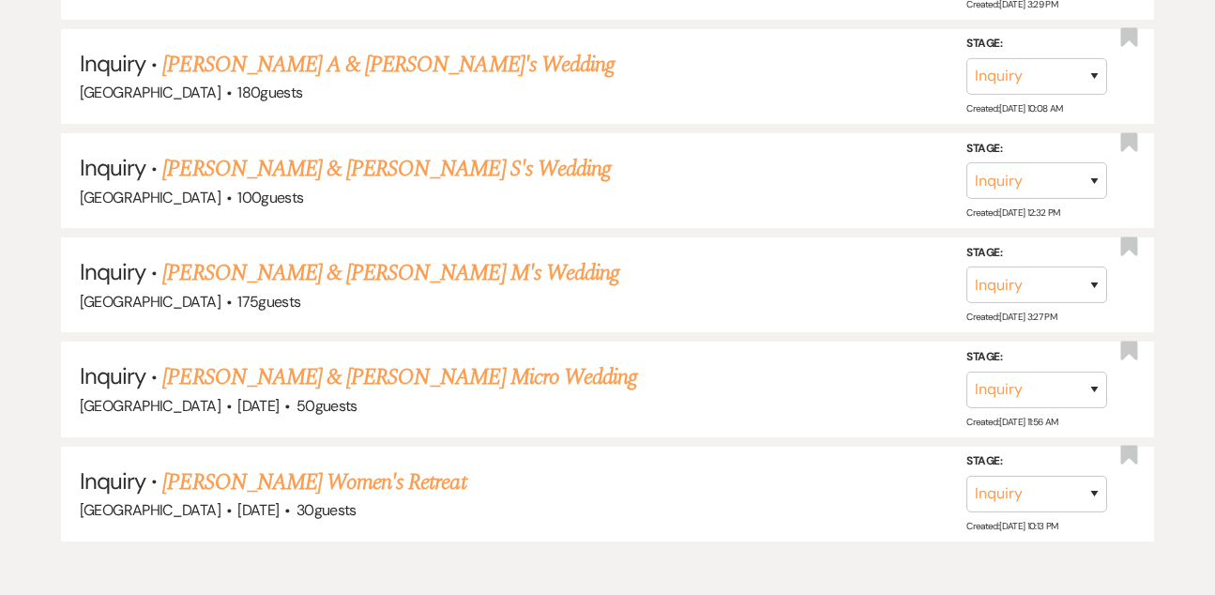
scroll to position [5305, 0]
click at [399, 466] on link "[PERSON_NAME] Women's Retreat" at bounding box center [313, 483] width 303 height 34
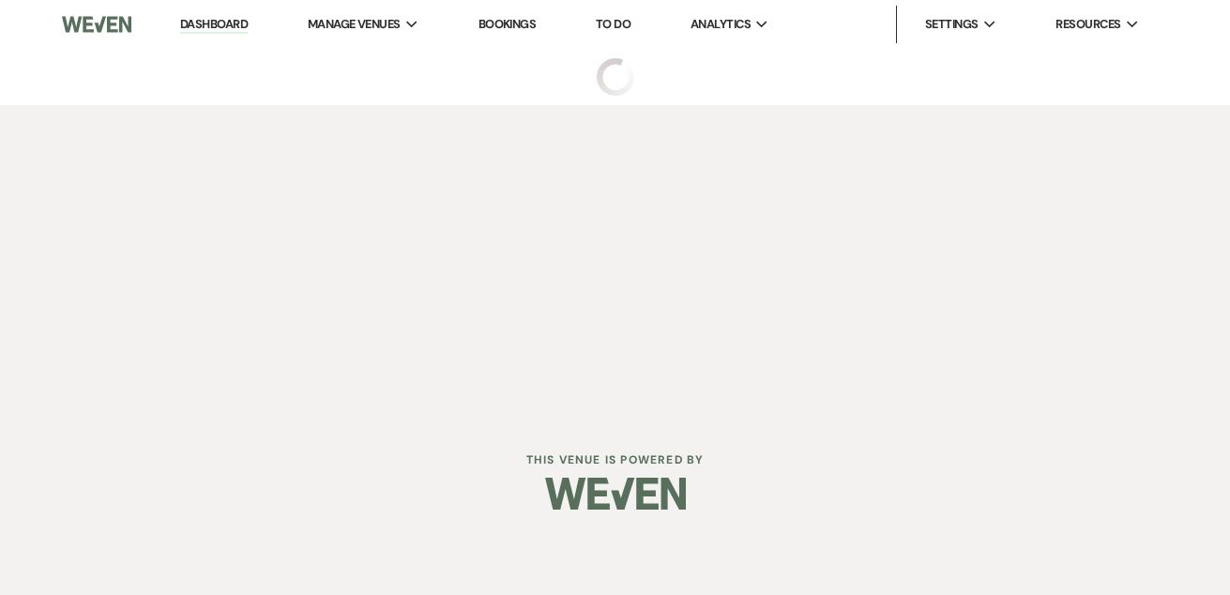
select select "5"
select select "13"
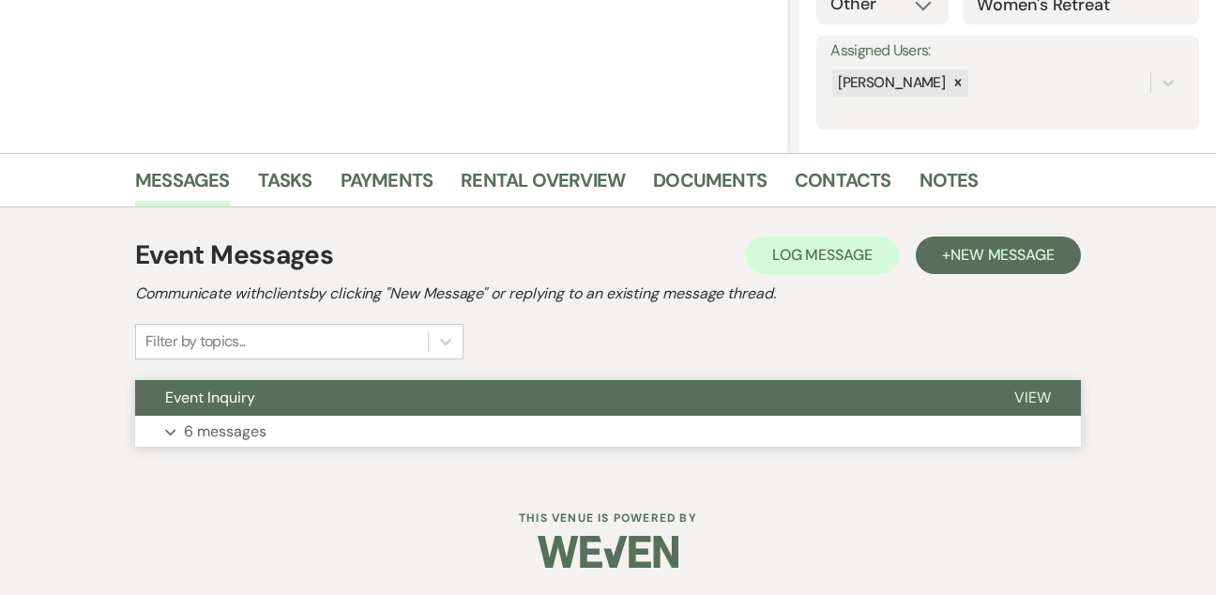
click at [316, 413] on button "Event Inquiry" at bounding box center [559, 398] width 849 height 36
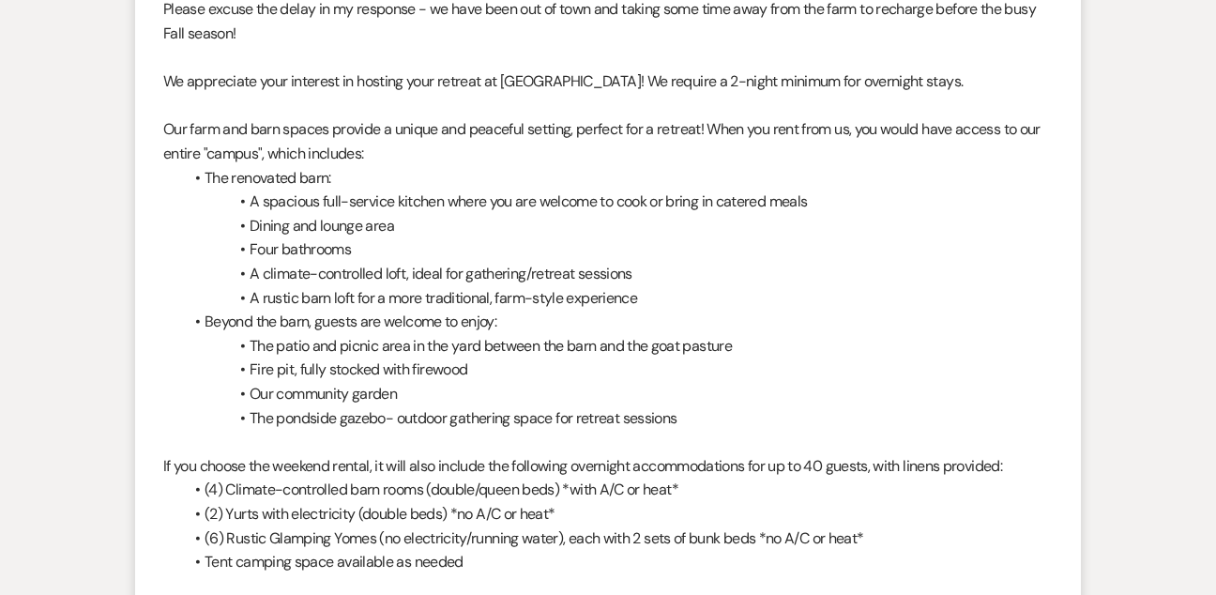
scroll to position [2435, 0]
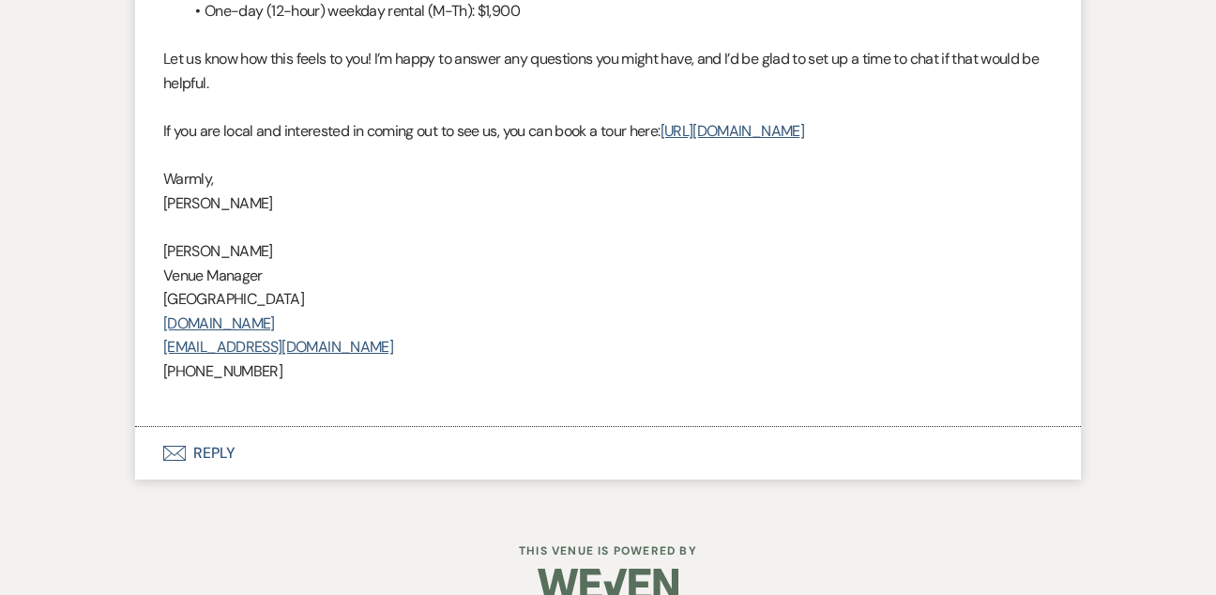
click at [234, 427] on button "Envelope Reply" at bounding box center [608, 453] width 946 height 53
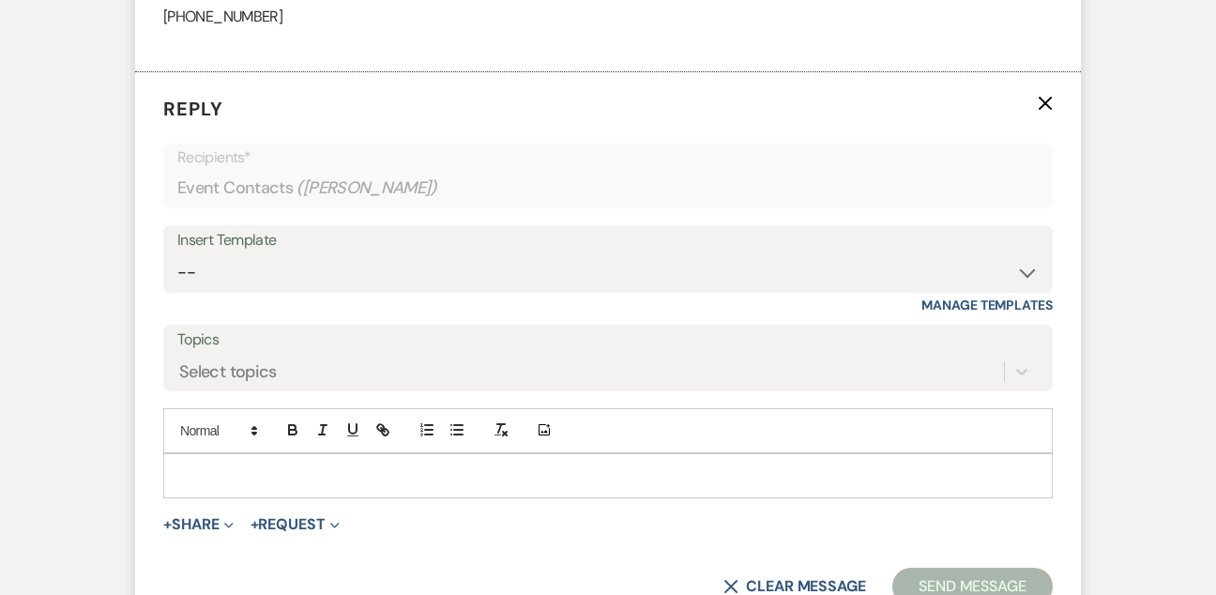
scroll to position [3498, 0]
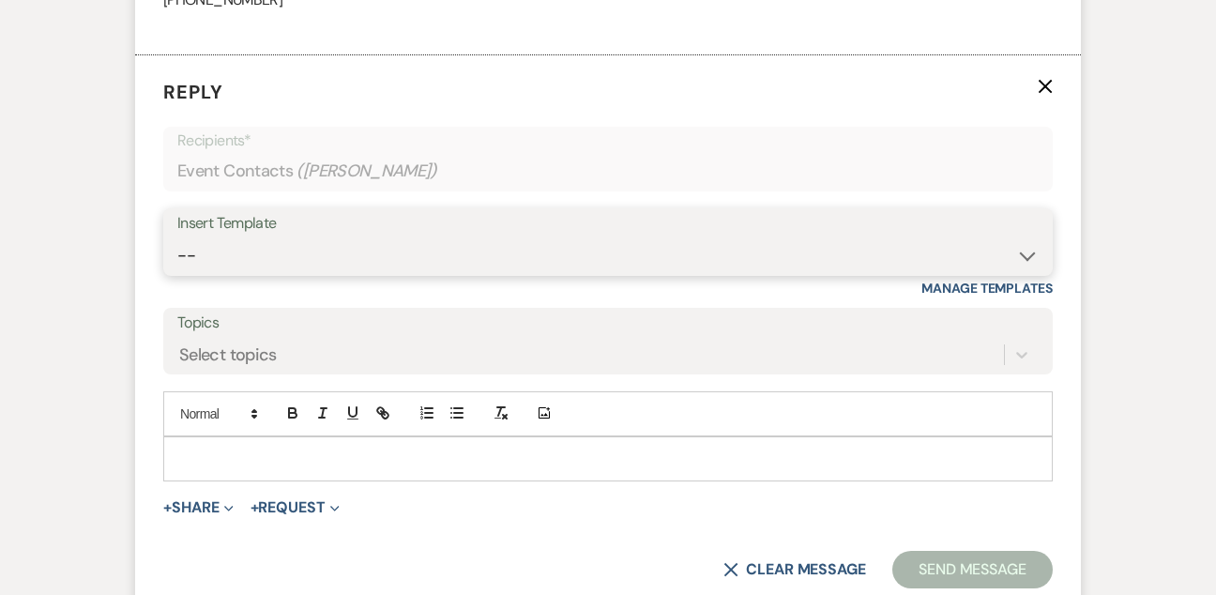
select select "5809"
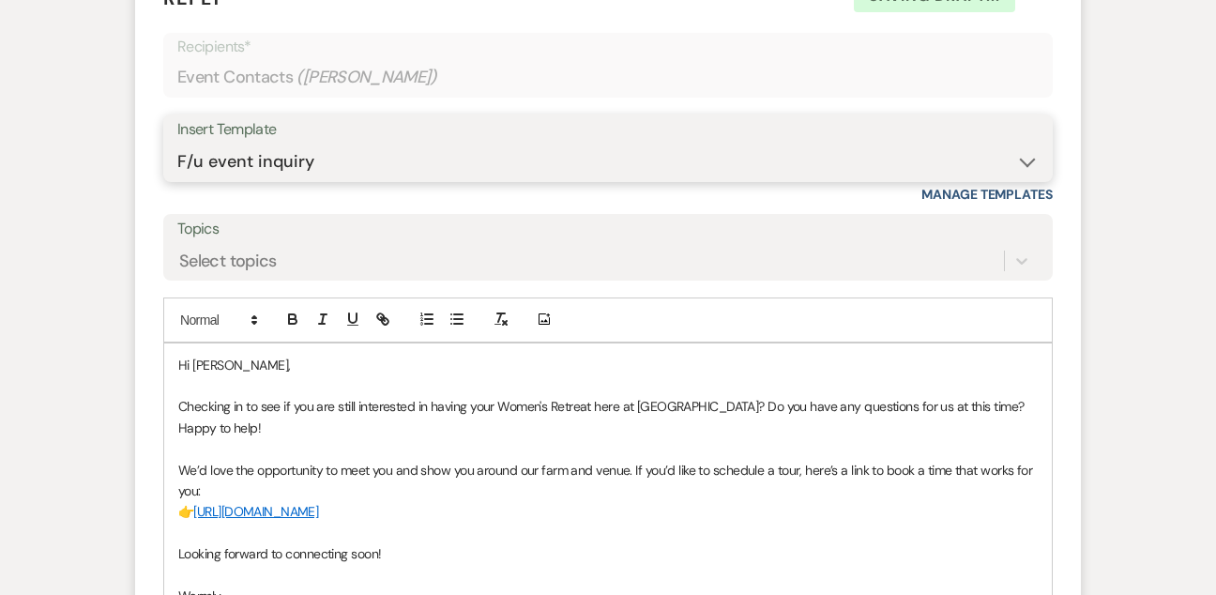
scroll to position [3593, 0]
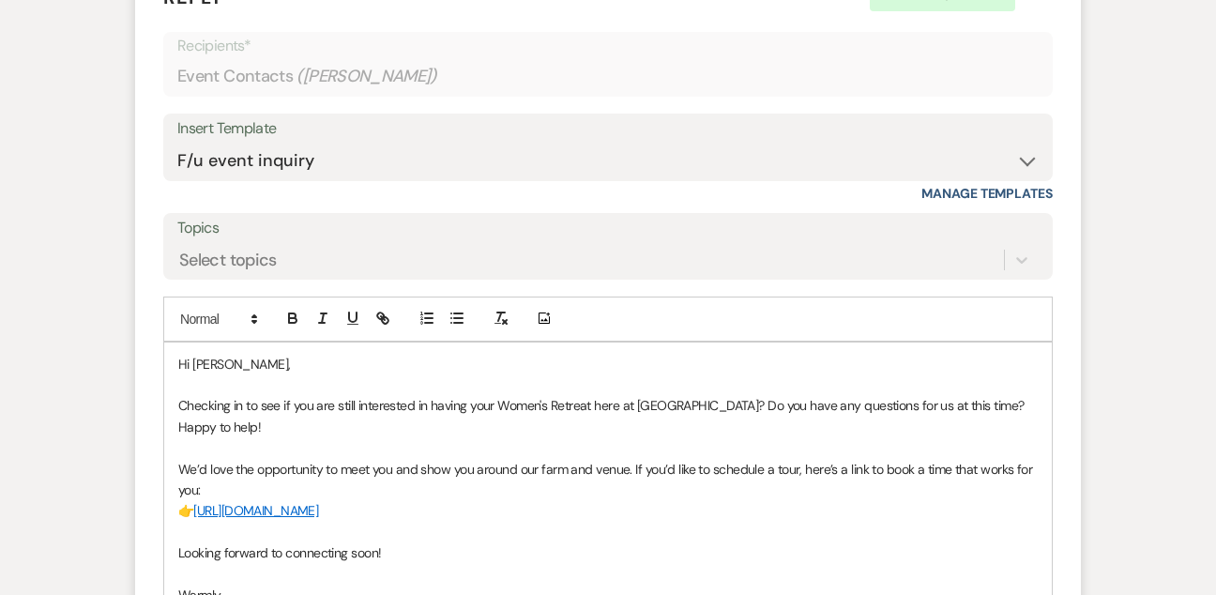
click at [193, 502] on span "👉" at bounding box center [185, 510] width 15 height 17
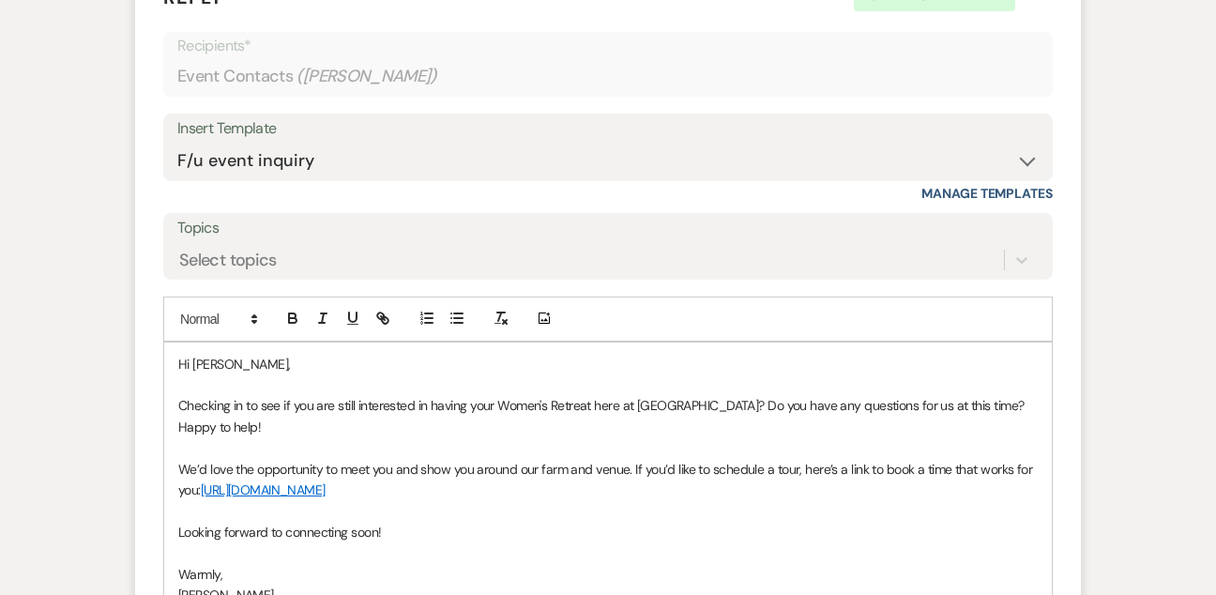
click at [344, 459] on p "We’d love the opportunity to meet you and show you around our farm and venue. I…" at bounding box center [607, 480] width 859 height 42
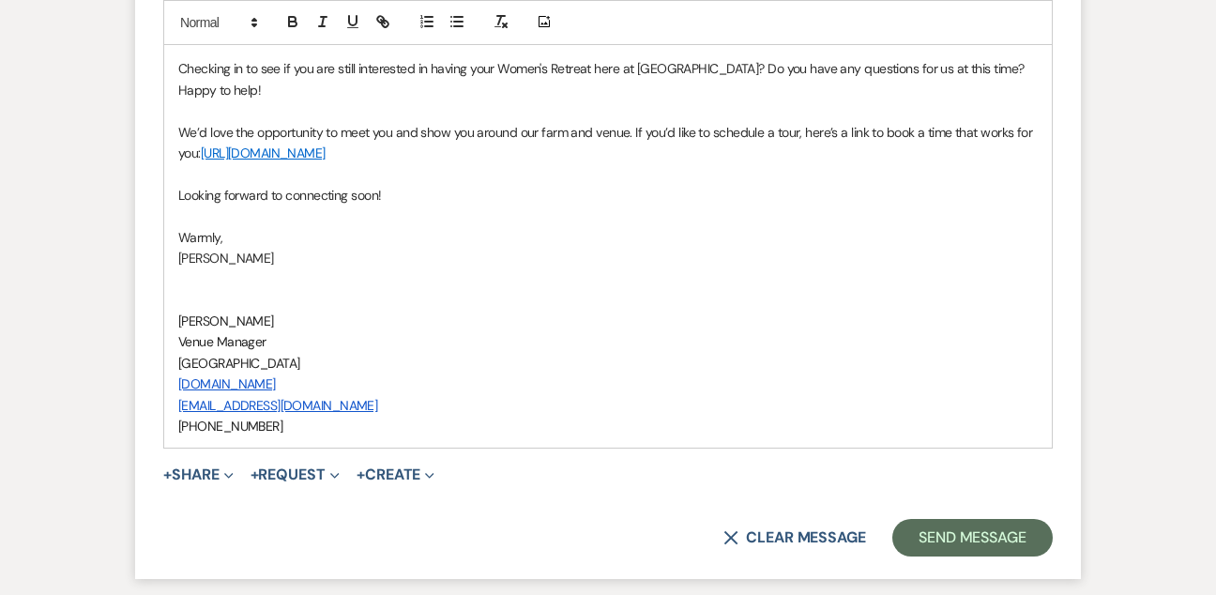
scroll to position [3981, 0]
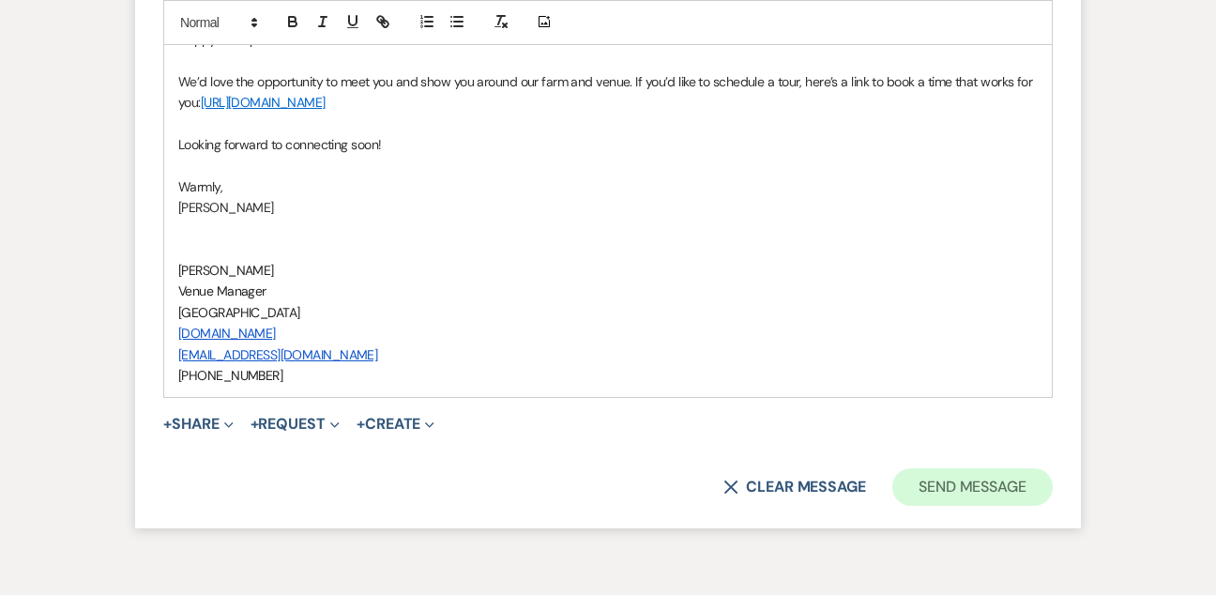
click at [954, 468] on button "Send Message" at bounding box center [972, 487] width 160 height 38
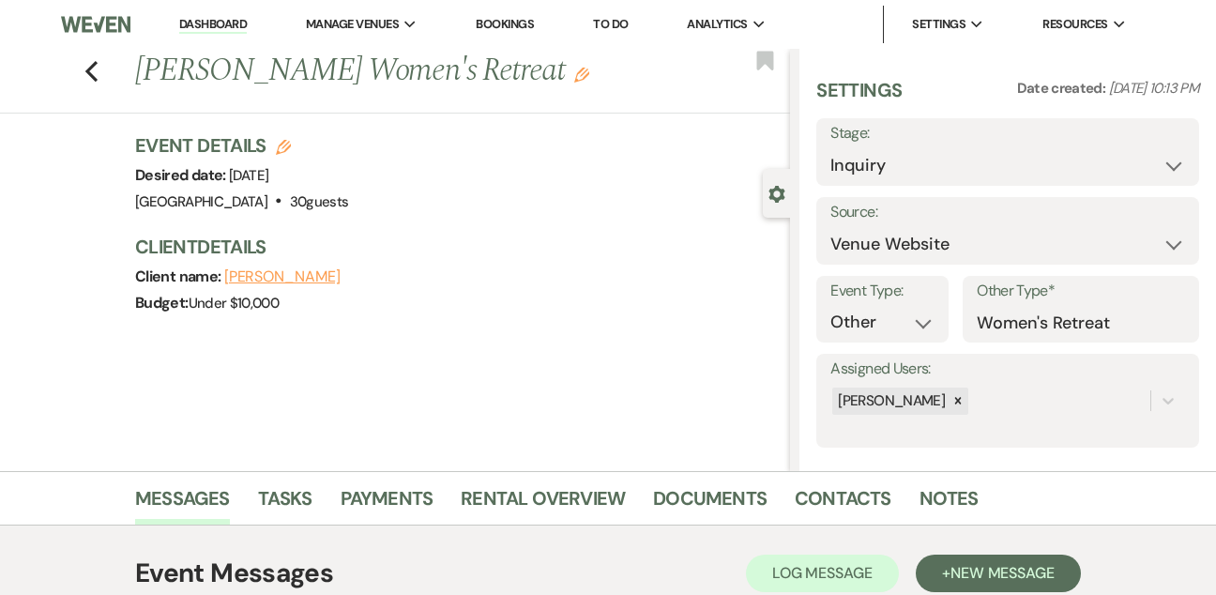
scroll to position [0, 0]
select select "9"
click at [1141, 158] on button "Save" at bounding box center [1159, 152] width 79 height 38
click at [206, 28] on link "Dashboard" at bounding box center [213, 25] width 68 height 18
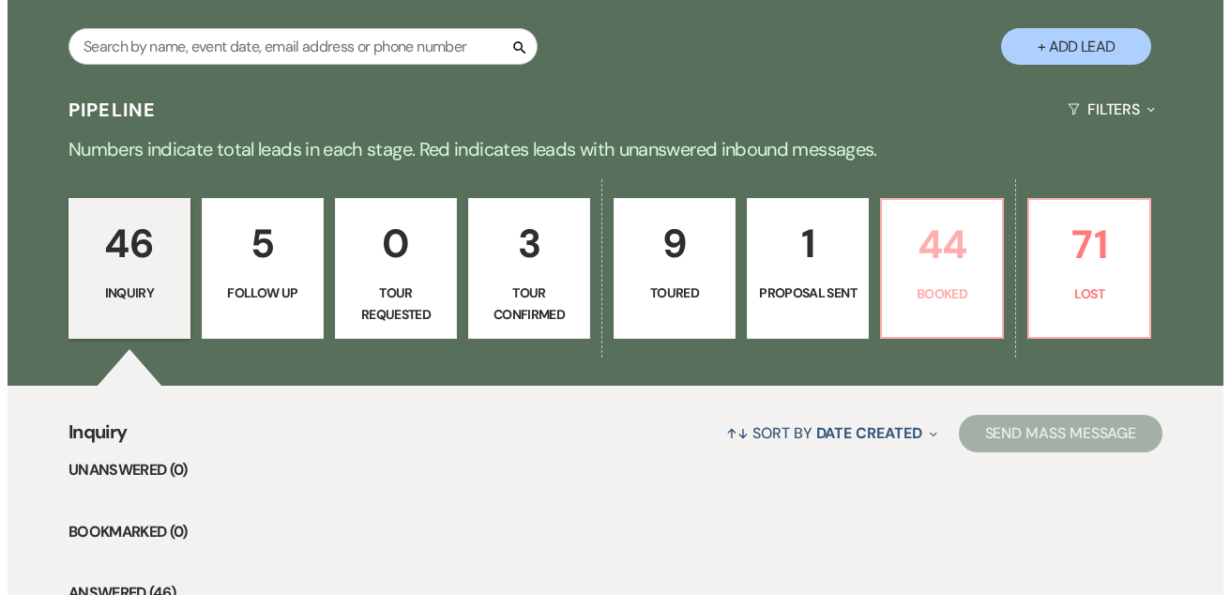
scroll to position [112, 0]
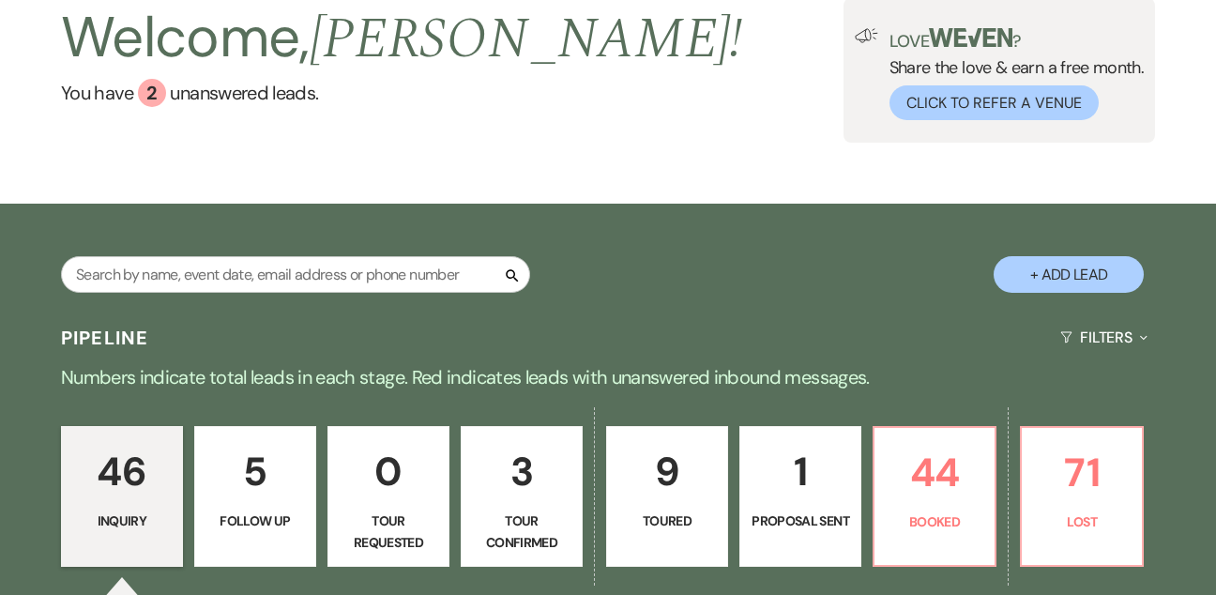
click at [1040, 282] on button "+ Add Lead" at bounding box center [1069, 274] width 150 height 37
select select "827"
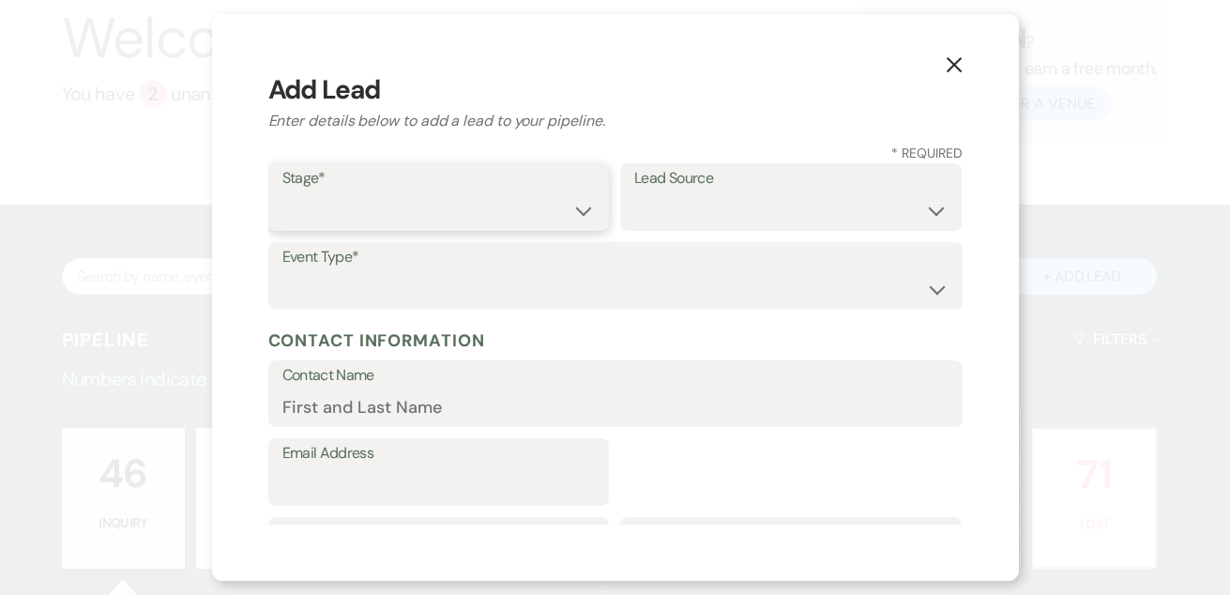
select select "5"
select select "12"
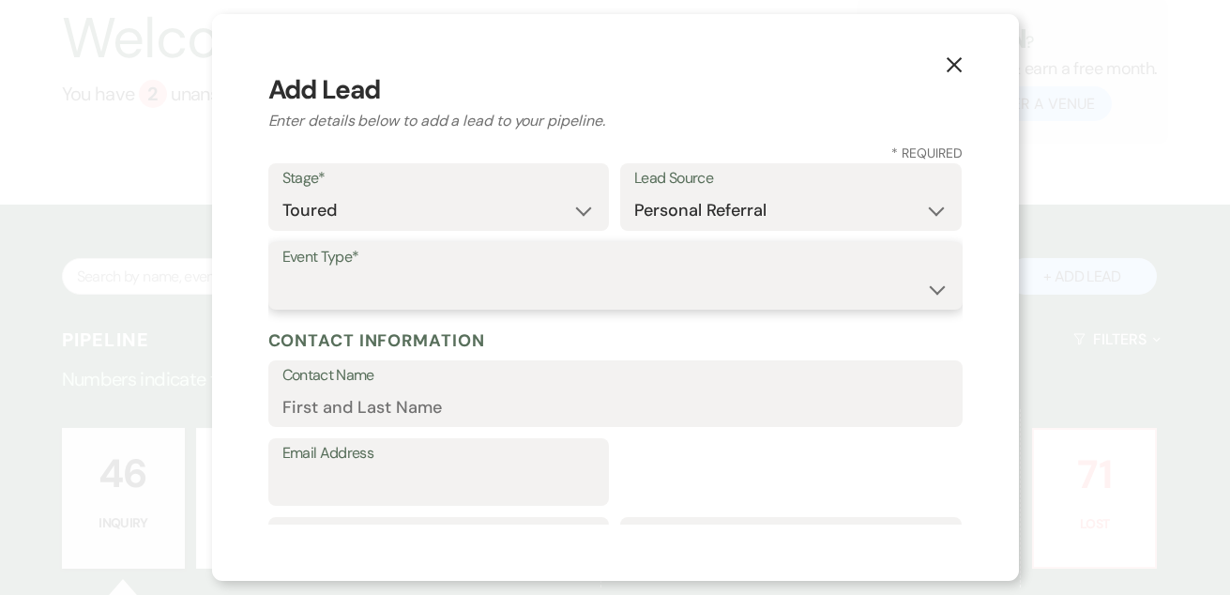
select select "21"
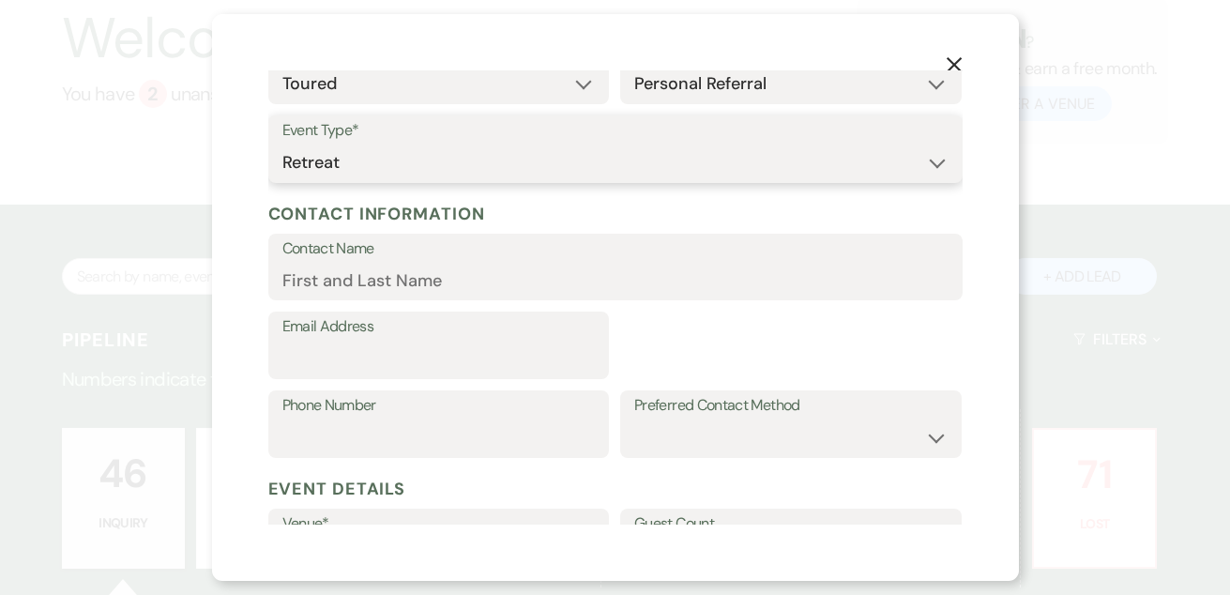
scroll to position [127, 0]
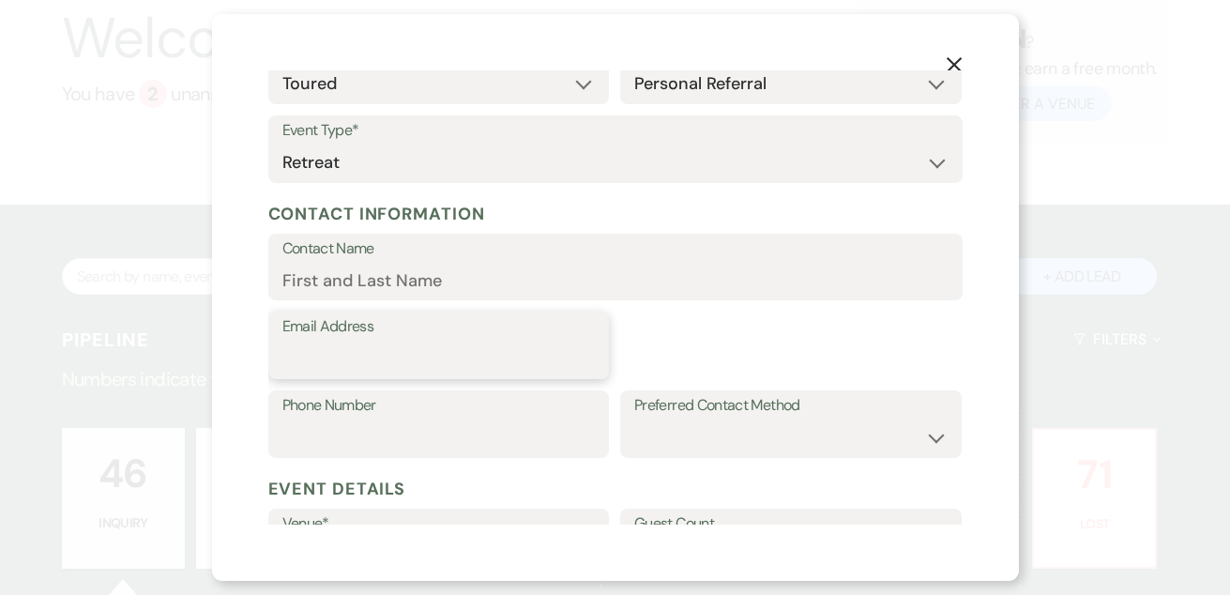
drag, startPoint x: 368, startPoint y: 340, endPoint x: 366, endPoint y: 352, distance: 12.3
paste input "[EMAIL_ADDRESS][DOMAIN_NAME]"
type input "[EMAIL_ADDRESS][DOMAIN_NAME]"
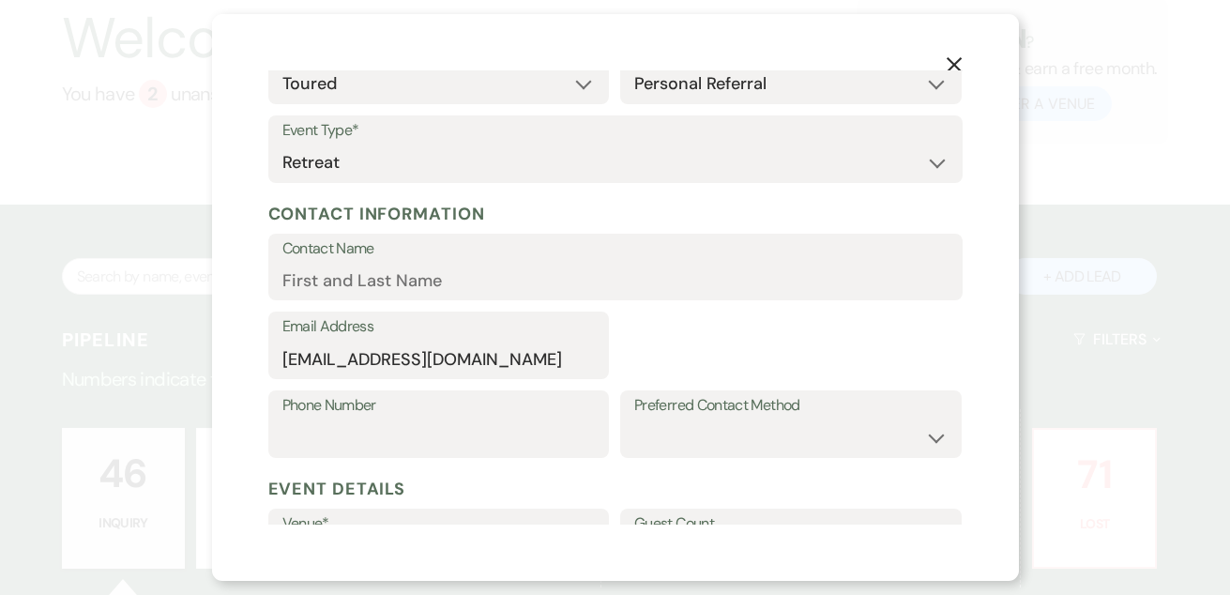
click at [737, 323] on div "Email Address [EMAIL_ADDRESS][DOMAIN_NAME]" at bounding box center [615, 350] width 694 height 79
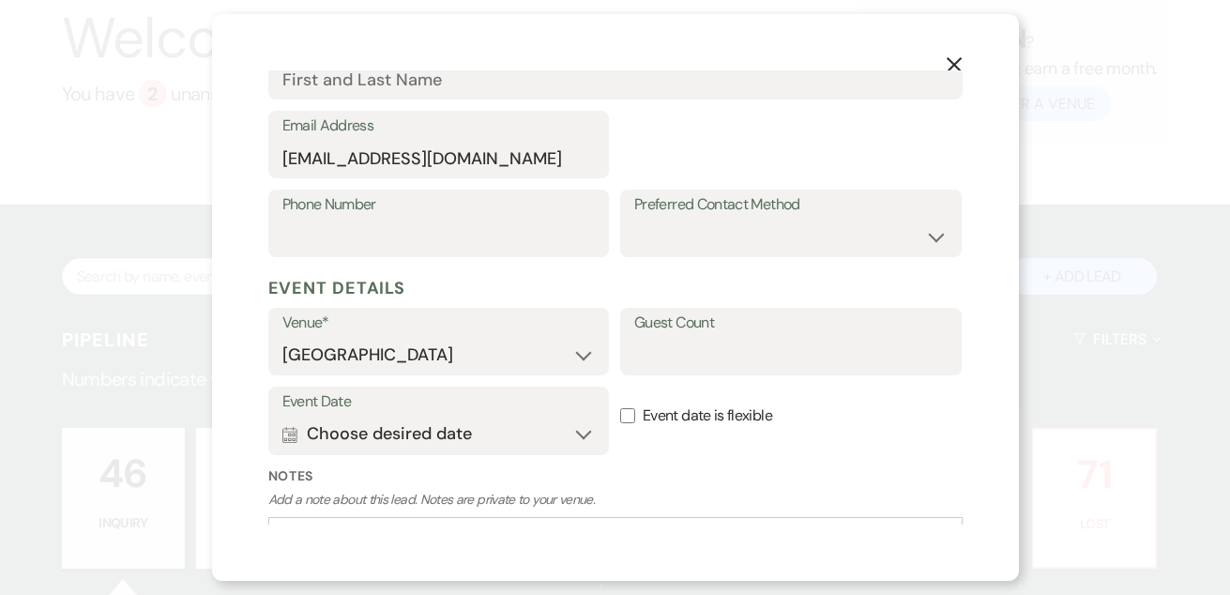
scroll to position [329, 0]
click at [707, 348] on input "Guest Count" at bounding box center [790, 353] width 313 height 37
type input "30"
click at [526, 432] on button "Calendar Choose desired date Expand" at bounding box center [438, 433] width 313 height 38
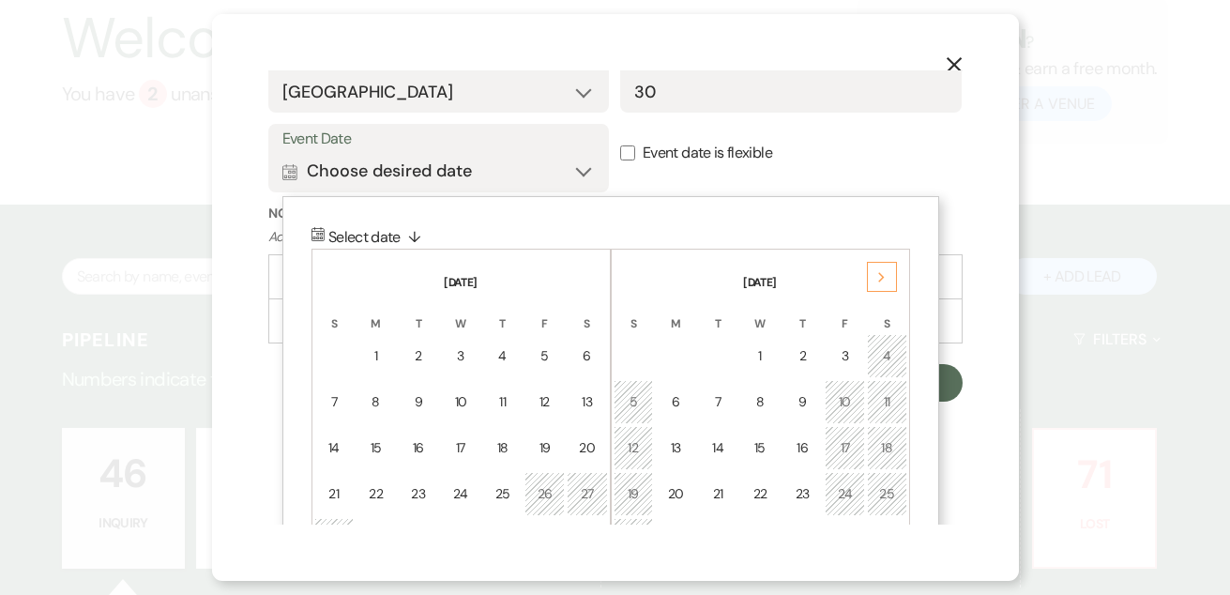
scroll to position [664, 0]
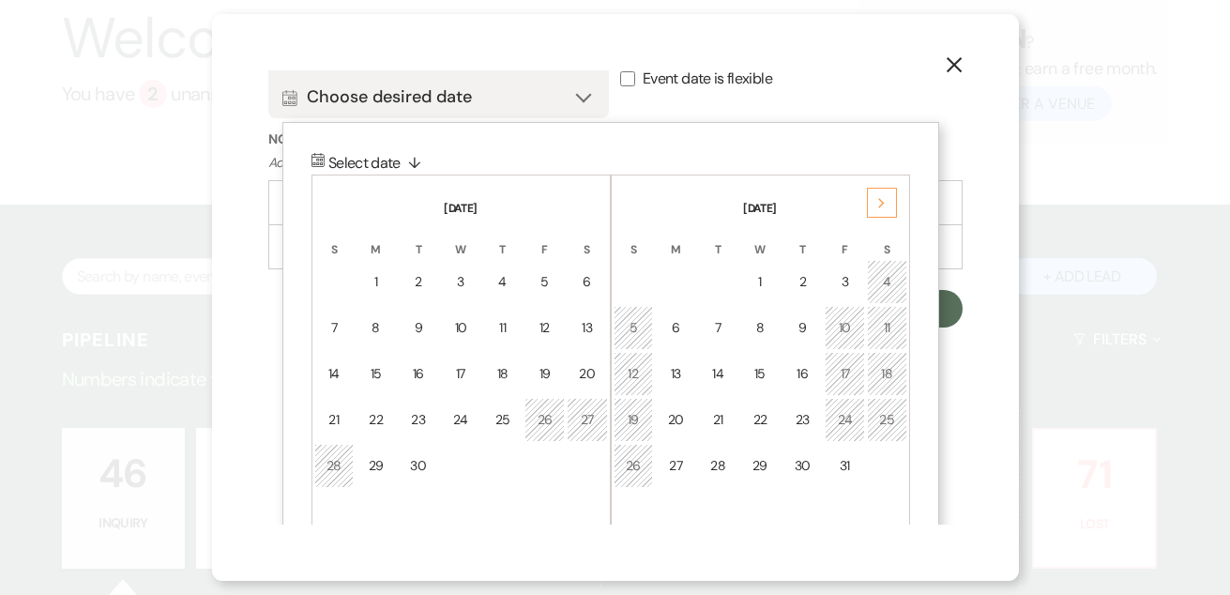
click at [883, 219] on th "S" at bounding box center [887, 238] width 40 height 39
click at [883, 202] on icon "Next" at bounding box center [881, 203] width 9 height 11
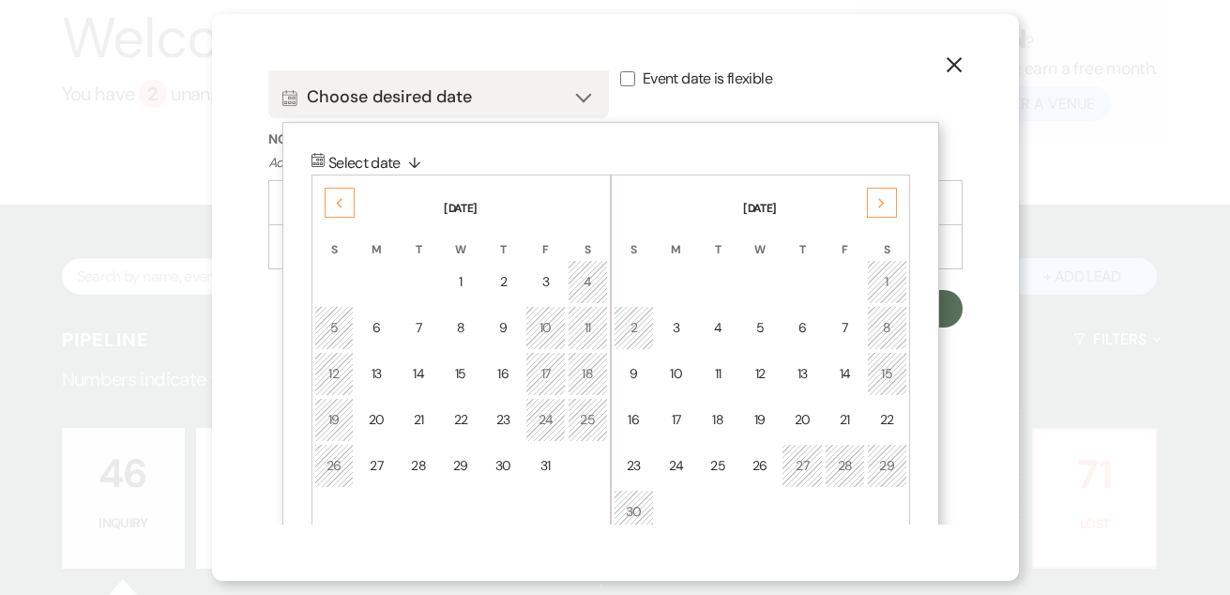
click at [883, 202] on icon "Next" at bounding box center [881, 203] width 9 height 11
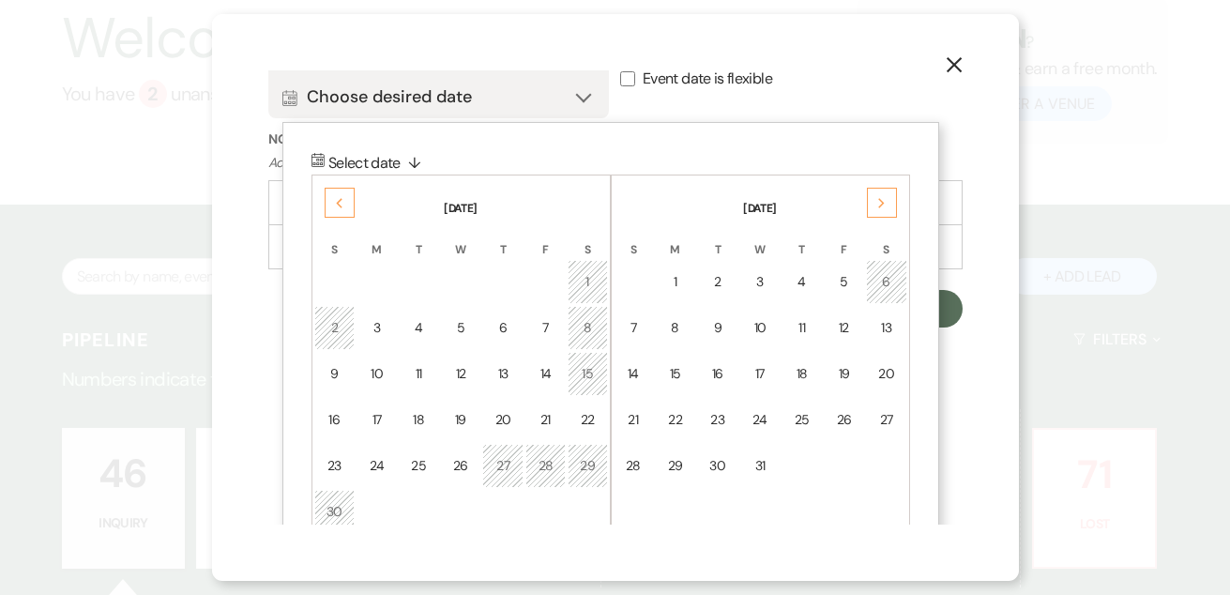
click at [883, 202] on icon "Next" at bounding box center [881, 203] width 9 height 11
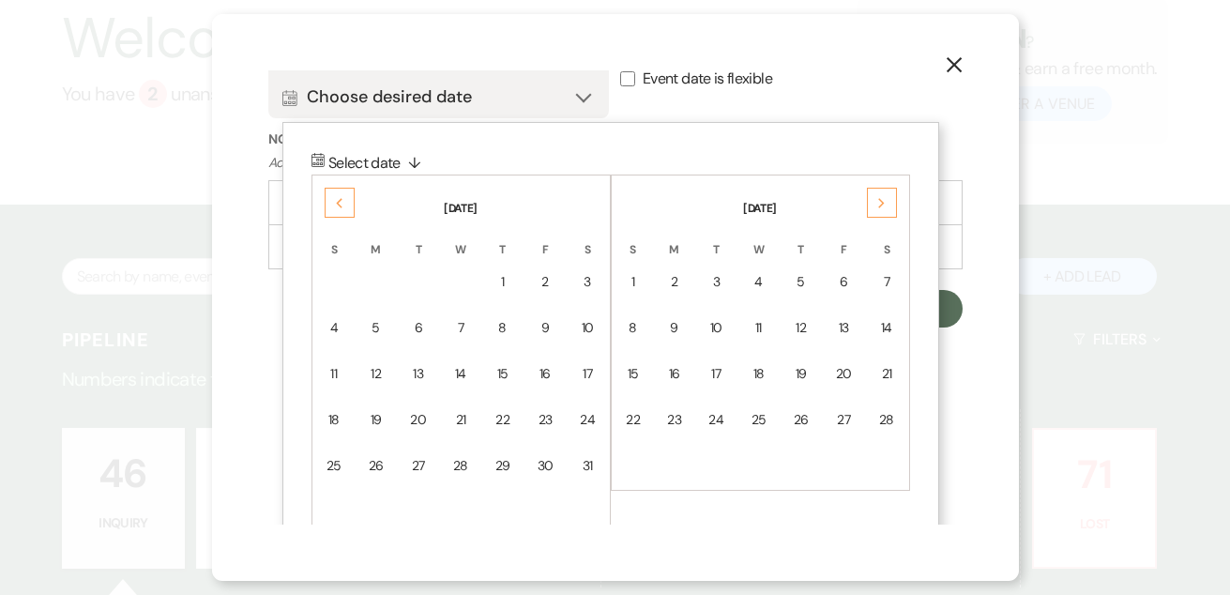
click at [883, 202] on icon "Next" at bounding box center [881, 203] width 9 height 11
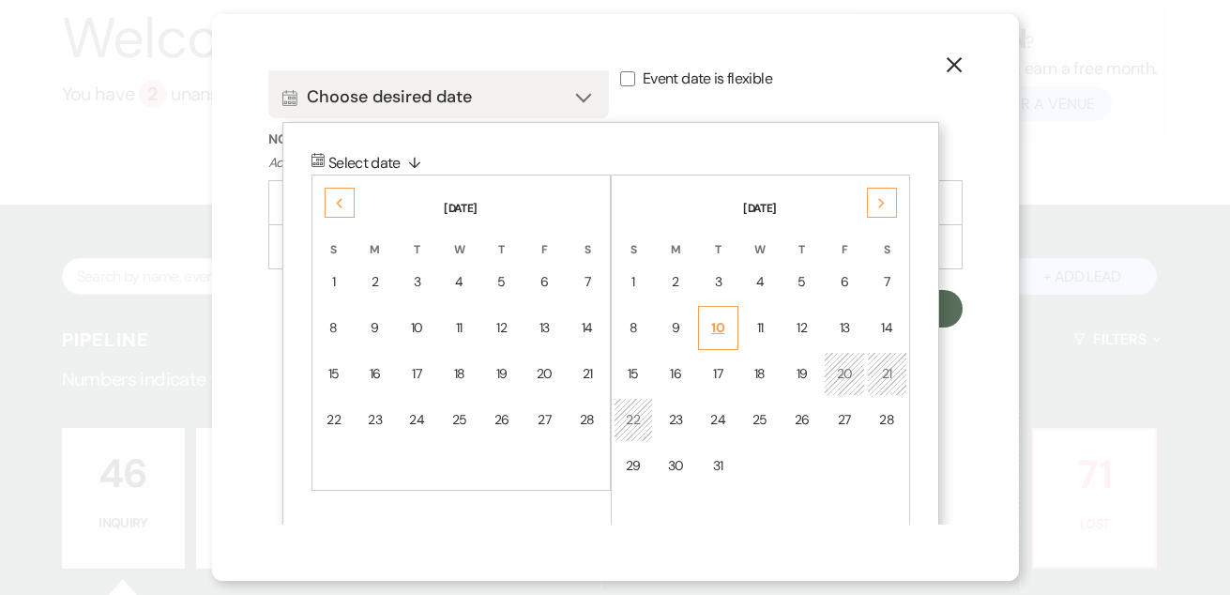
click at [725, 327] on div "10" at bounding box center [718, 328] width 16 height 20
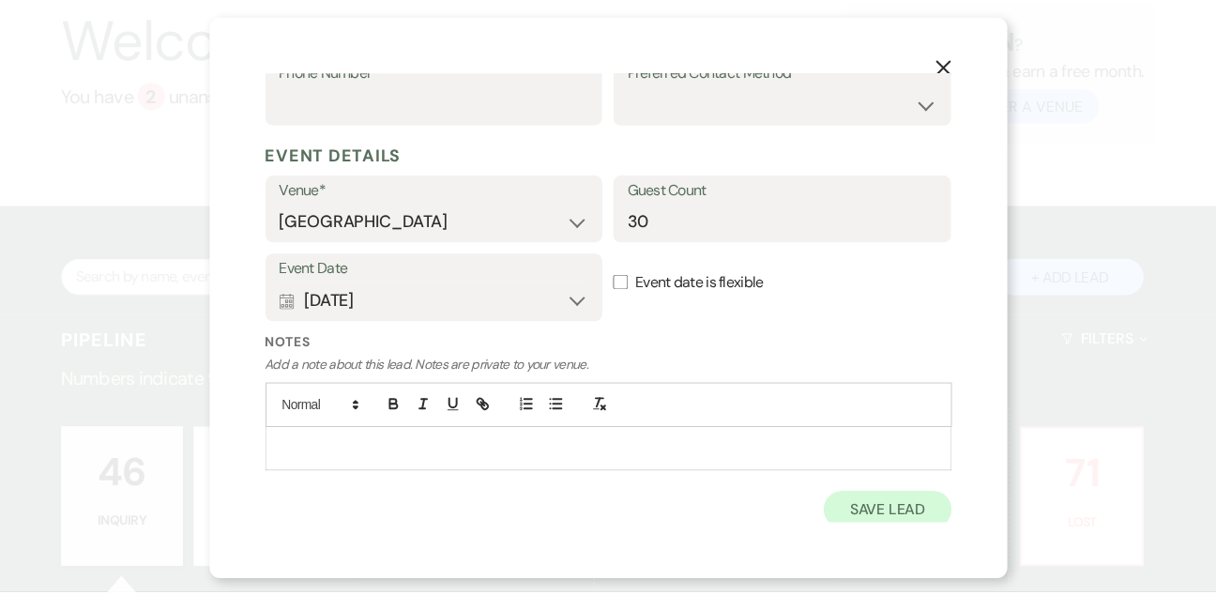
scroll to position [461, 0]
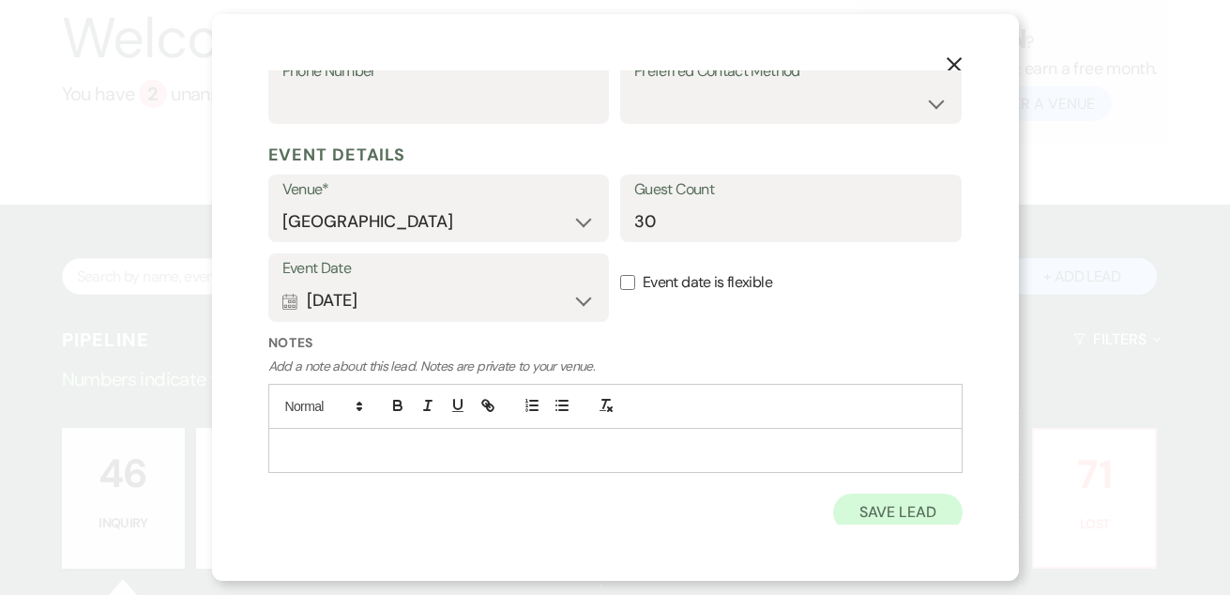
click at [877, 503] on button "Save Lead" at bounding box center [897, 512] width 129 height 38
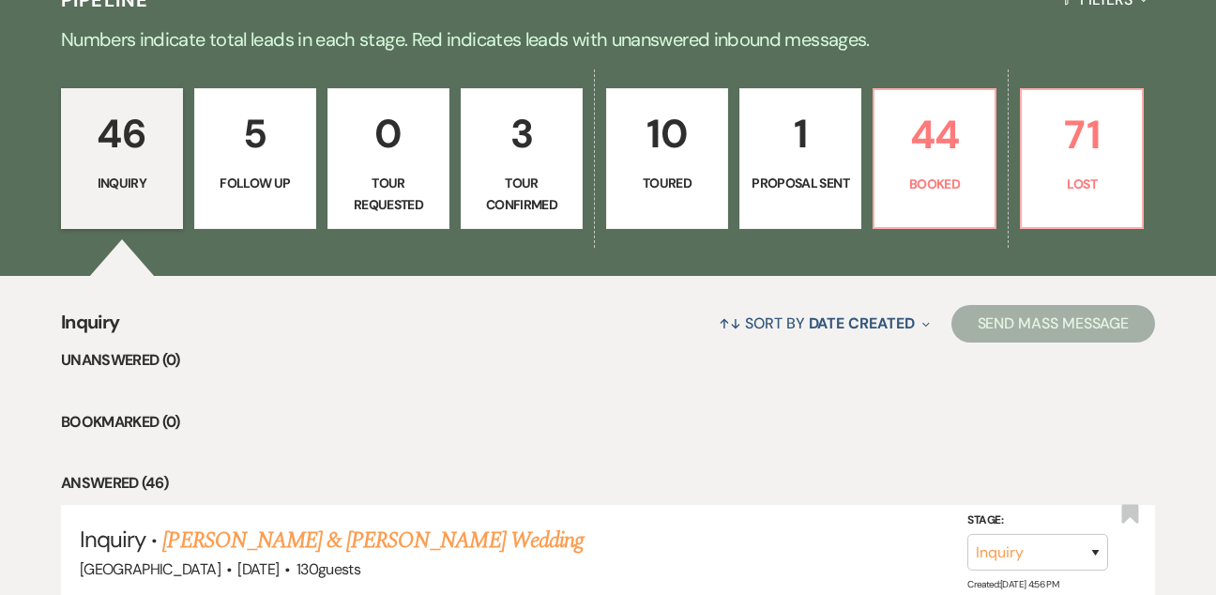
scroll to position [467, 0]
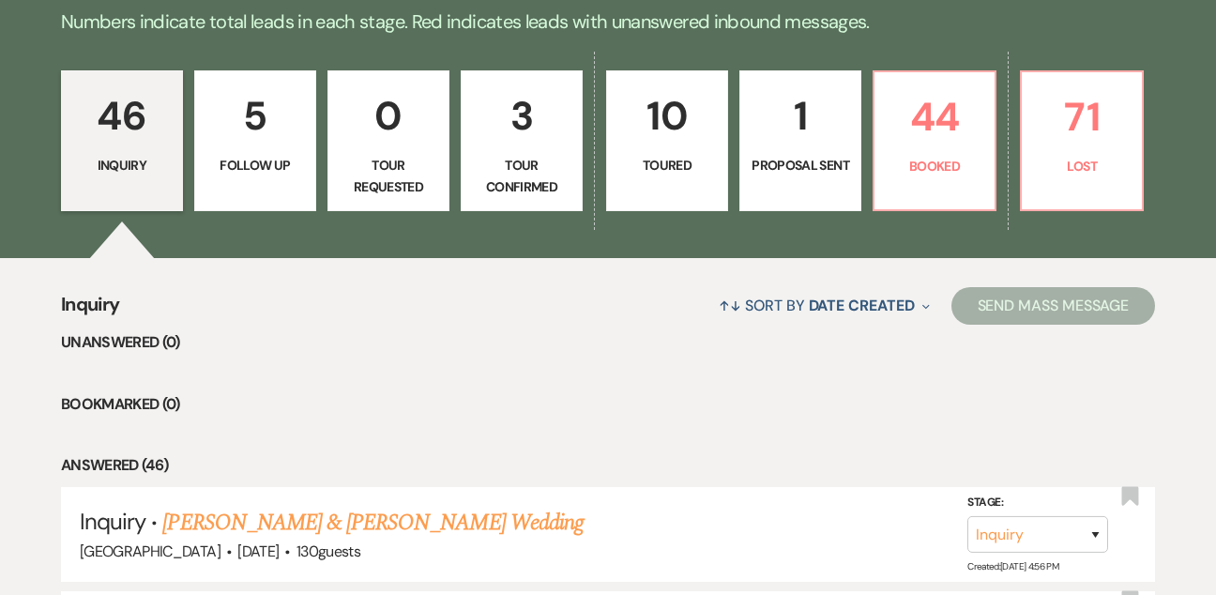
click at [696, 152] on link "10 Toured" at bounding box center [667, 140] width 122 height 141
select select "5"
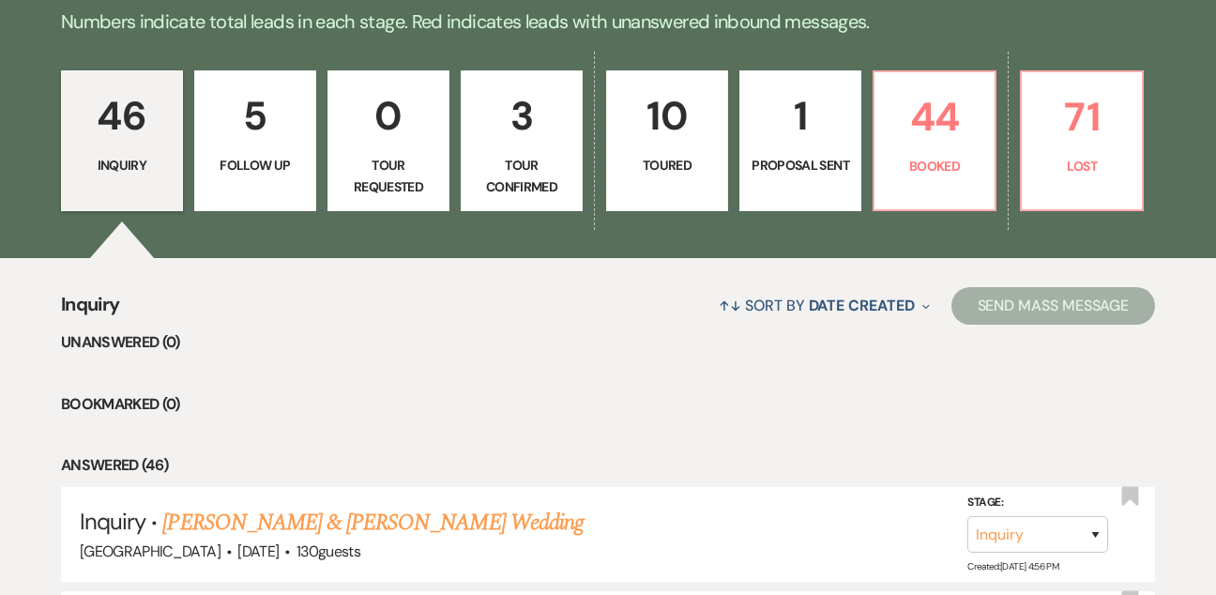
select select "5"
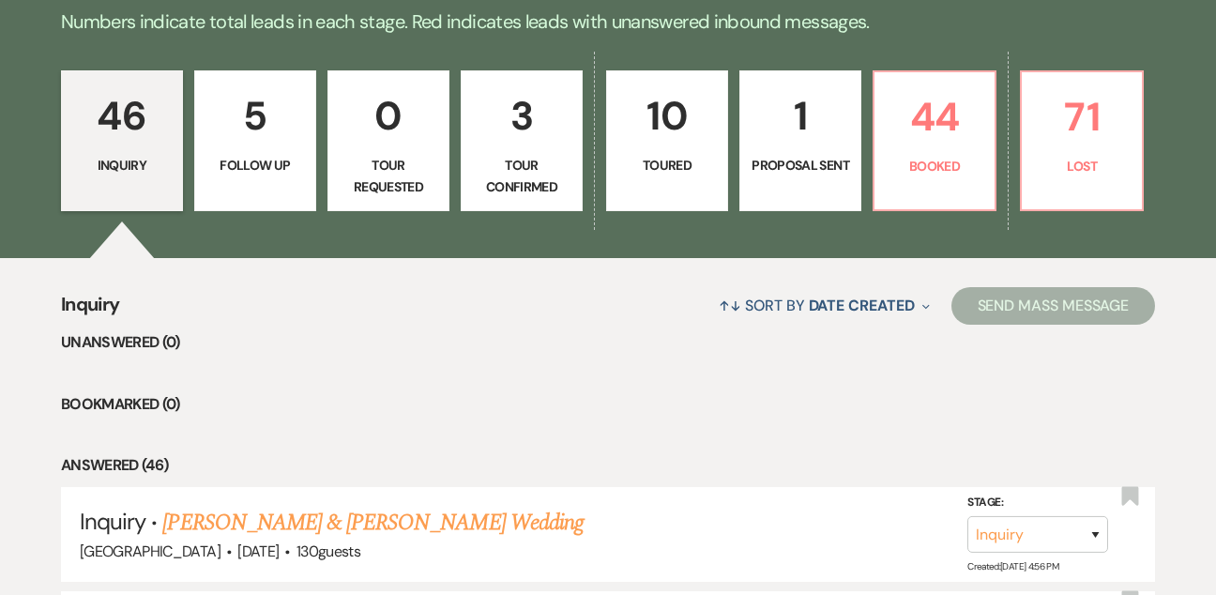
select select "5"
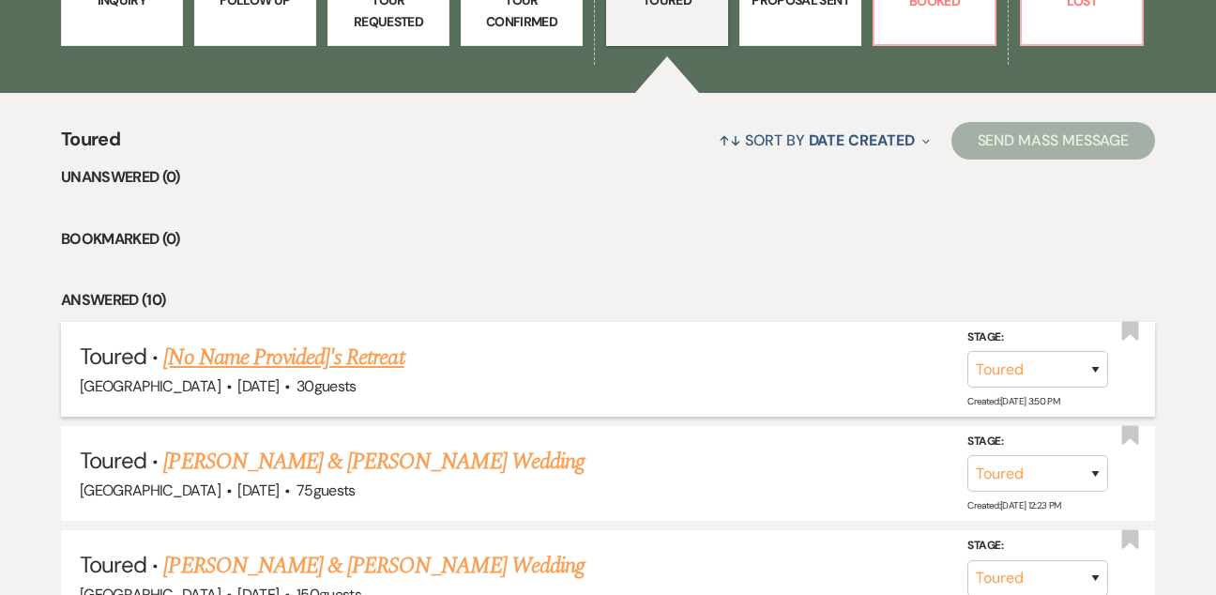
scroll to position [649, 0]
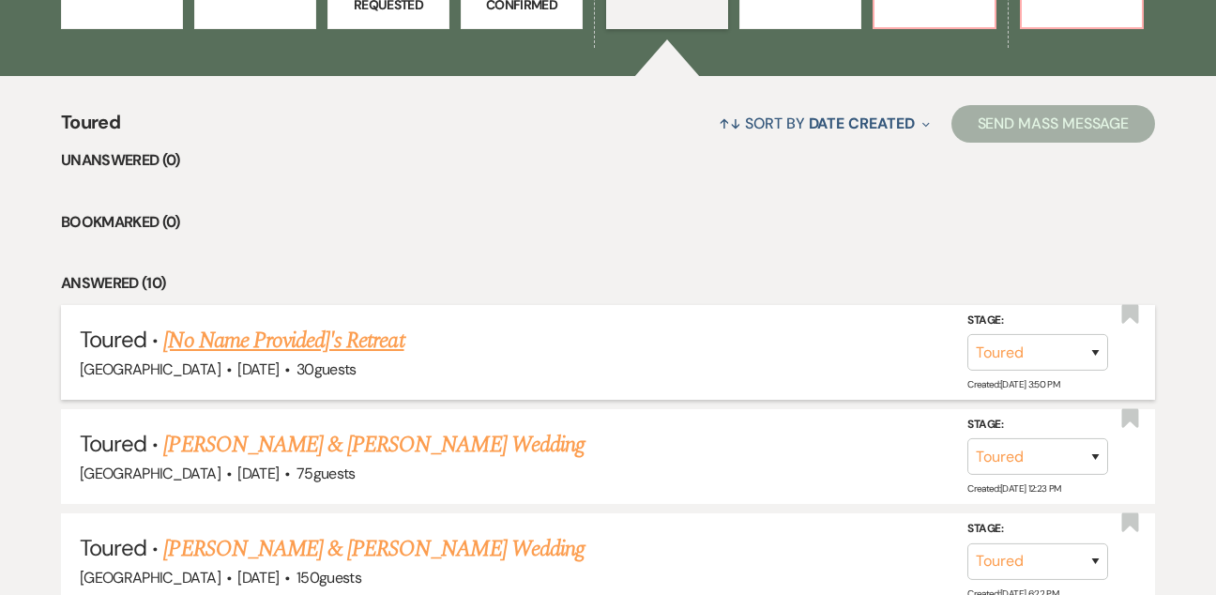
click at [388, 337] on link "[No Name Provided]'s Retreat" at bounding box center [283, 341] width 240 height 34
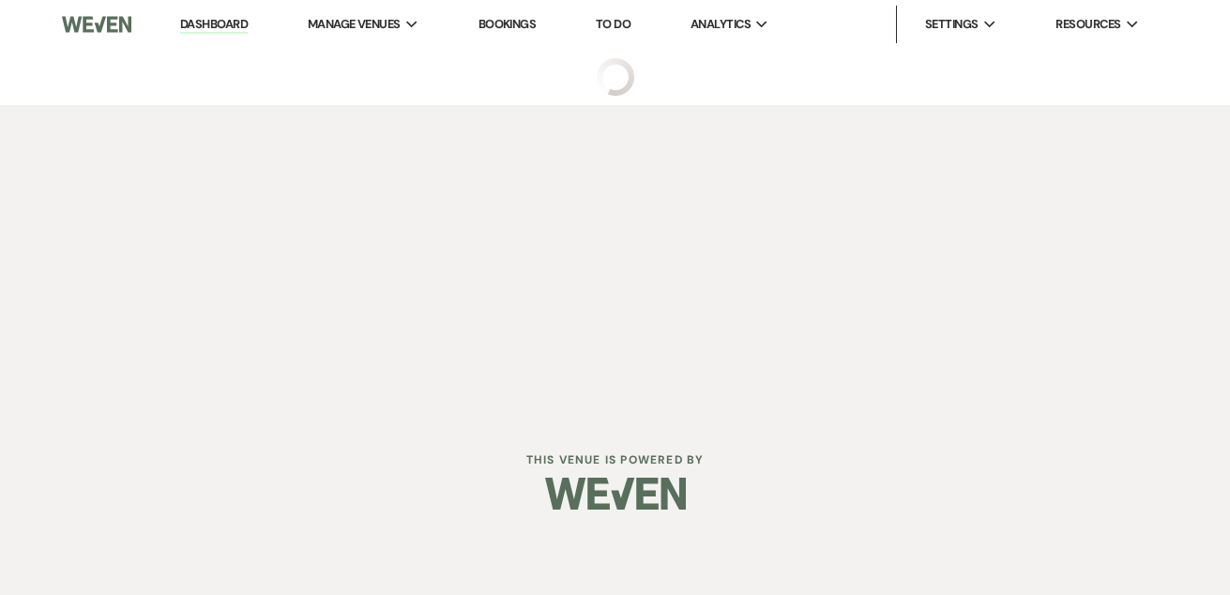
select select "5"
select select "12"
select select "21"
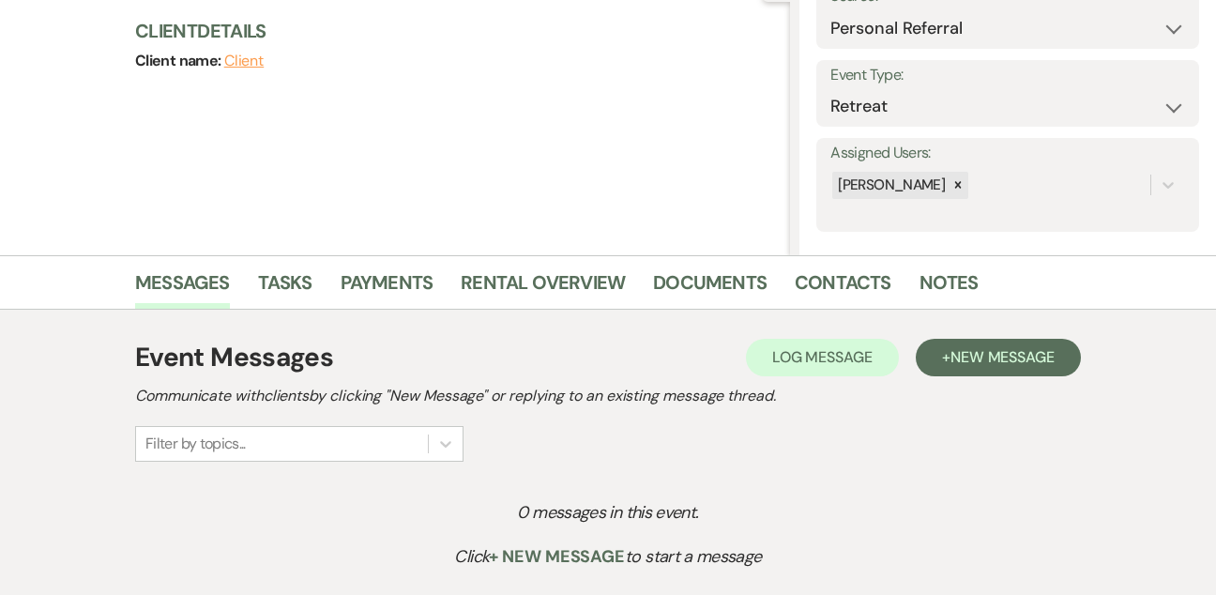
scroll to position [225, 0]
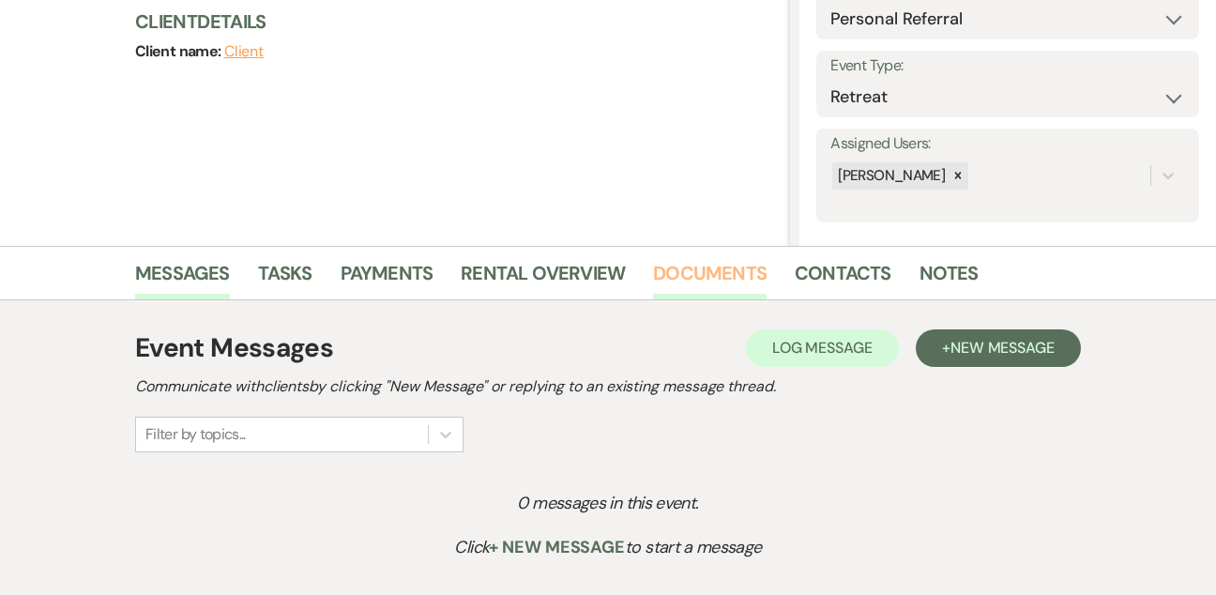
click at [733, 278] on link "Documents" at bounding box center [710, 278] width 114 height 41
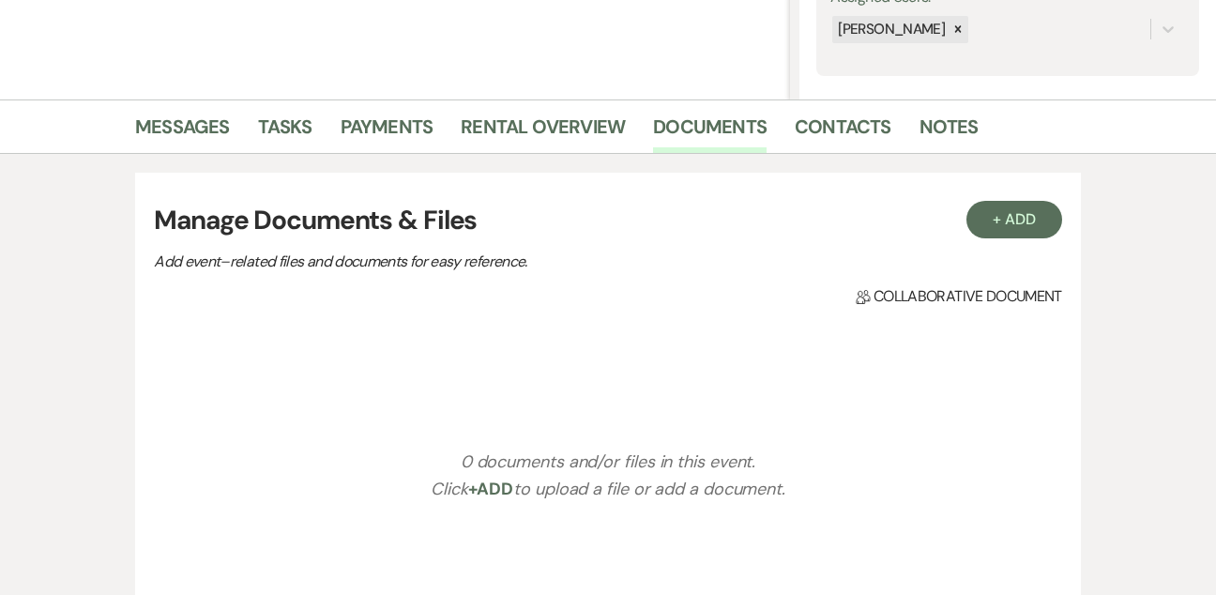
scroll to position [383, 0]
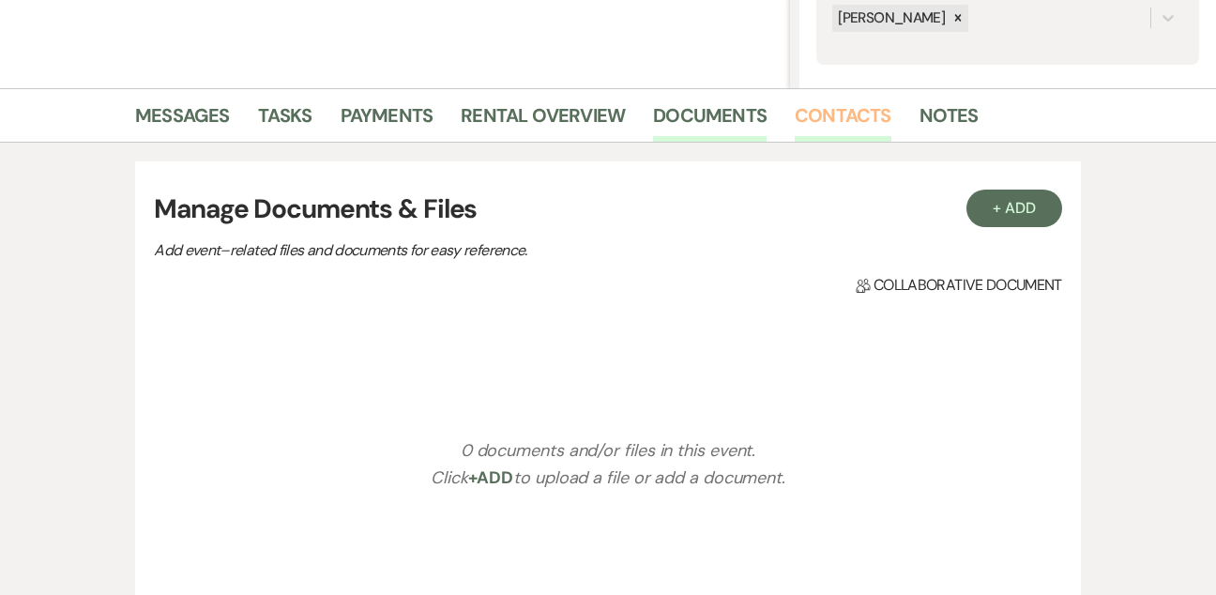
click at [849, 126] on link "Contacts" at bounding box center [843, 120] width 97 height 41
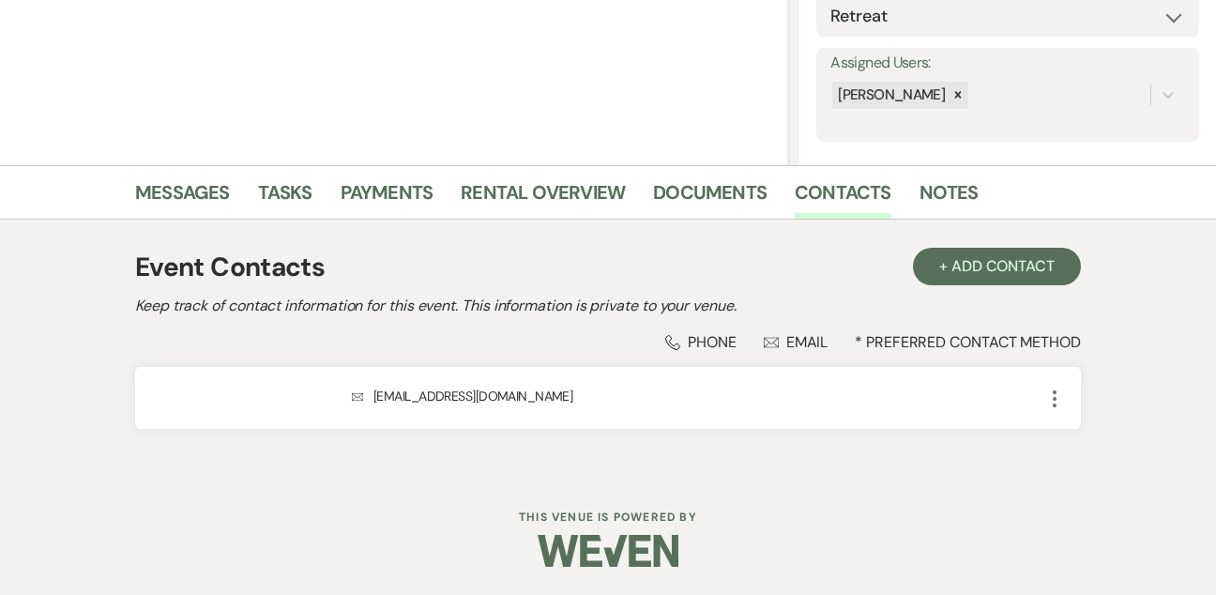
scroll to position [305, 0]
click at [954, 192] on link "Notes" at bounding box center [948, 198] width 59 height 41
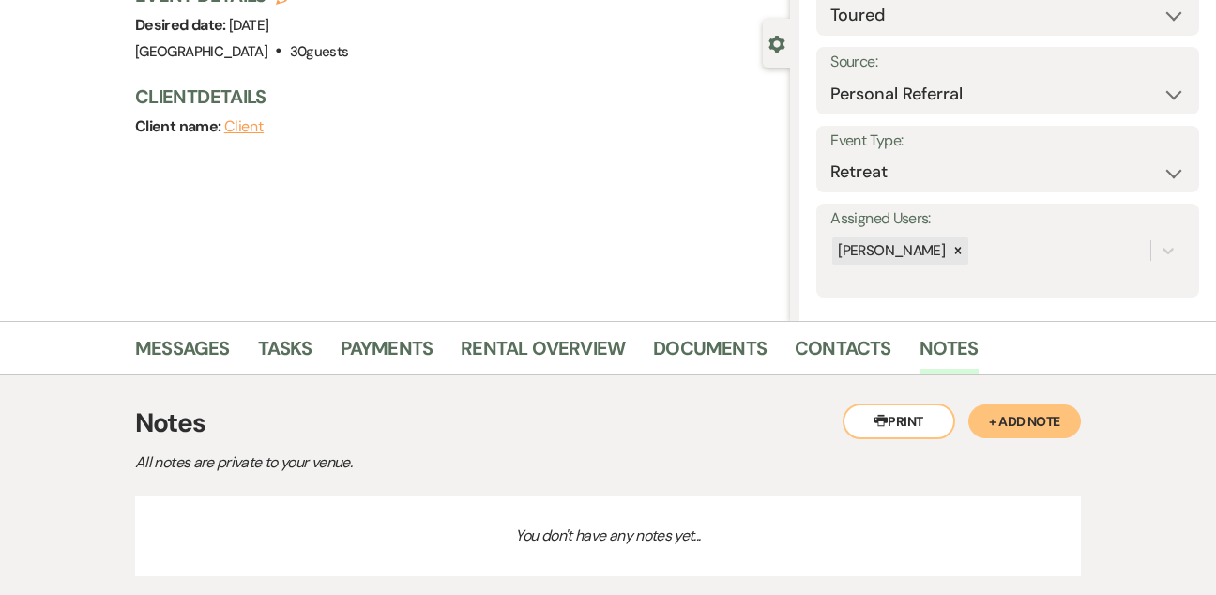
scroll to position [234, 0]
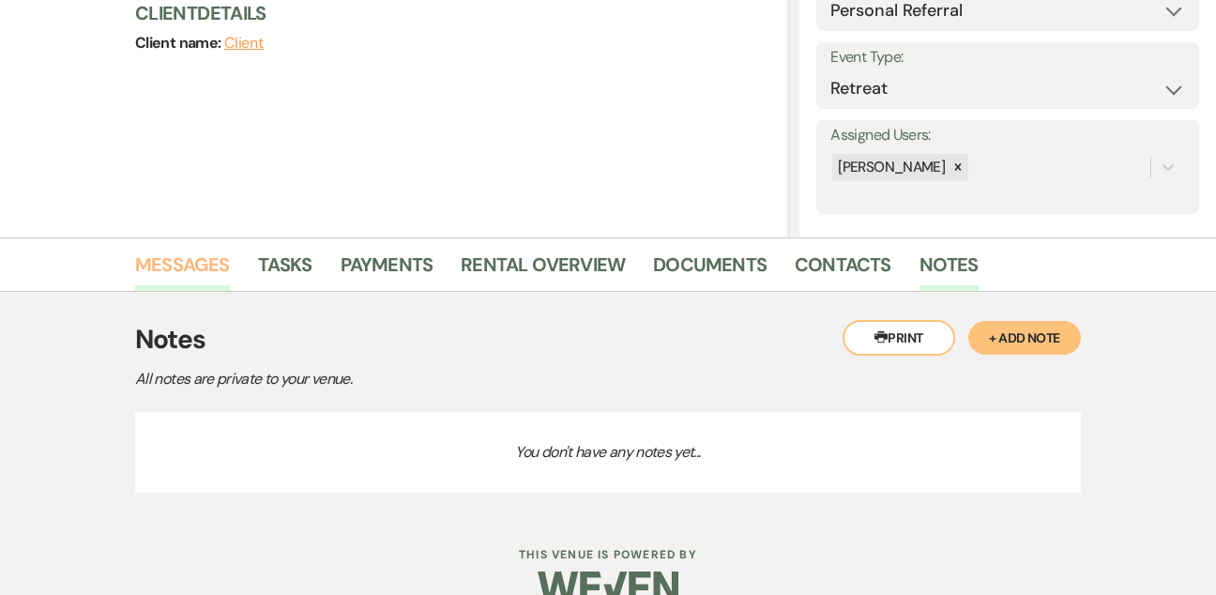
click at [189, 262] on link "Messages" at bounding box center [182, 270] width 95 height 41
